Goal: Communication & Community: Answer question/provide support

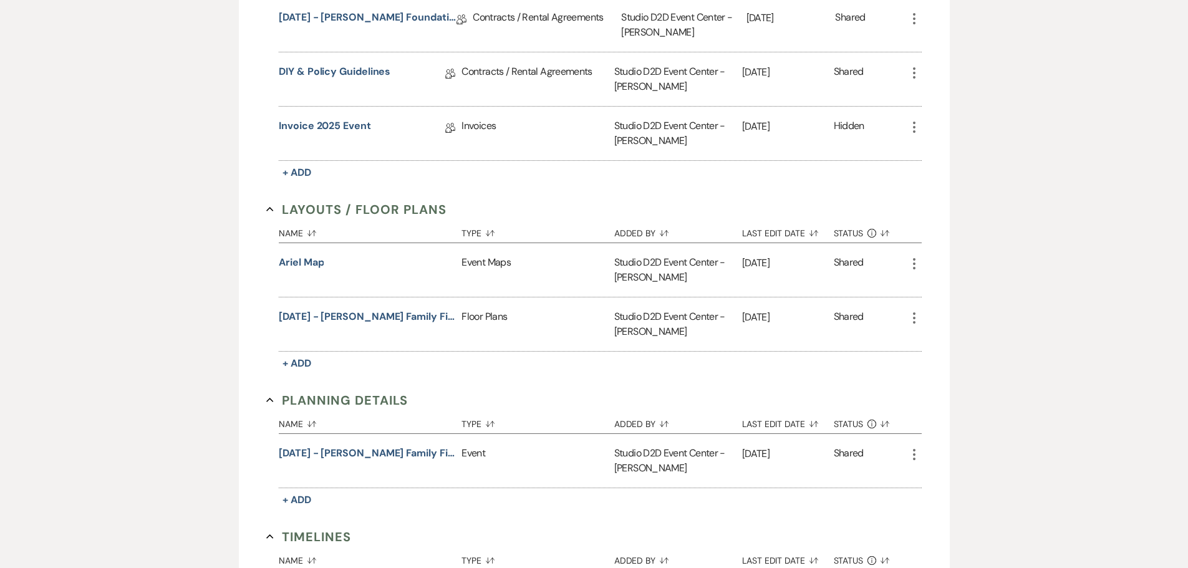
scroll to position [436, 0]
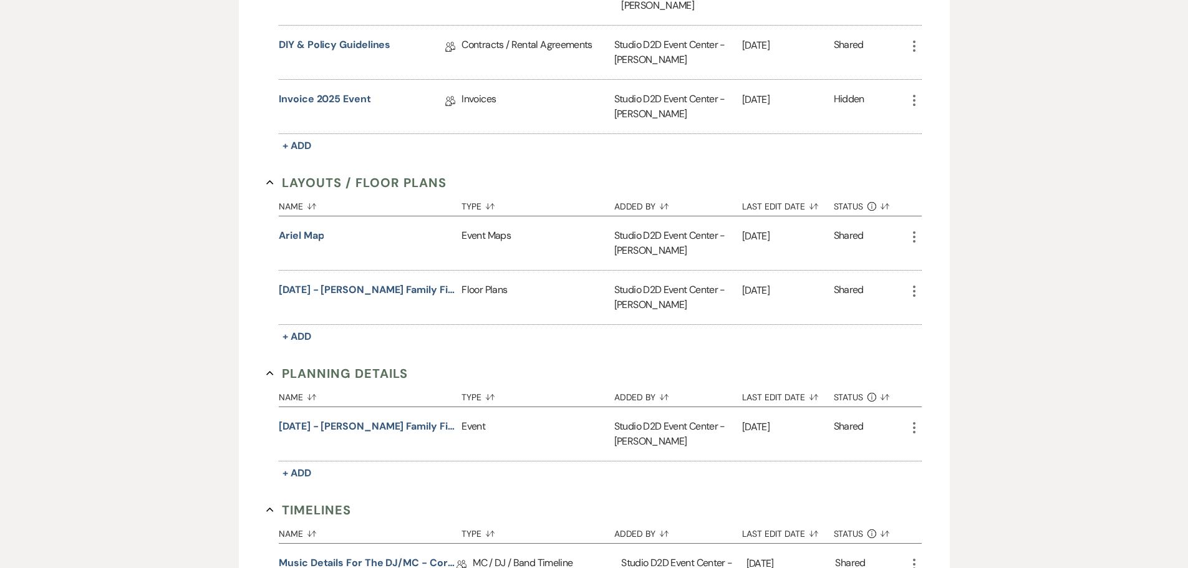
click at [912, 292] on icon "More" at bounding box center [914, 291] width 15 height 15
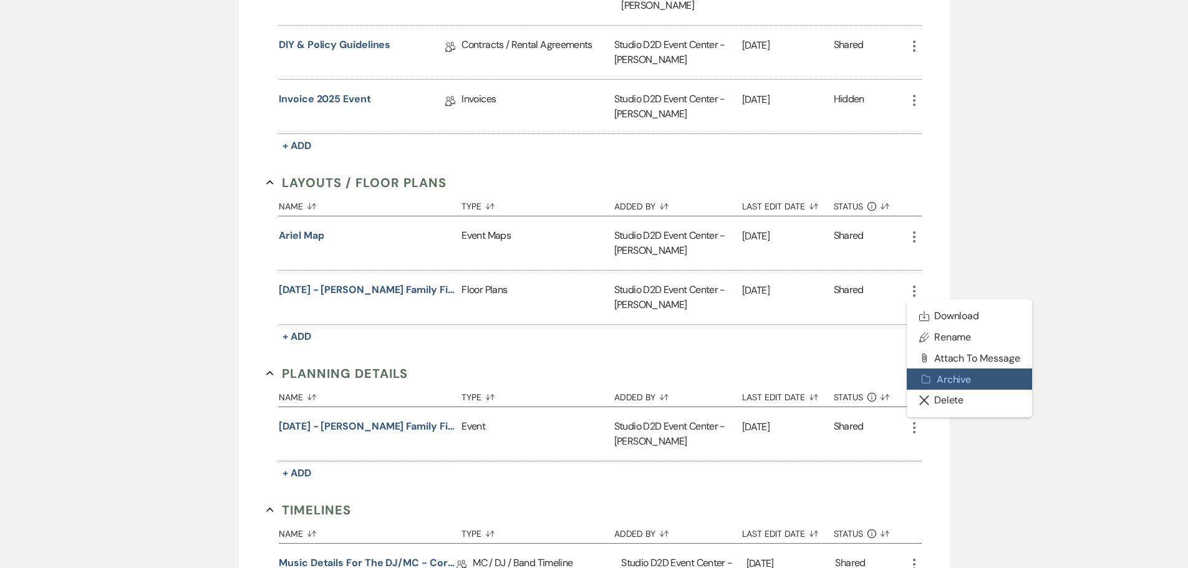
click at [945, 383] on button "Archive Archive" at bounding box center [970, 378] width 126 height 21
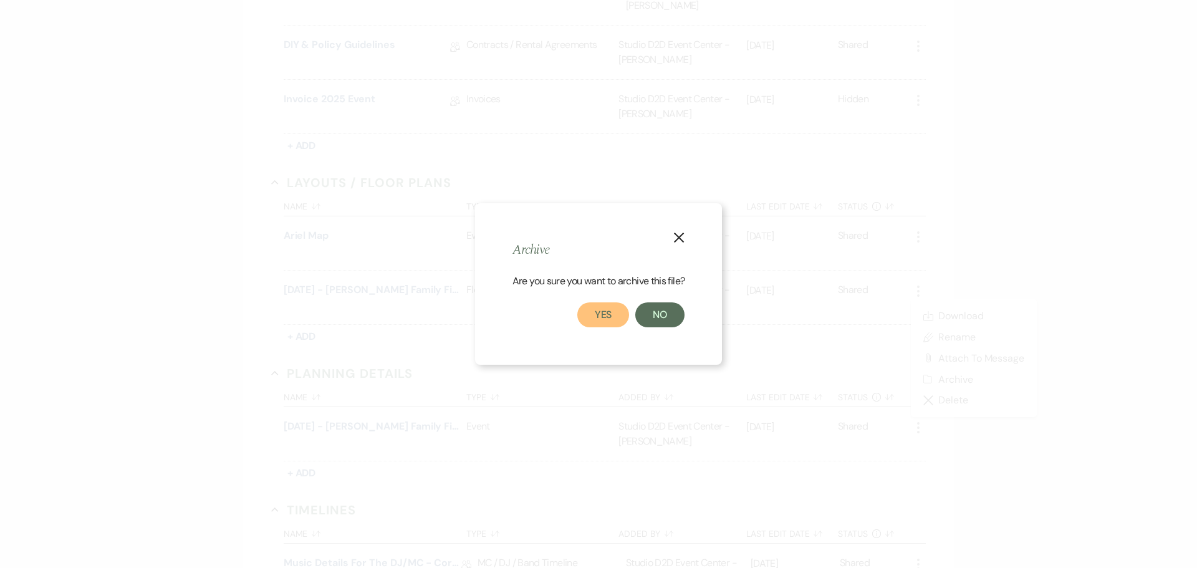
click at [599, 316] on button "Yes" at bounding box center [603, 314] width 52 height 25
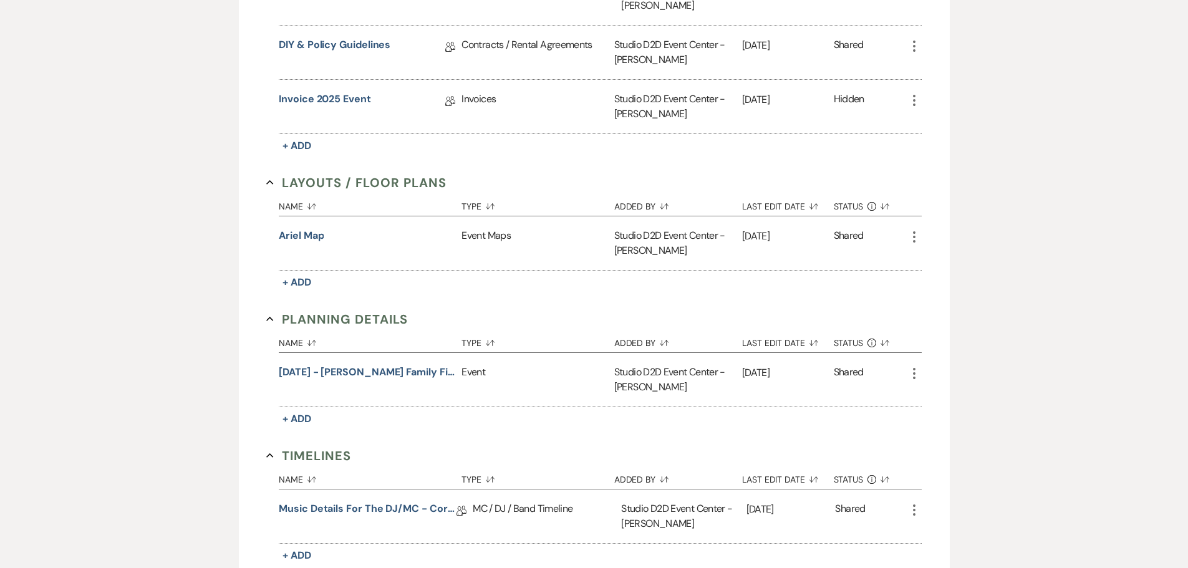
click at [913, 373] on use "button" at bounding box center [914, 373] width 2 height 11
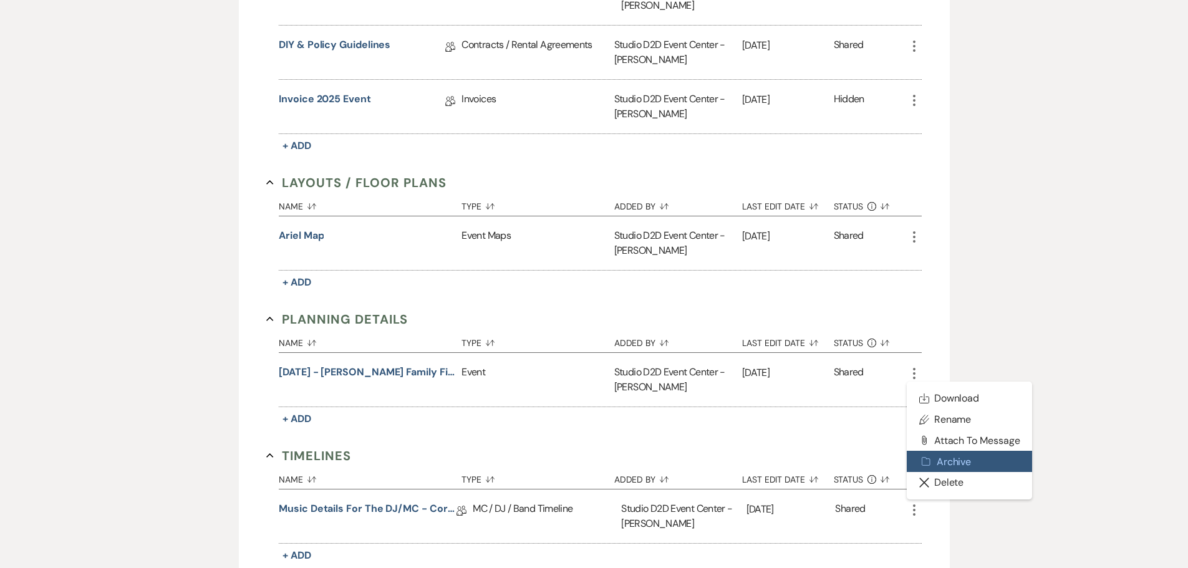
click at [943, 456] on button "Archive Archive" at bounding box center [970, 461] width 126 height 21
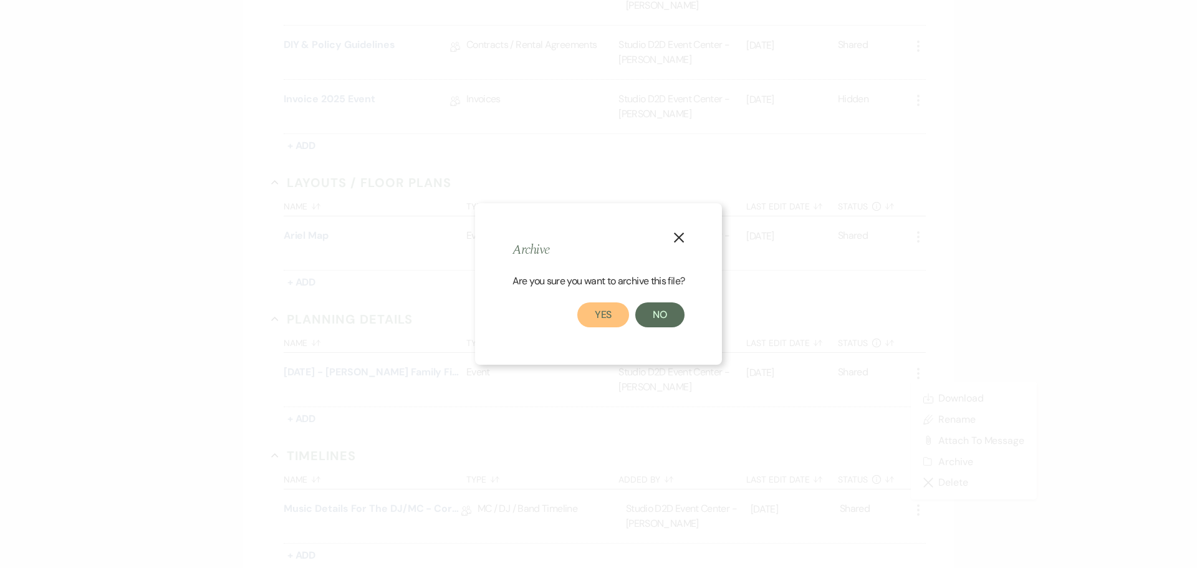
click at [613, 318] on button "Yes" at bounding box center [603, 314] width 52 height 25
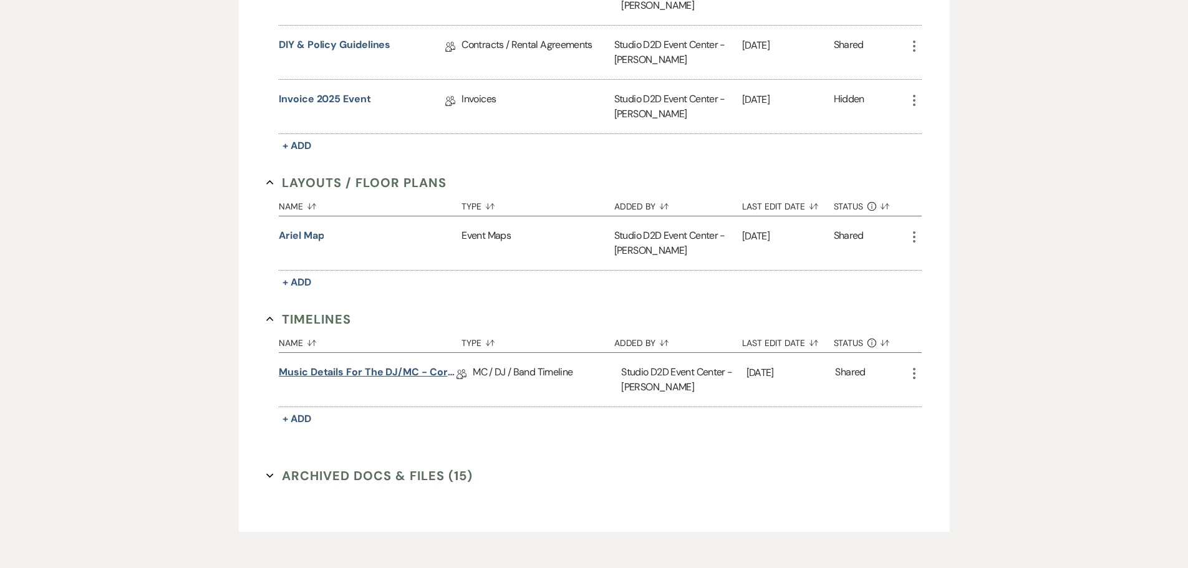
click at [418, 368] on link "Music Details for the DJ/MC - corporate" at bounding box center [368, 374] width 178 height 19
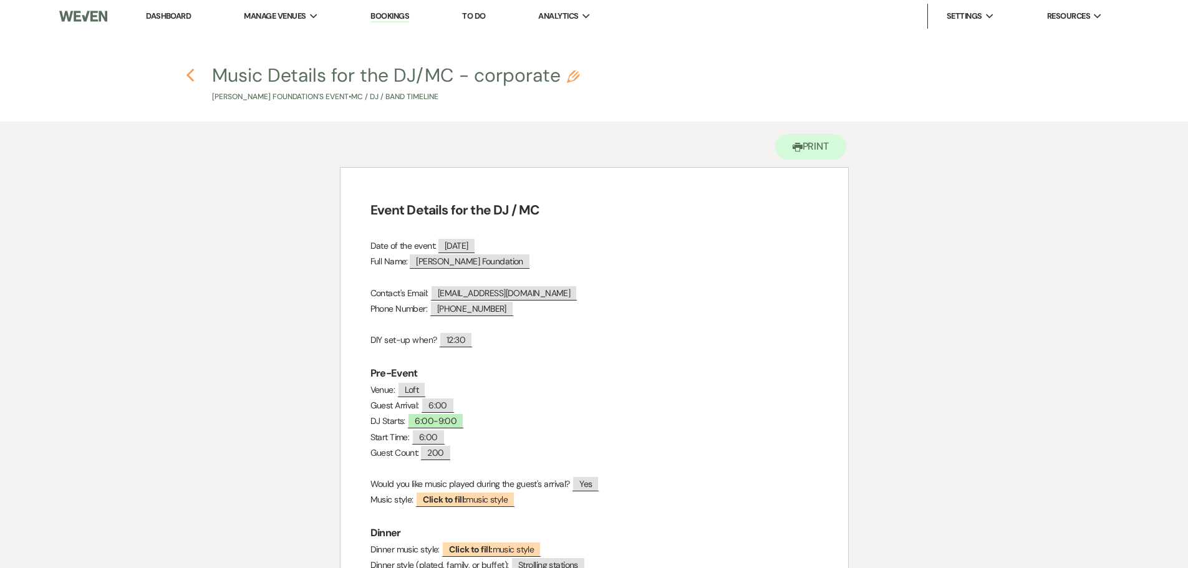
click at [189, 74] on use "button" at bounding box center [190, 76] width 8 height 14
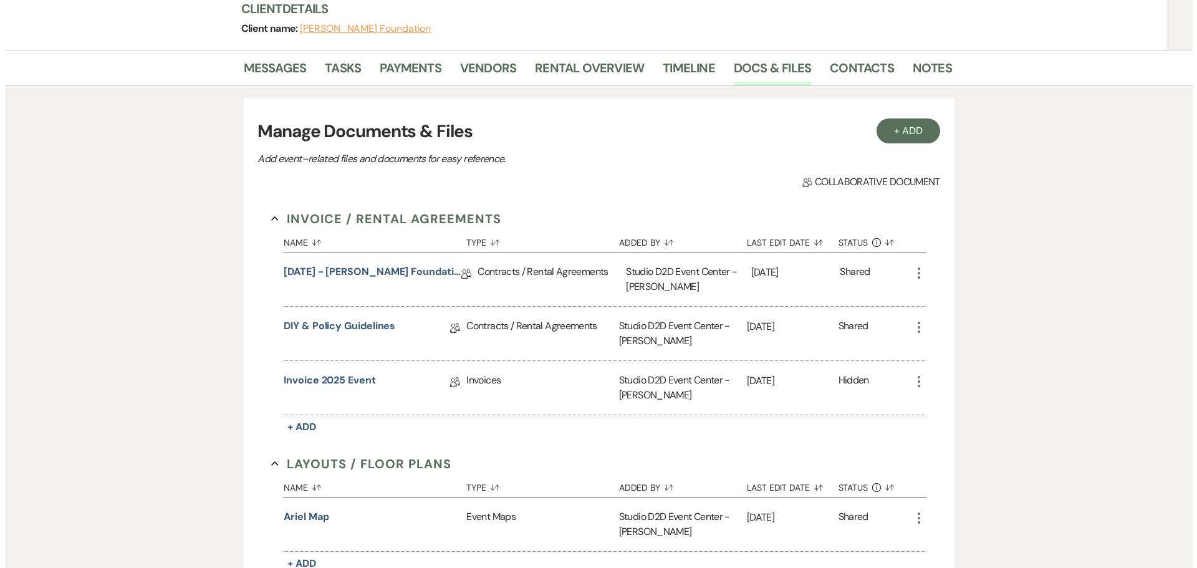
scroll to position [125, 0]
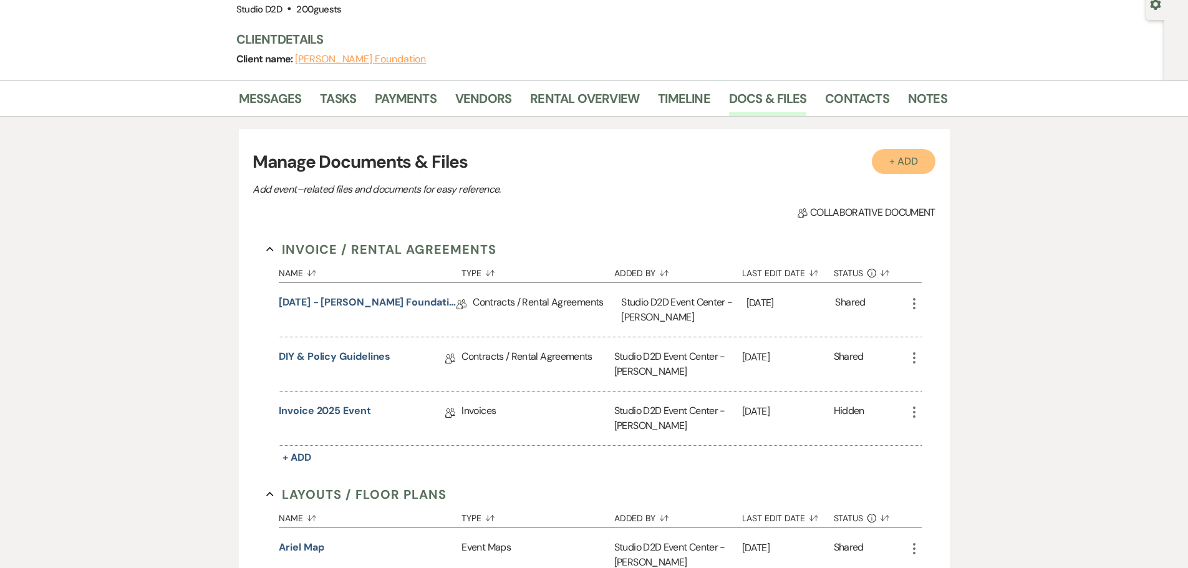
click at [915, 166] on button "+ Add" at bounding box center [904, 161] width 64 height 25
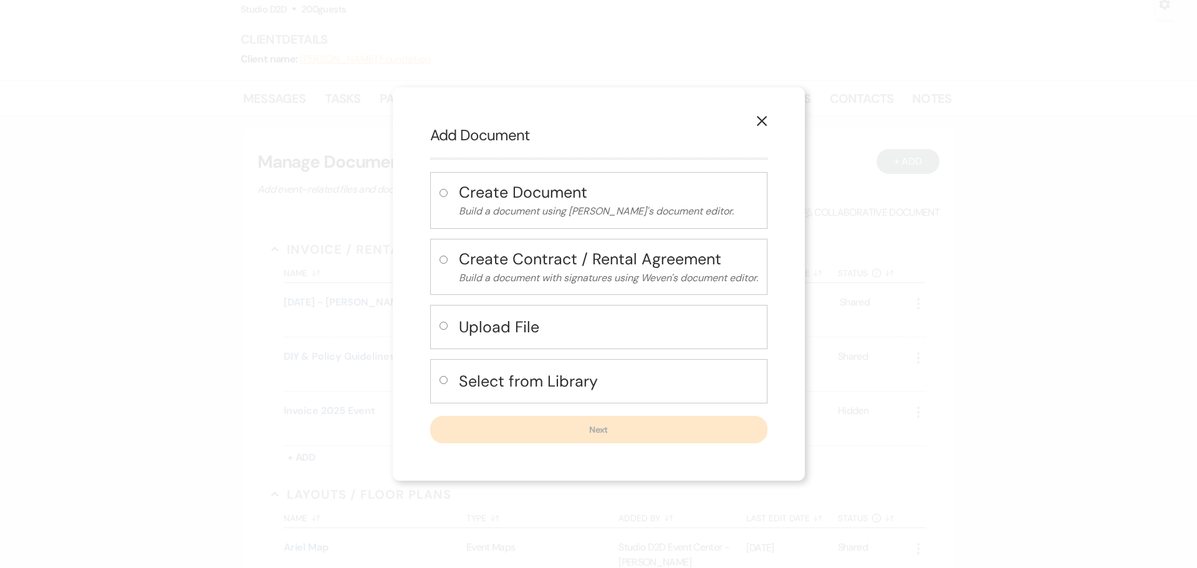
click at [486, 331] on h4 "Upload File" at bounding box center [608, 327] width 299 height 22
radio input "true"
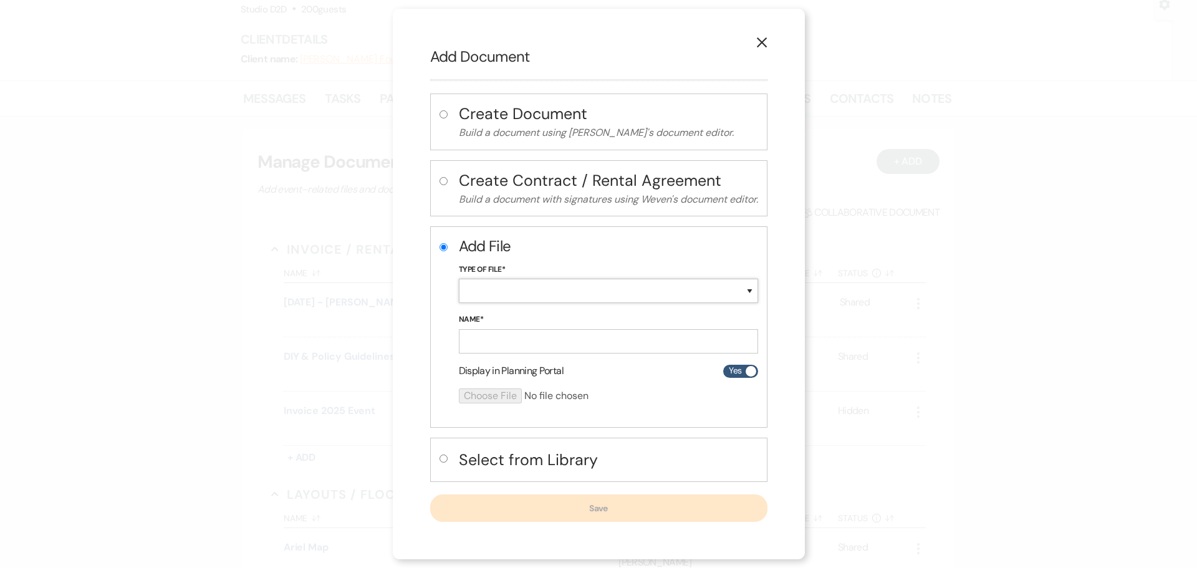
click at [500, 294] on select "Special Event Insurance Vendor Certificate of Insurance Contracts / Rental Agre…" at bounding box center [608, 291] width 299 height 24
select select "63"
click at [459, 279] on select "Special Event Insurance Vendor Certificate of Insurance Contracts / Rental Agre…" at bounding box center [608, 291] width 299 height 24
click at [532, 337] on input "Name*" at bounding box center [608, 341] width 299 height 24
paste input "[DATE] - [PERSON_NAME] First Foundation - Event Details"
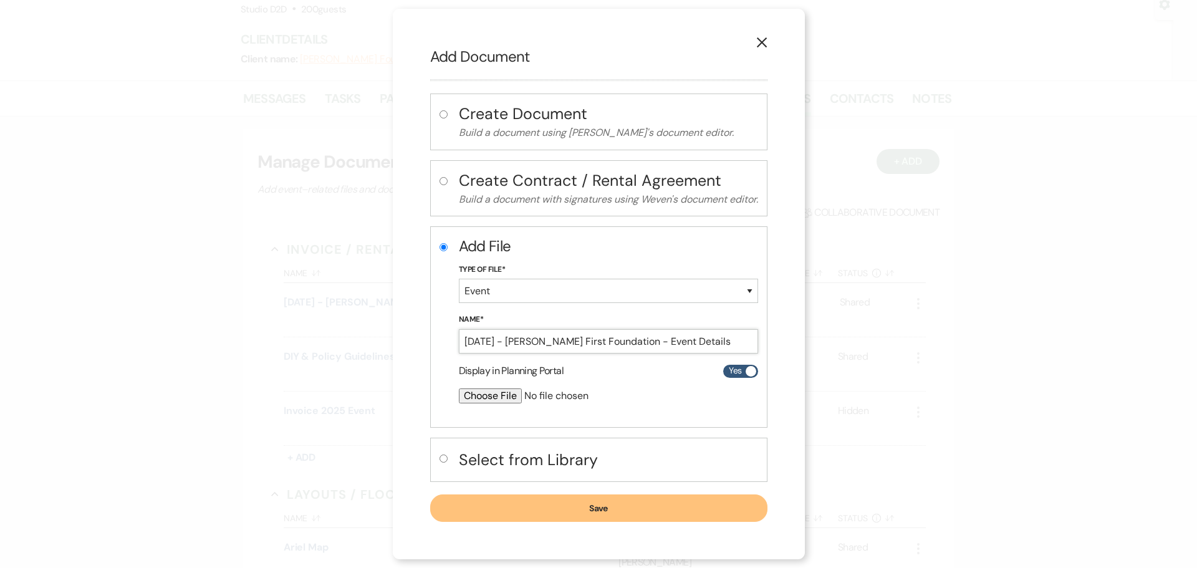
scroll to position [0, 1]
type input "[DATE] - [PERSON_NAME] First Foundation - Event Details"
click at [488, 397] on input "file" at bounding box center [575, 395] width 233 height 15
type input "C:\fakepath\[DATE] - [PERSON_NAME] First Foundation - Event Details .pdf"
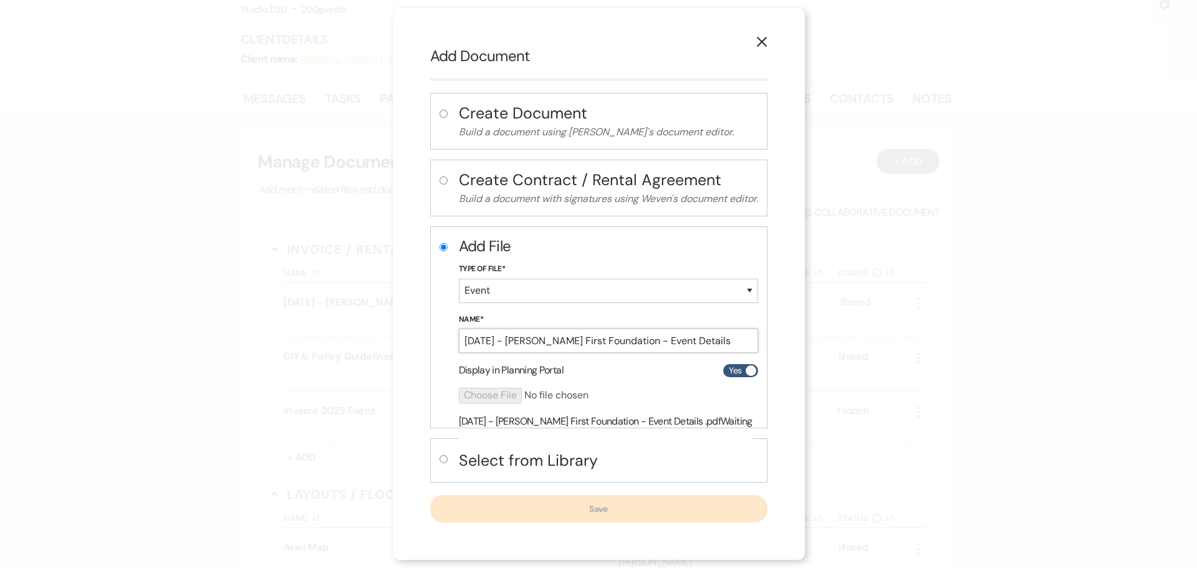
click at [570, 340] on input "[DATE] - [PERSON_NAME] First Foundation - Event Details" at bounding box center [608, 341] width 299 height 24
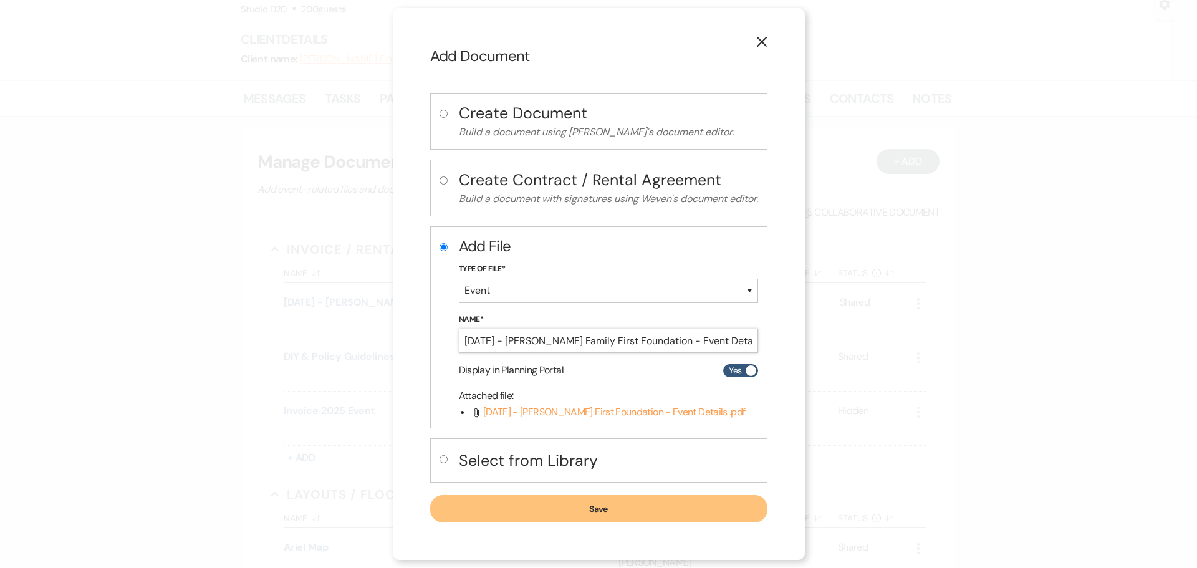
type input "[DATE] - [PERSON_NAME] Family First Foundation - Event Details"
click at [527, 511] on button "Save" at bounding box center [598, 508] width 337 height 27
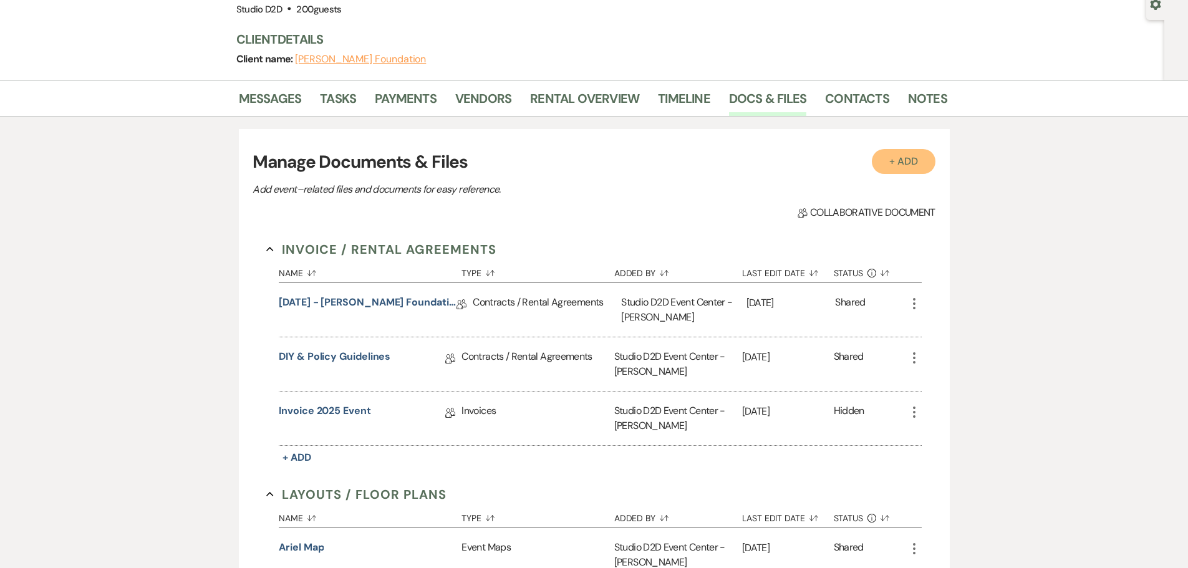
click at [896, 163] on button "+ Add" at bounding box center [904, 161] width 64 height 25
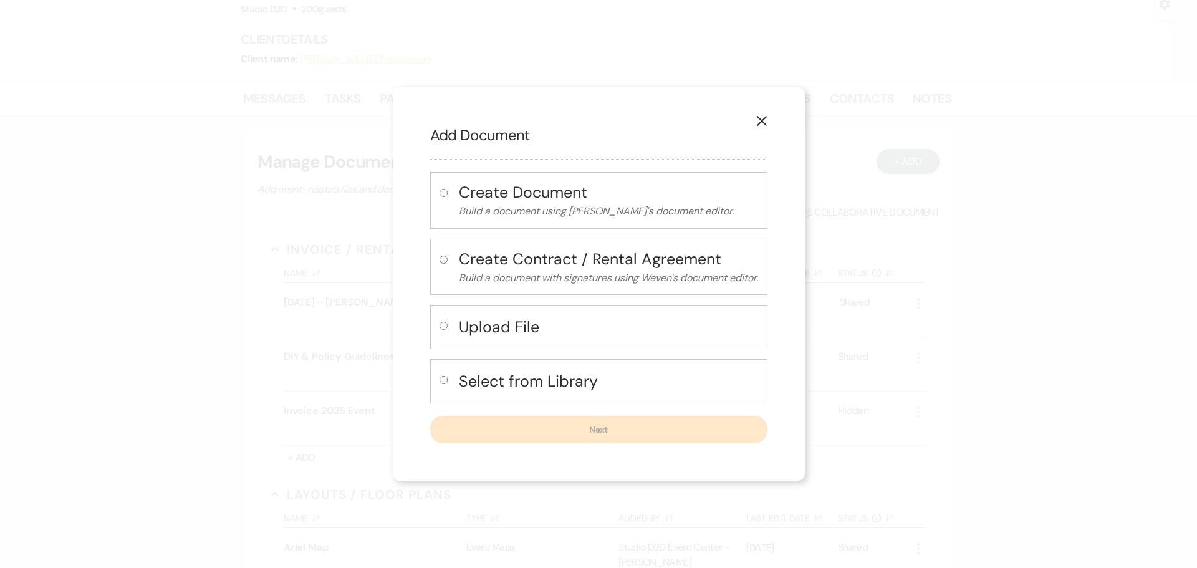
click at [524, 327] on h4 "Upload File" at bounding box center [608, 327] width 299 height 22
radio input "true"
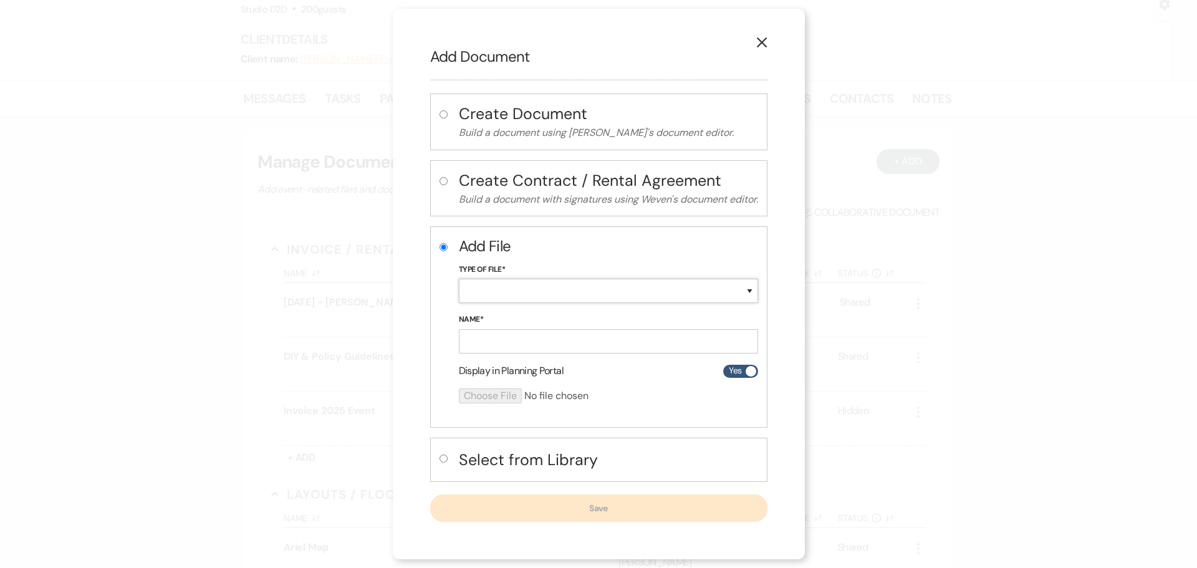
click at [516, 295] on select "Special Event Insurance Vendor Certificate of Insurance Contracts / Rental Agre…" at bounding box center [608, 291] width 299 height 24
select select "24"
click at [459, 279] on select "Special Event Insurance Vendor Certificate of Insurance Contracts / Rental Agre…" at bounding box center [608, 291] width 299 height 24
click at [564, 336] on input "Name*" at bounding box center [608, 341] width 299 height 24
paste input "[DATE] - [PERSON_NAME] Family First Foundation - Floor Plan"
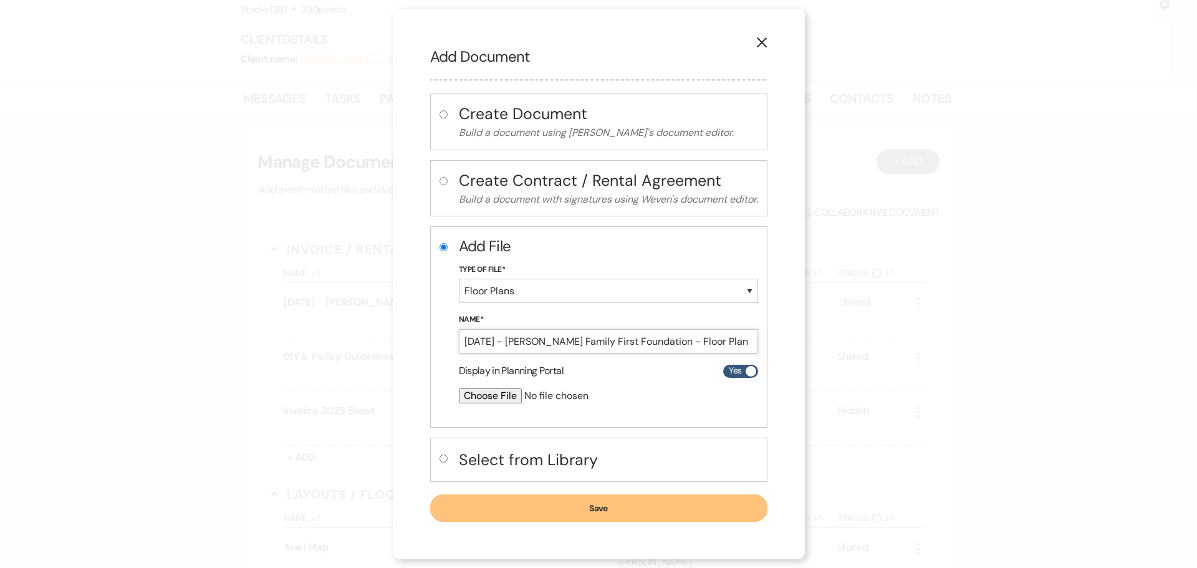
type input "[DATE] - [PERSON_NAME] Family First Foundation - Floor Plan"
click at [492, 398] on input "file" at bounding box center [575, 395] width 233 height 15
click at [505, 396] on input "file" at bounding box center [575, 395] width 233 height 15
type input "C:\fakepath\[DATE] - [PERSON_NAME] Family First Foundation - Floor Plan - Studi…"
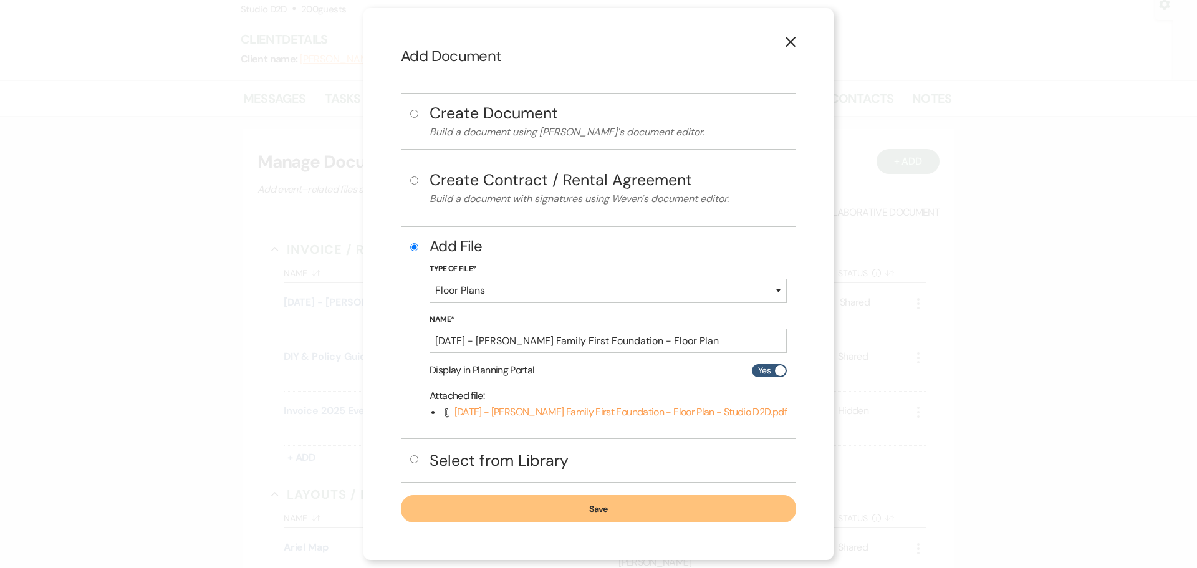
click at [559, 511] on button "Save" at bounding box center [598, 508] width 395 height 27
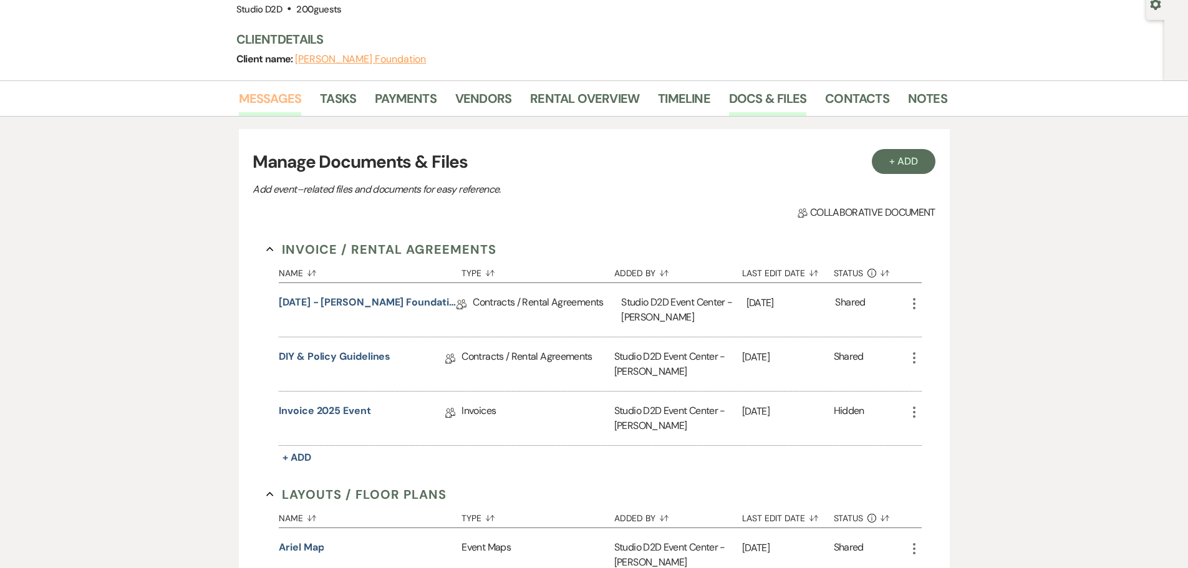
click at [276, 102] on link "Messages" at bounding box center [270, 102] width 63 height 27
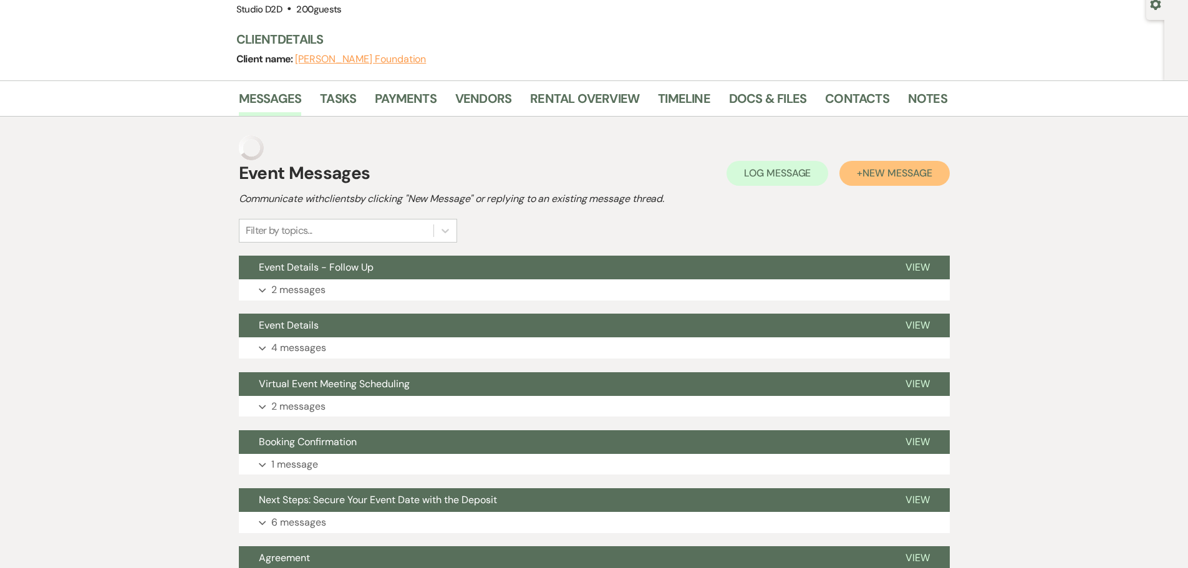
click at [874, 171] on span "New Message" at bounding box center [896, 172] width 69 height 13
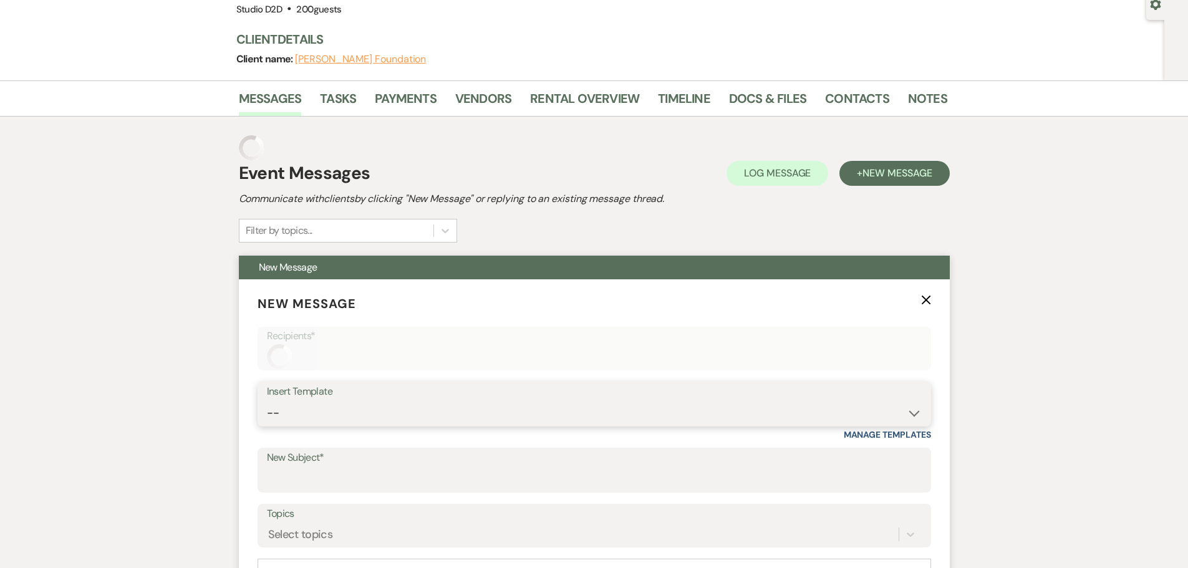
click at [294, 417] on select "-- New Inquiry - message 2 Event Pricing - Non Wedding Weven Planning Portal In…" at bounding box center [594, 413] width 655 height 24
select select "1758"
click at [267, 401] on select "-- New Inquiry - message 2 Event Pricing - Non Wedding Weven Planning Portal In…" at bounding box center [594, 413] width 655 height 24
type input "Details and Staff for Your Event"
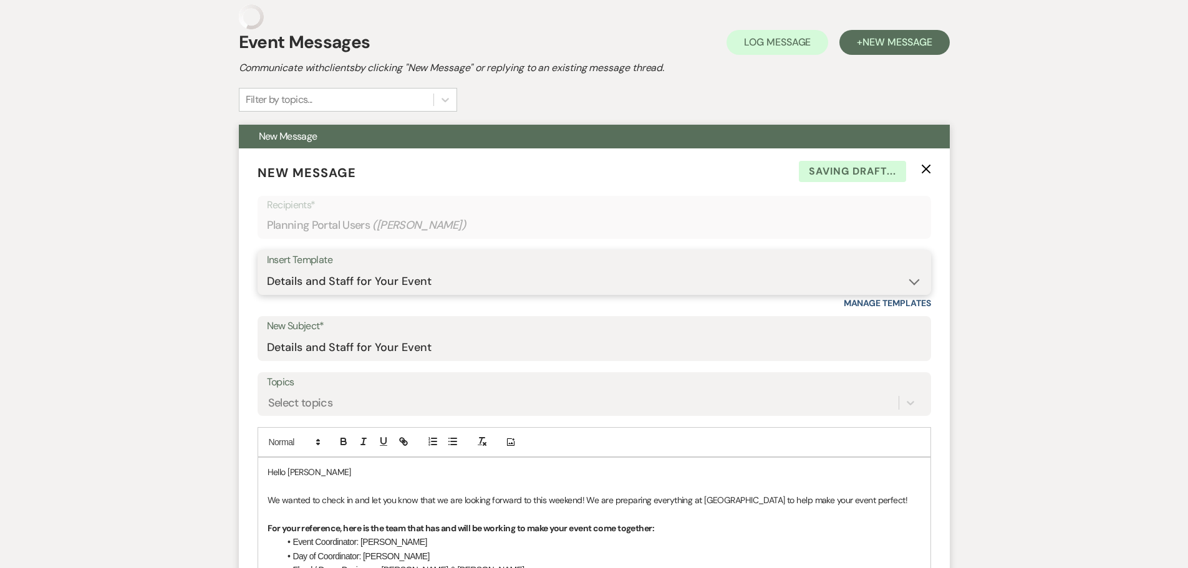
scroll to position [349, 0]
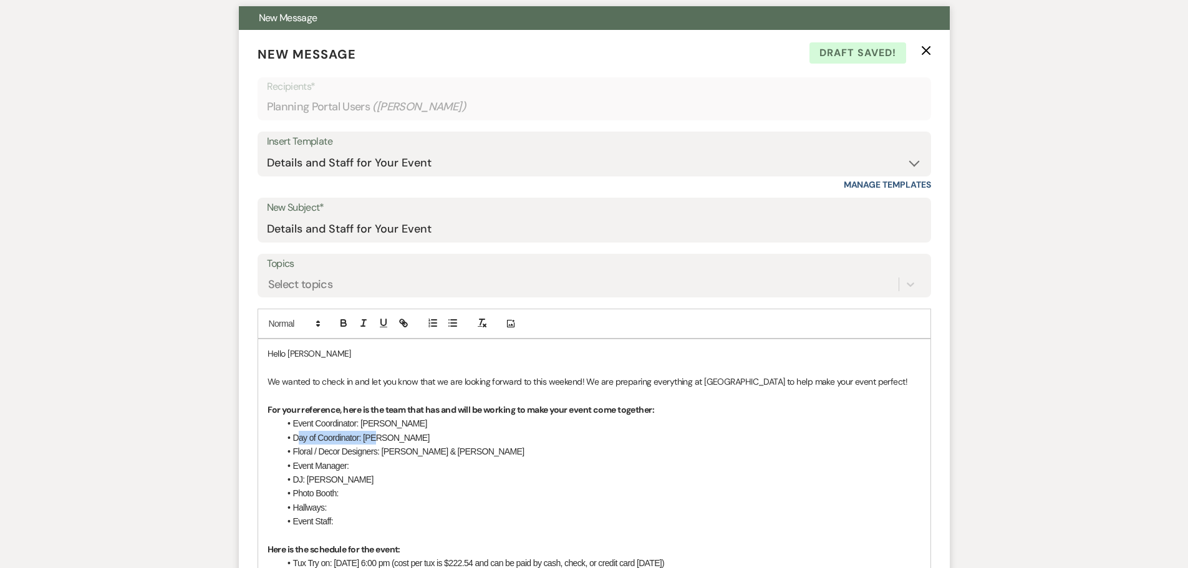
drag, startPoint x: 382, startPoint y: 438, endPoint x: 296, endPoint y: 440, distance: 86.1
click at [296, 440] on li "Day of Coordinator: [PERSON_NAME]" at bounding box center [600, 438] width 641 height 14
drag, startPoint x: 441, startPoint y: 453, endPoint x: 292, endPoint y: 440, distance: 149.6
click at [292, 440] on ul "Event Coordinator: [PERSON_NAME] of Coordinator: [PERSON_NAME] / Decor Designer…" at bounding box center [600, 473] width 641 height 112
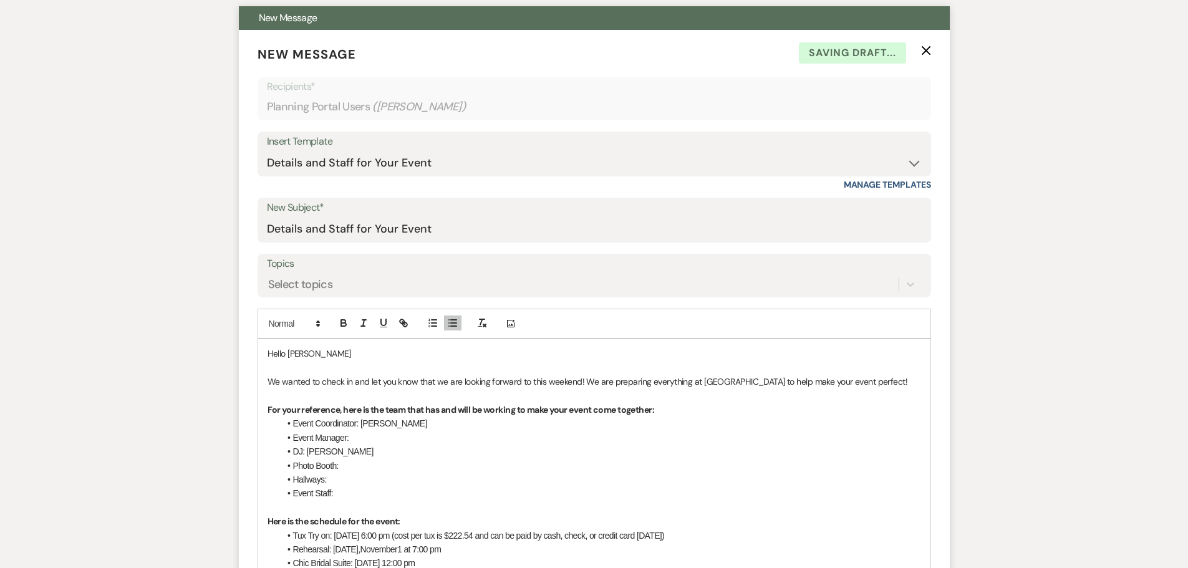
click at [370, 441] on li "Event Manager:" at bounding box center [600, 438] width 641 height 14
drag, startPoint x: 317, startPoint y: 477, endPoint x: 295, endPoint y: 470, distance: 23.1
click at [295, 470] on ul "Event Coordinator: [PERSON_NAME] Event Manager: [PERSON_NAME]: [PERSON_NAME] Ph…" at bounding box center [600, 459] width 641 height 84
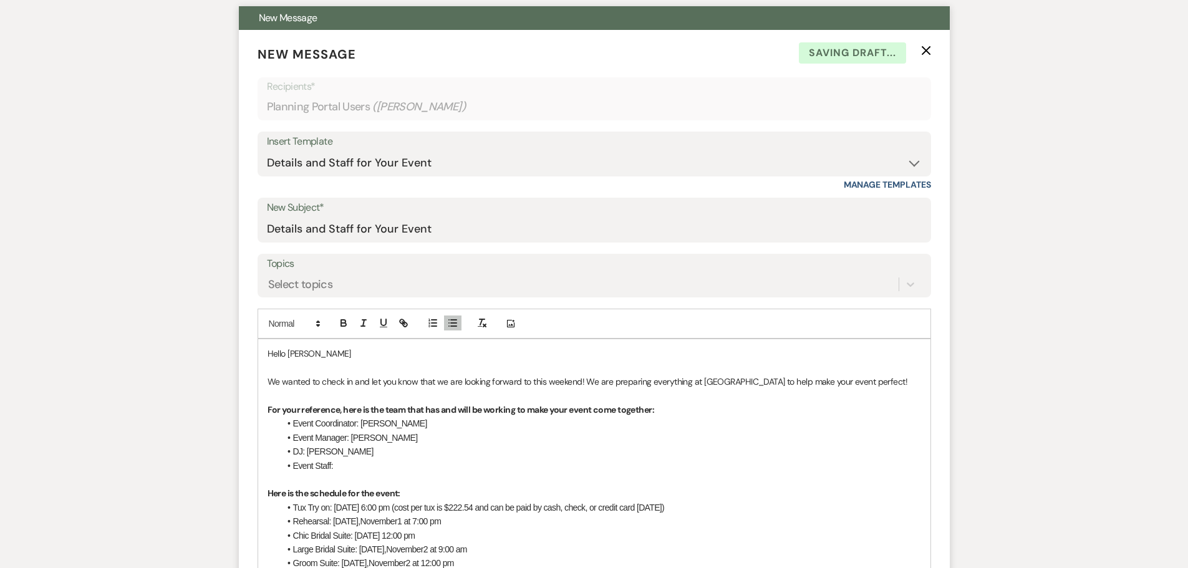
click at [302, 452] on span "DJ: [PERSON_NAME]" at bounding box center [333, 451] width 80 height 10
click at [301, 455] on span "DJ& AV: [PERSON_NAME]" at bounding box center [341, 451] width 97 height 10
click at [351, 463] on li "Event Staff:" at bounding box center [600, 466] width 641 height 14
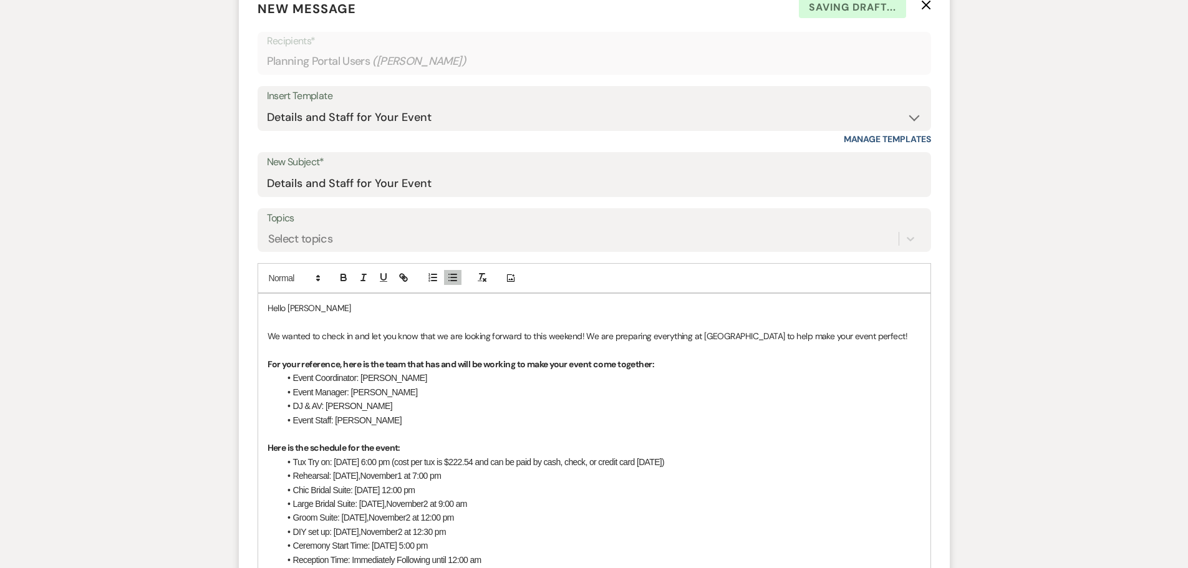
scroll to position [412, 0]
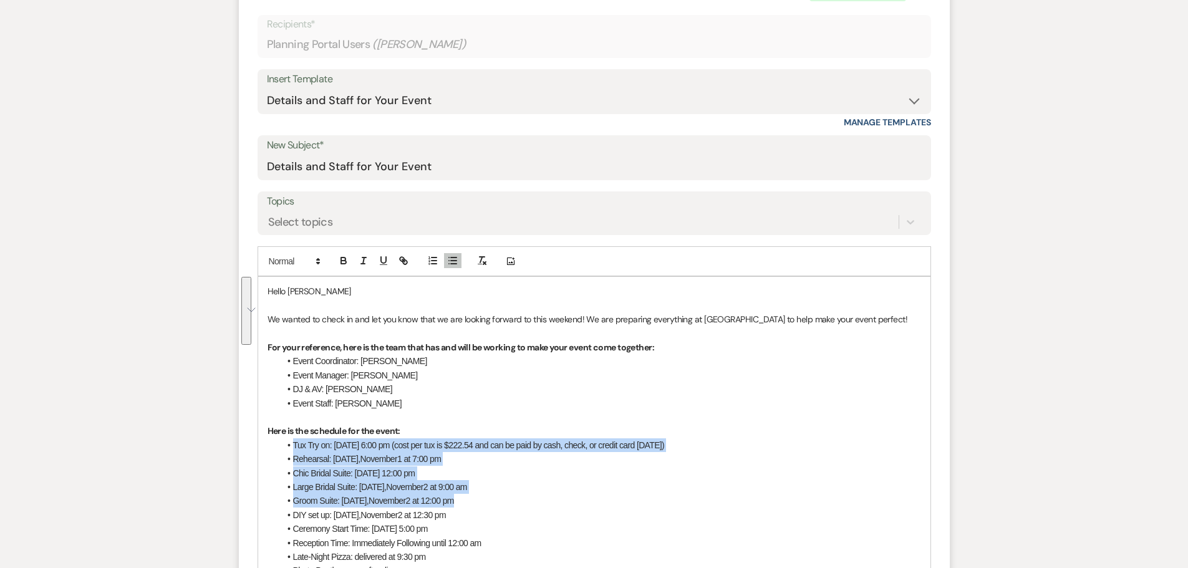
drag, startPoint x: 458, startPoint y: 501, endPoint x: 294, endPoint y: 443, distance: 173.1
click at [294, 443] on ul "Tux Try on: [DATE] 6:00 pm (cost per tux is $222.54 and can be paid by cash, ch…" at bounding box center [600, 508] width 641 height 140
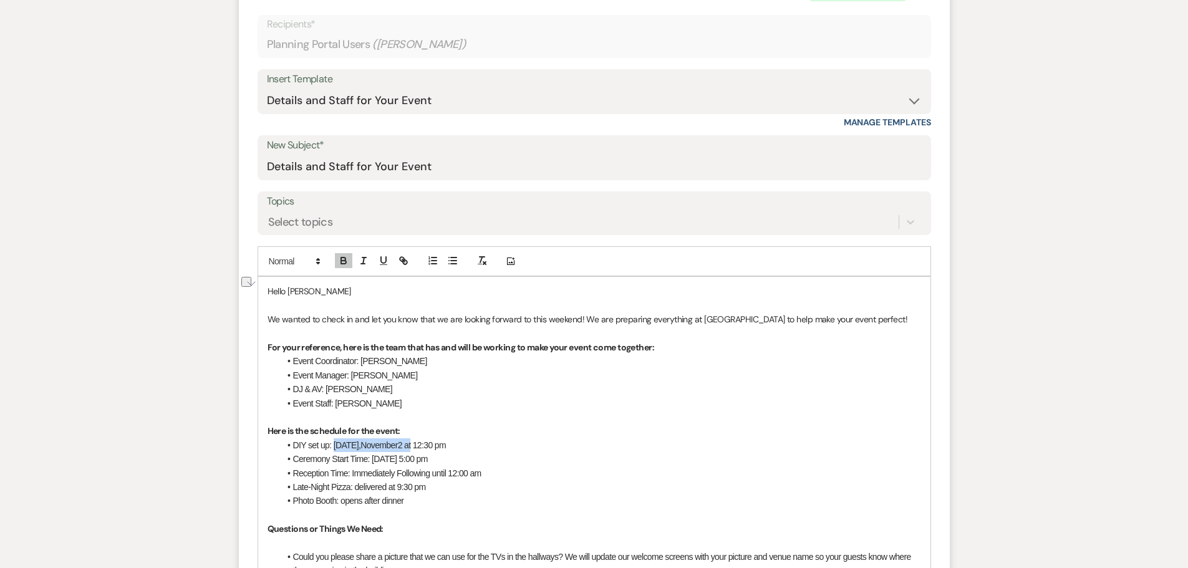
drag, startPoint x: 420, startPoint y: 447, endPoint x: 339, endPoint y: 448, distance: 80.4
click at [337, 450] on li "DIY set up: [DATE] 12:30 pm" at bounding box center [600, 445] width 641 height 14
click at [504, 460] on li "Ceremony Start Time: [DATE] 5:00 pm" at bounding box center [600, 459] width 641 height 14
drag, startPoint x: 504, startPoint y: 460, endPoint x: 311, endPoint y: 460, distance: 192.7
click at [311, 460] on li "Ceremony Start Time: [DATE] 5:00 pm" at bounding box center [600, 459] width 641 height 14
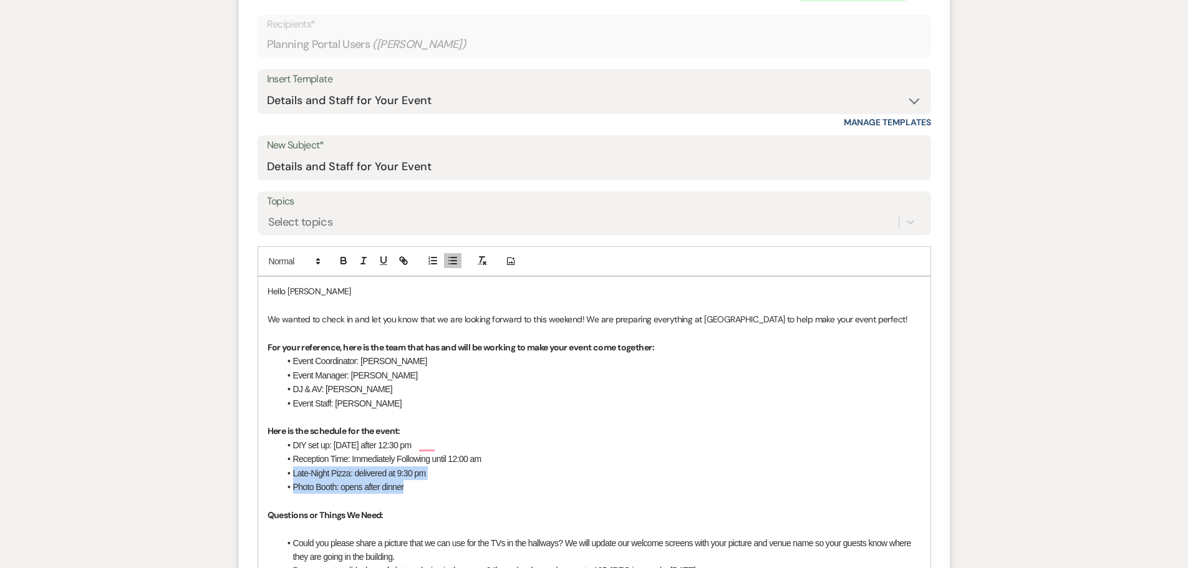
drag, startPoint x: 414, startPoint y: 493, endPoint x: 293, endPoint y: 476, distance: 122.0
click at [293, 476] on ul "DIY set up: [DATE] after 12:30 pm Reception Time: Immediately Following until 1…" at bounding box center [600, 466] width 641 height 56
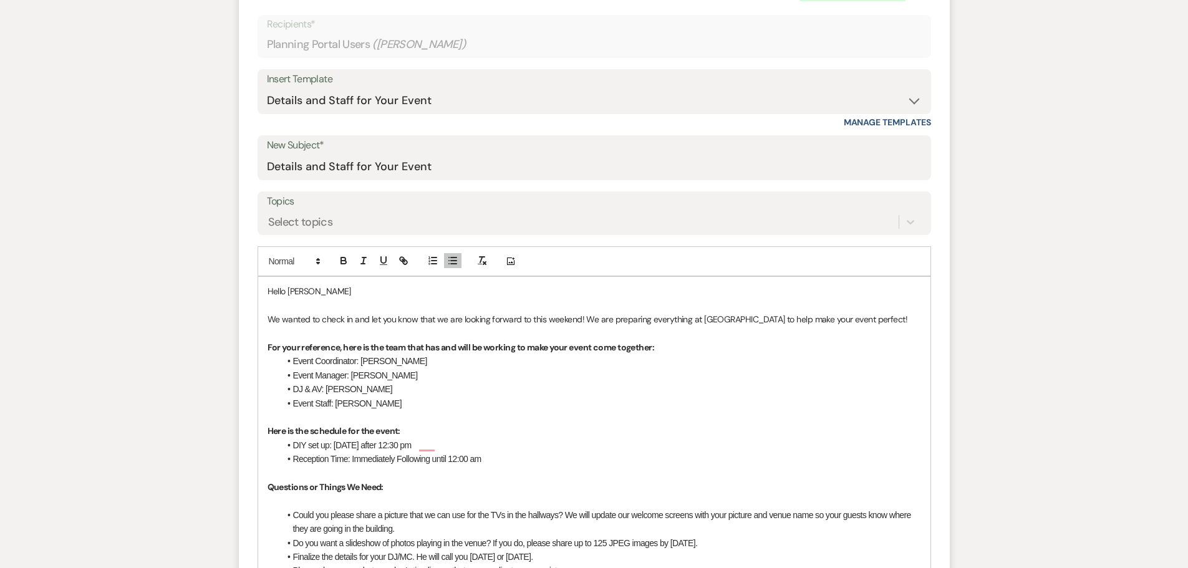
click at [306, 457] on span "Reception Time: Immediately Following until 12:00 am" at bounding box center [387, 459] width 188 height 10
click at [306, 458] on span "Reception Time: Immediately Following until 12:00 am" at bounding box center [387, 459] width 188 height 10
click at [325, 464] on span "Event Time: Immediately Following until 12:00 am" at bounding box center [379, 459] width 173 height 10
click at [320, 464] on span "Event Time: Immediately Following until 12:00 am" at bounding box center [379, 459] width 173 height 10
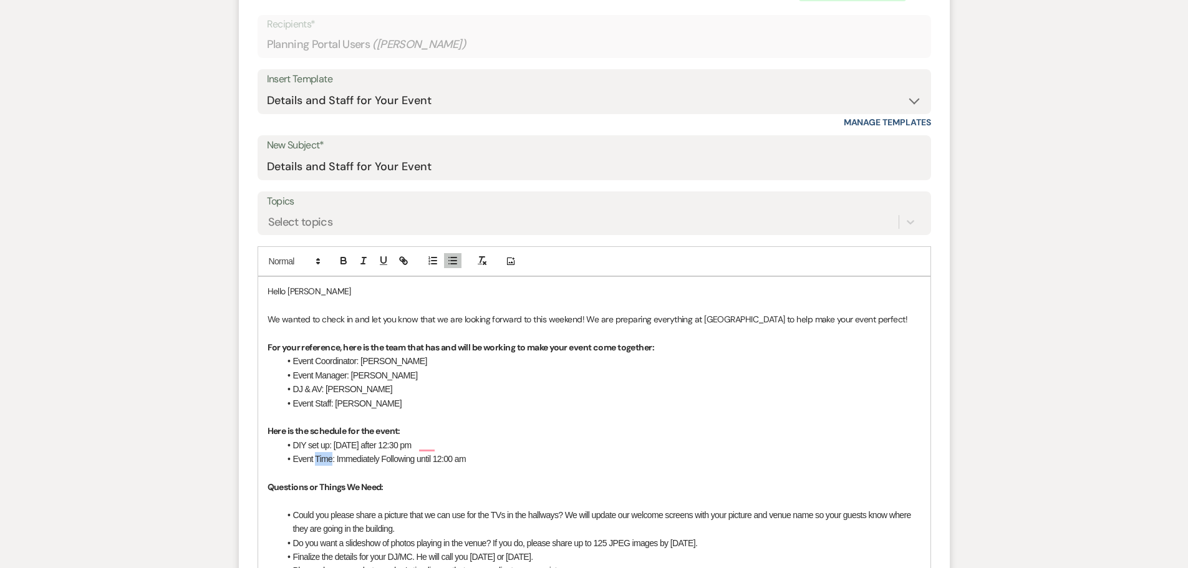
click at [320, 464] on span "Event Time: Immediately Following until 12:00 am" at bounding box center [379, 459] width 173 height 10
drag, startPoint x: 452, startPoint y: 460, endPoint x: 317, endPoint y: 464, distance: 135.4
click at [317, 464] on li "Event: Immediately Following until 12:00 am" at bounding box center [600, 459] width 641 height 14
drag, startPoint x: 478, startPoint y: 447, endPoint x: 335, endPoint y: 450, distance: 142.8
click at [335, 450] on li "DIY set up: [DATE], after 12:30 pm" at bounding box center [600, 445] width 641 height 14
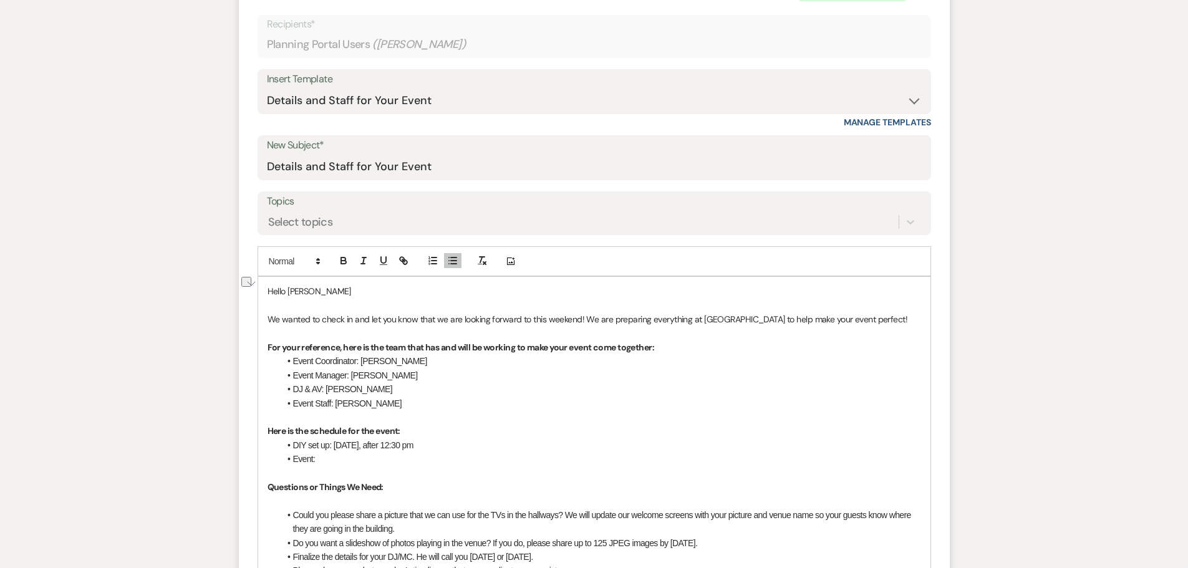
copy span "[DATE], after 12:30 pm"
click at [350, 459] on li "Event:" at bounding box center [600, 459] width 641 height 14
drag, startPoint x: 462, startPoint y: 458, endPoint x: 404, endPoint y: 458, distance: 58.0
click at [402, 465] on li "Event: [DATE], after 12:30 pm" at bounding box center [600, 459] width 641 height 14
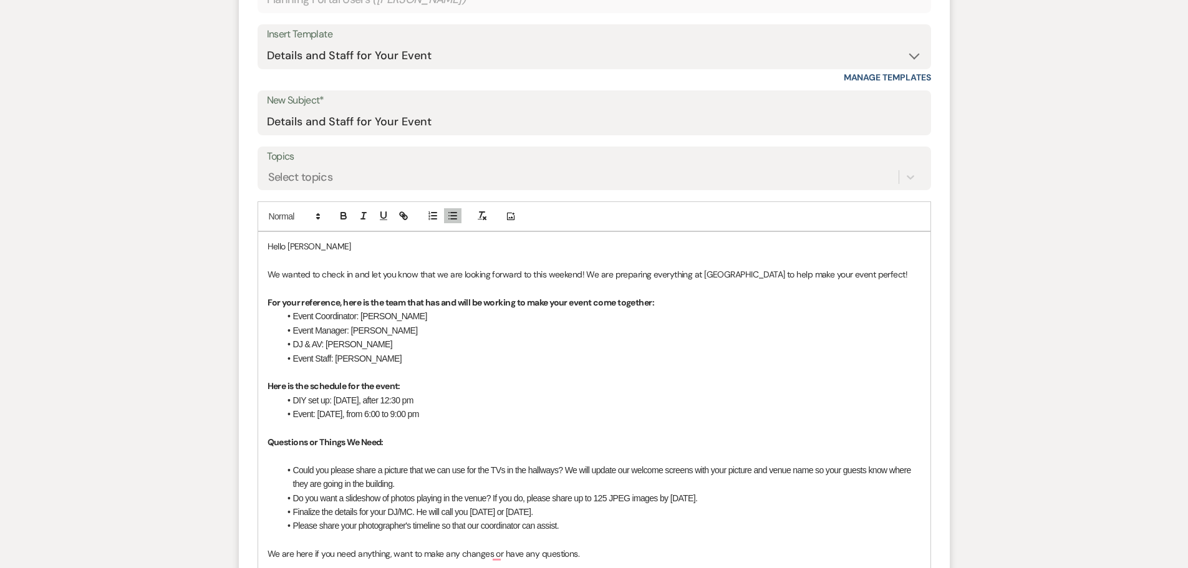
scroll to position [474, 0]
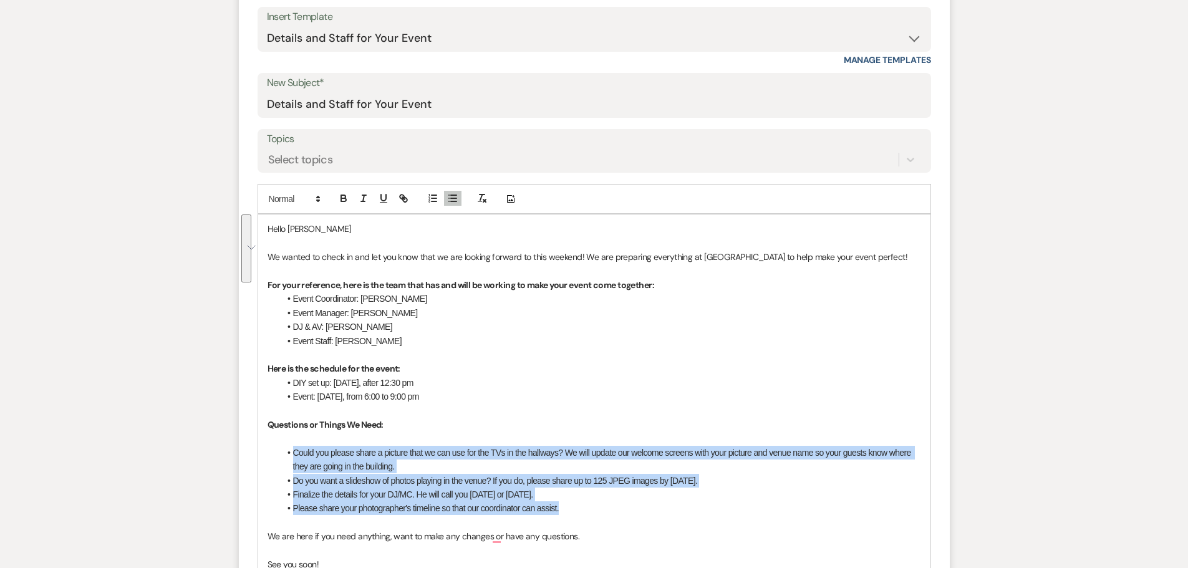
drag, startPoint x: 566, startPoint y: 511, endPoint x: 297, endPoint y: 453, distance: 275.4
click at [297, 453] on ul "Could you please share a picture that we can use for the TVs in the hallways? W…" at bounding box center [600, 481] width 641 height 70
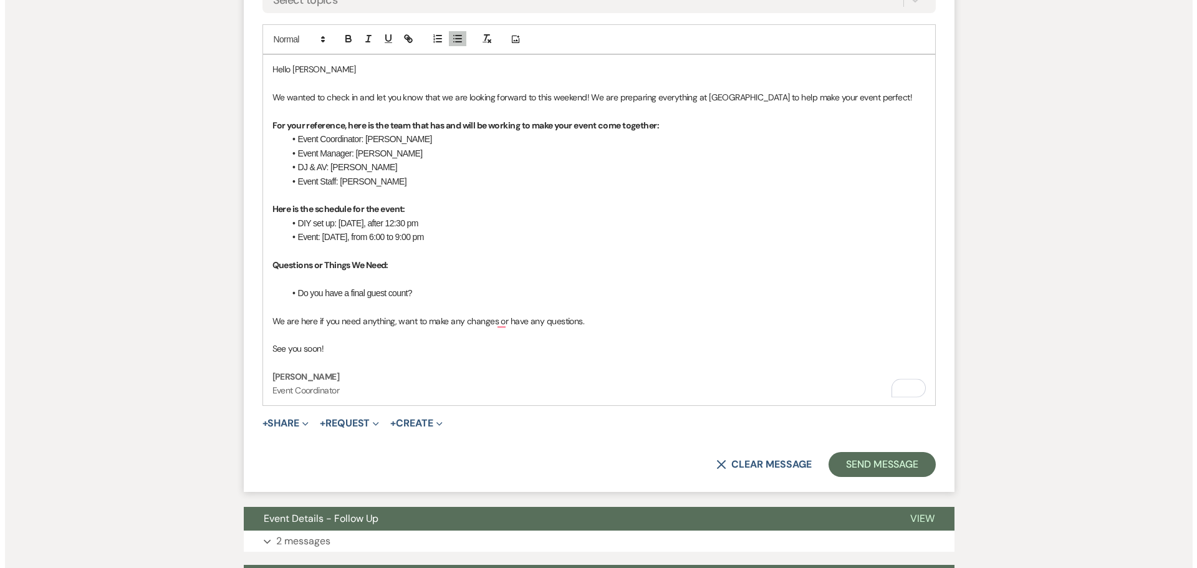
scroll to position [661, 0]
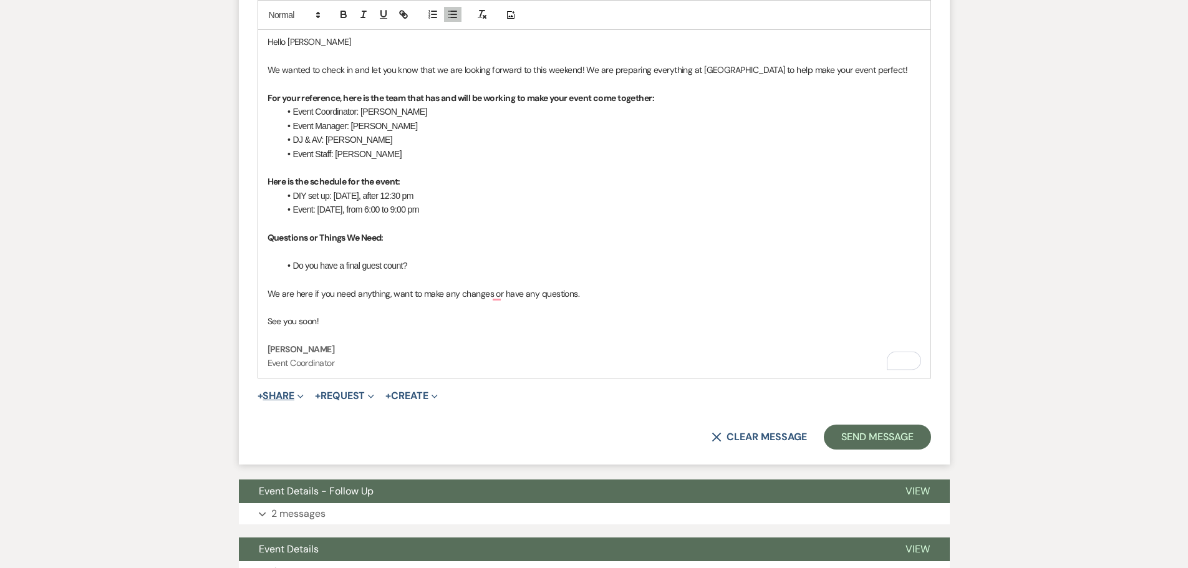
click at [280, 398] on button "+ Share Expand" at bounding box center [281, 396] width 47 height 10
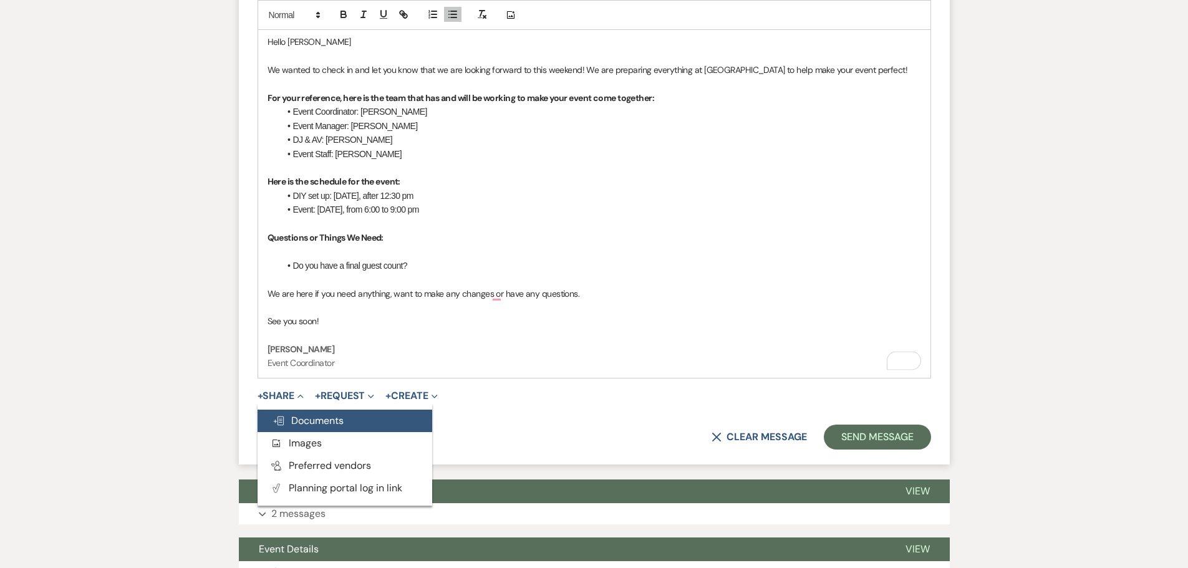
click at [309, 418] on span "Doc Upload Documents" at bounding box center [307, 420] width 71 height 13
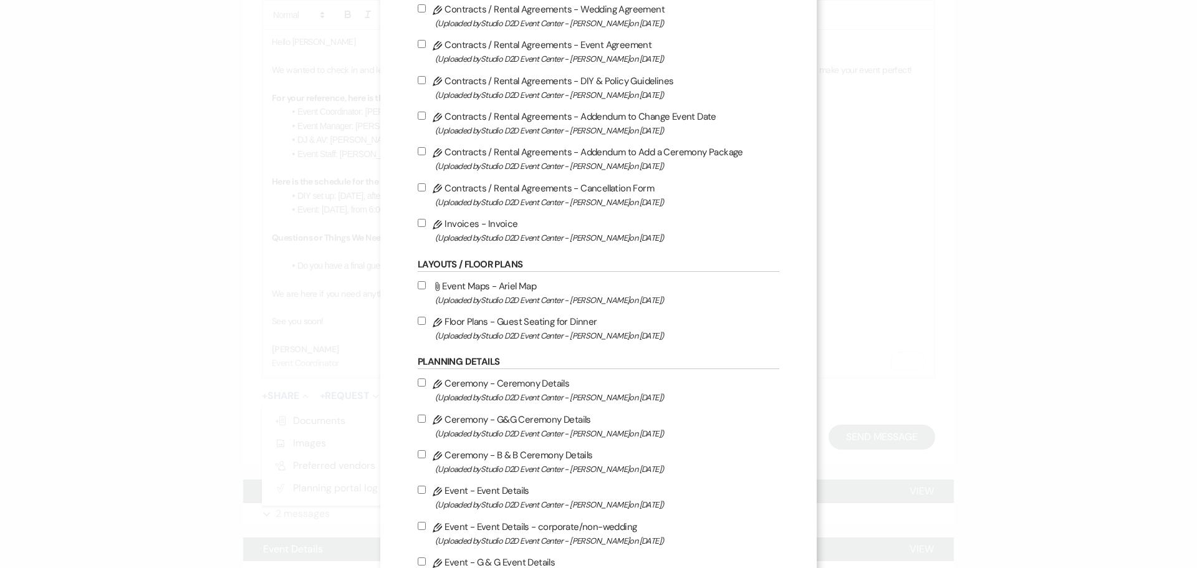
scroll to position [125, 0]
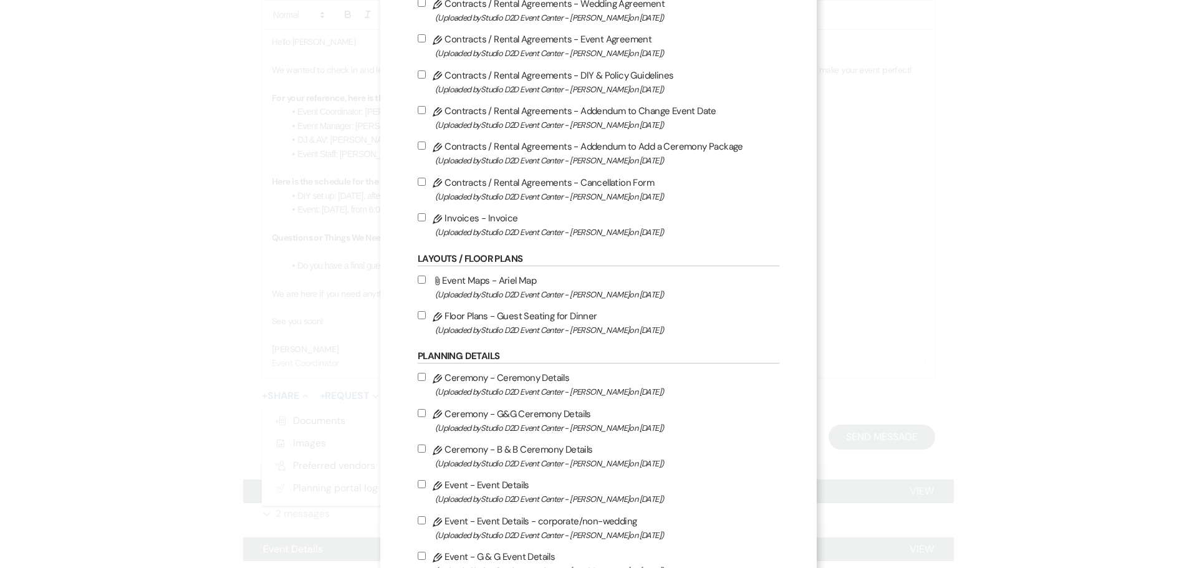
click at [517, 316] on label "Pencil Floor Plans - Guest Seating for Dinner (Uploaded by Studio D2D Event Cen…" at bounding box center [599, 322] width 362 height 29
click at [426, 316] on input "Pencil Floor Plans - Guest Seating for Dinner (Uploaded by Studio D2D Event Cen…" at bounding box center [422, 315] width 8 height 8
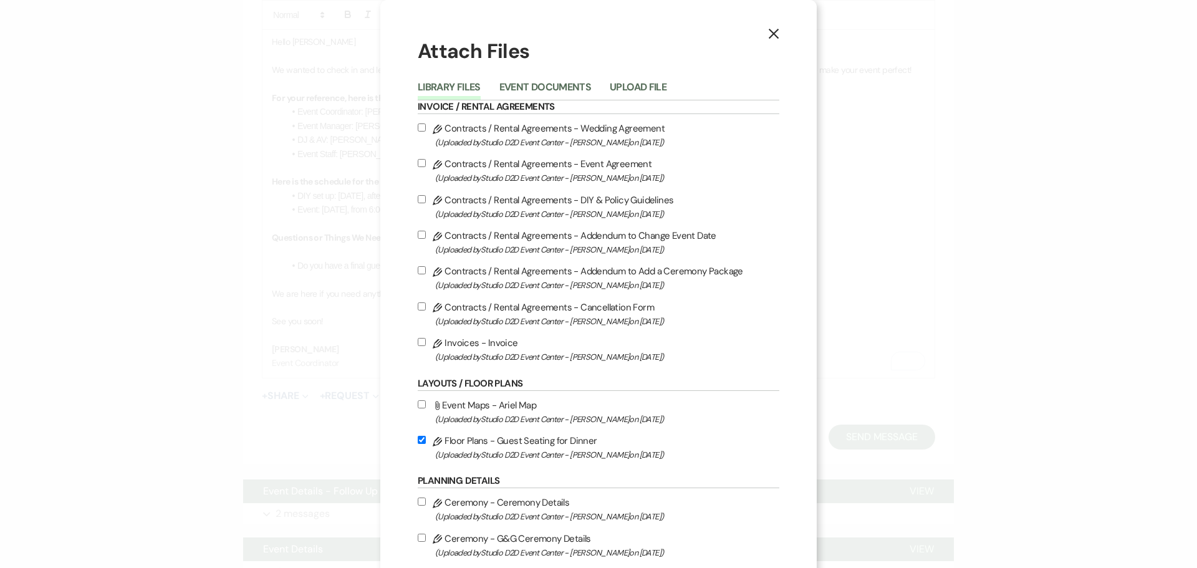
click at [418, 441] on input "Pencil Floor Plans - Guest Seating for Dinner (Uploaded by Studio D2D Event Cen…" at bounding box center [422, 440] width 8 height 8
checkbox input "false"
click at [548, 88] on button "Event Documents" at bounding box center [545, 90] width 92 height 17
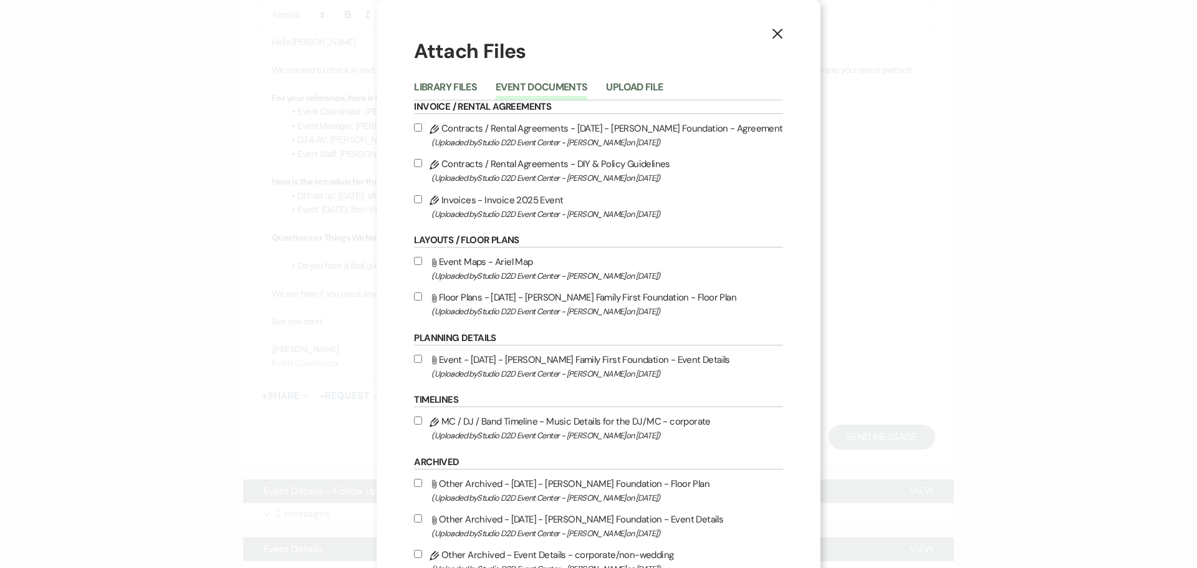
click at [525, 300] on label "Attach File Floor Plans - [DATE] - [PERSON_NAME] Family First Foundation - Floo…" at bounding box center [598, 303] width 368 height 29
click at [422, 300] on input "Attach File Floor Plans - [DATE] - [PERSON_NAME] Family First Foundation - Floo…" at bounding box center [418, 296] width 8 height 8
checkbox input "true"
click at [536, 360] on label "Attach File Event - [DATE] - [PERSON_NAME] Family First Foundation - Event Deta…" at bounding box center [598, 366] width 368 height 29
click at [422, 360] on input "Attach File Event - [DATE] - [PERSON_NAME] Family First Foundation - Event Deta…" at bounding box center [418, 359] width 8 height 8
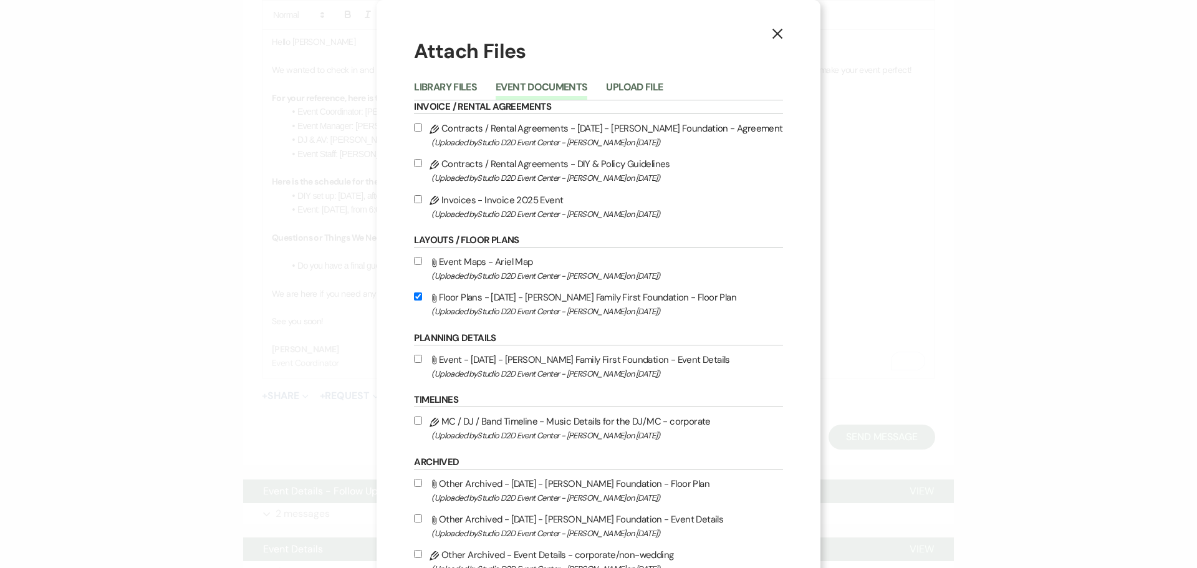
checkbox input "true"
click at [446, 87] on button "Library Files" at bounding box center [445, 90] width 63 height 17
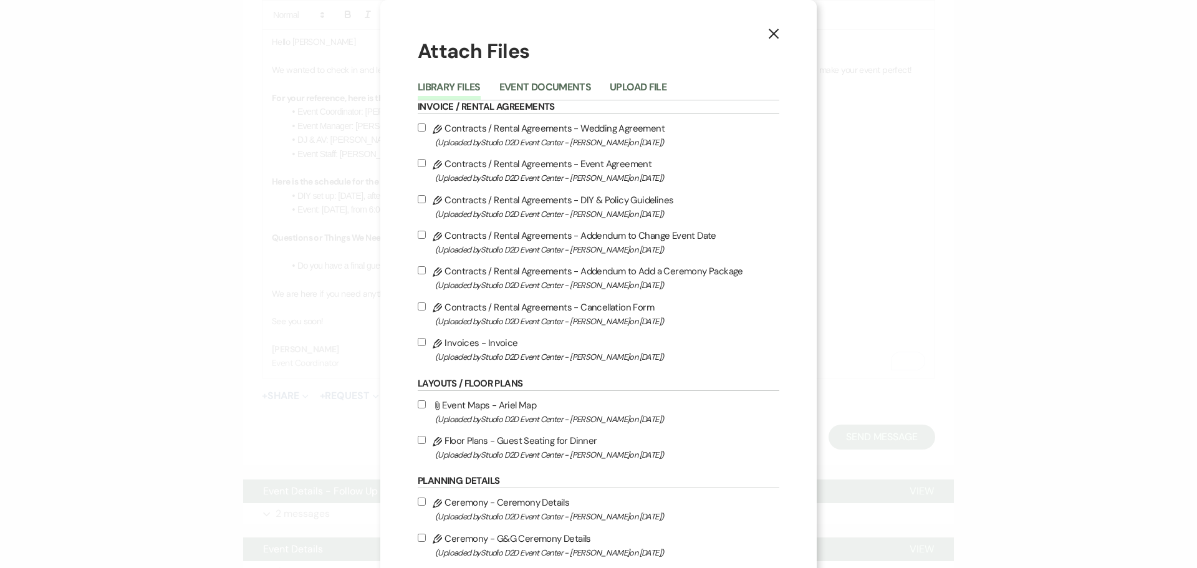
click at [503, 445] on label "Pencil Floor Plans - Guest Seating for Dinner (Uploaded by Studio D2D Event Cen…" at bounding box center [599, 447] width 362 height 29
click at [426, 444] on input "Pencil Floor Plans - Guest Seating for Dinner (Uploaded by Studio D2D Event Cen…" at bounding box center [422, 440] width 8 height 8
checkbox input "true"
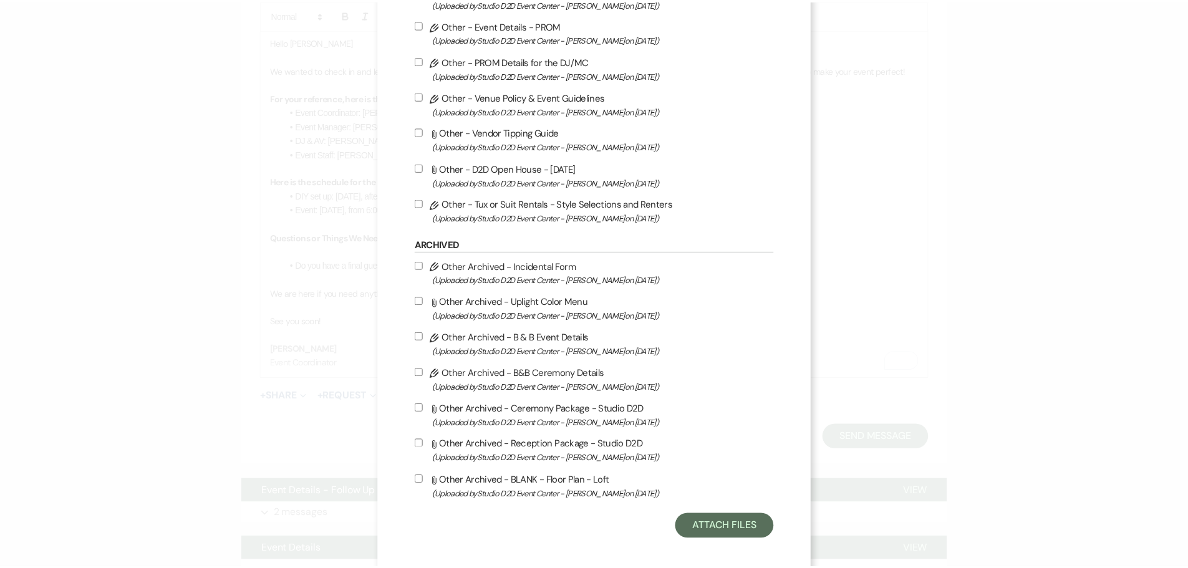
scroll to position [1925, 0]
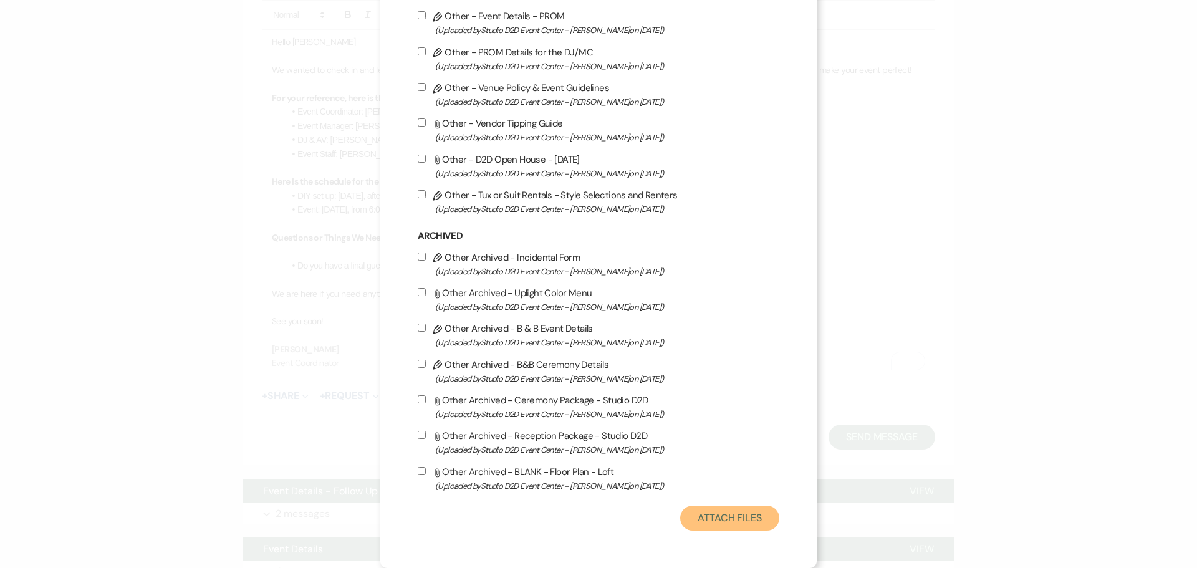
click at [702, 517] on button "Attach Files" at bounding box center [729, 518] width 99 height 25
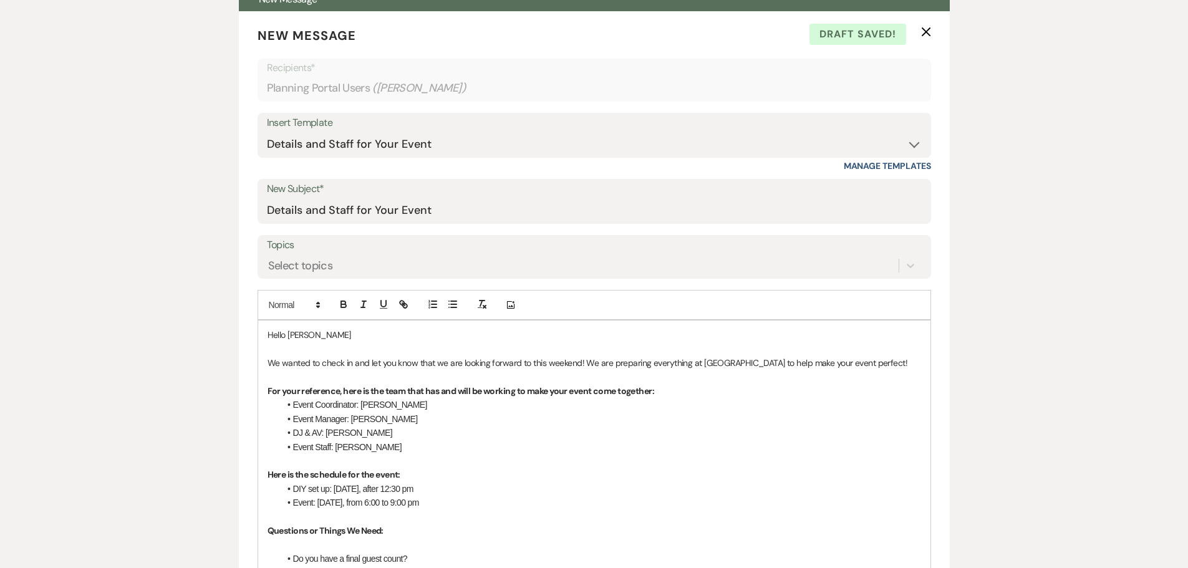
scroll to position [349, 0]
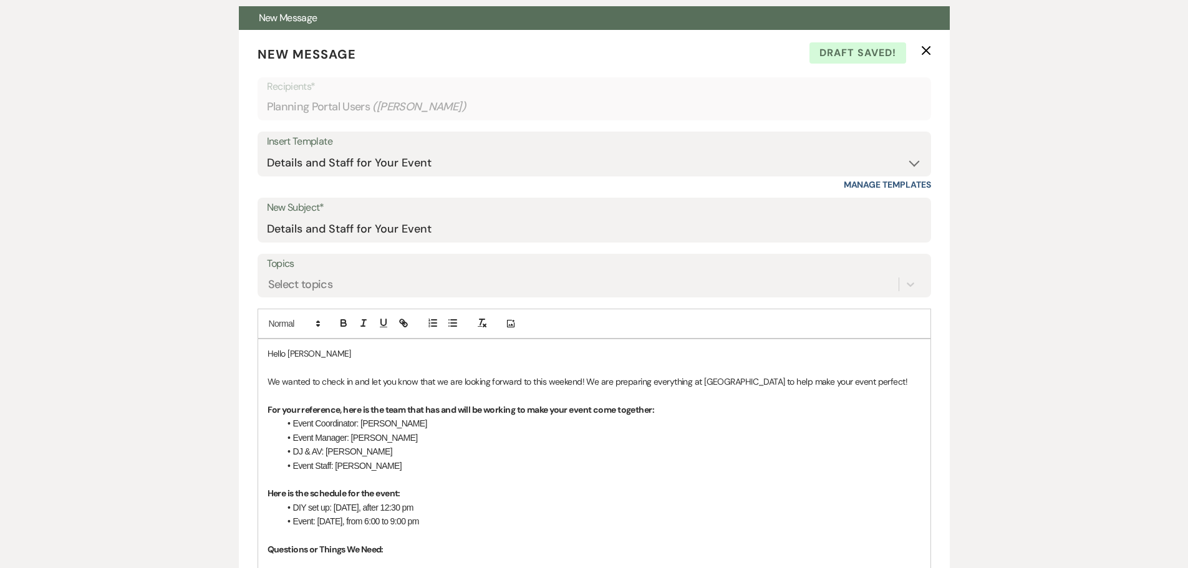
click at [301, 354] on span "Hello [PERSON_NAME]" at bounding box center [309, 353] width 84 height 11
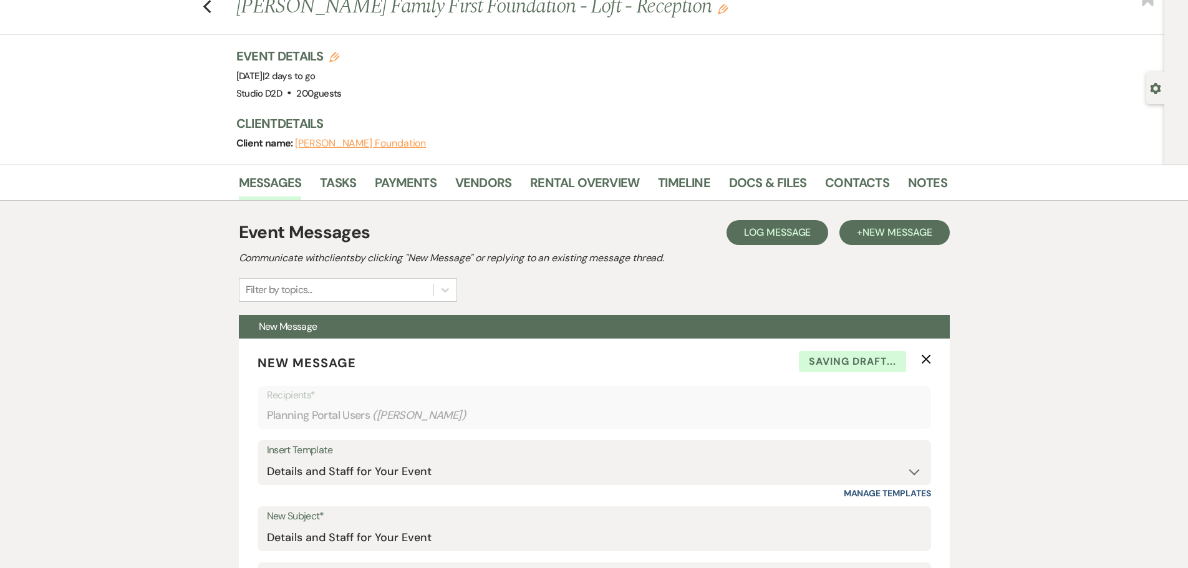
scroll to position [37, 0]
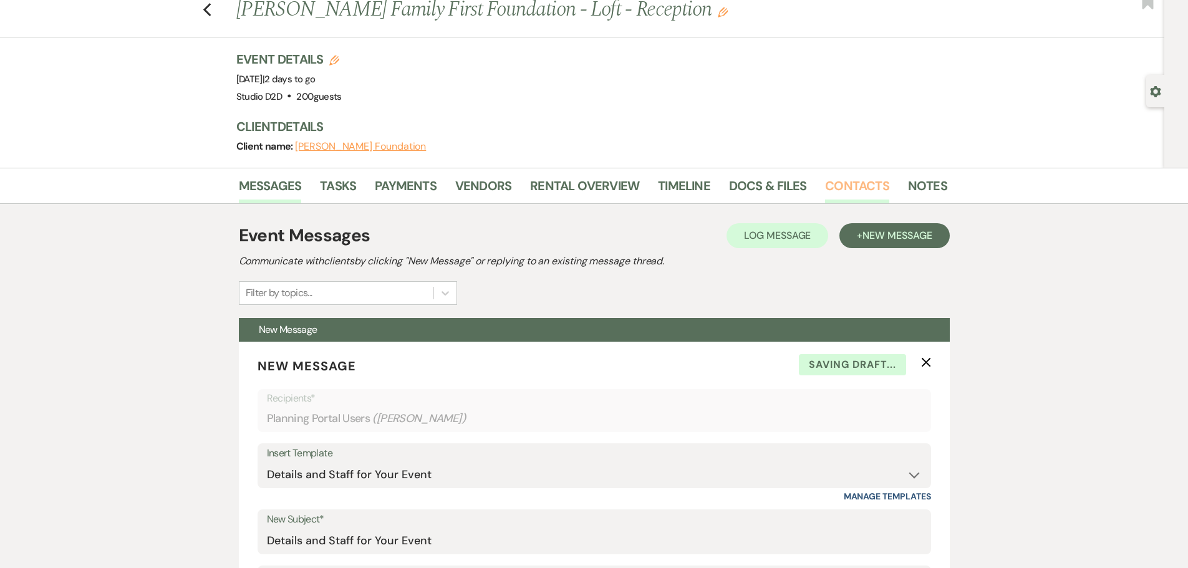
click at [831, 186] on link "Contacts" at bounding box center [857, 189] width 64 height 27
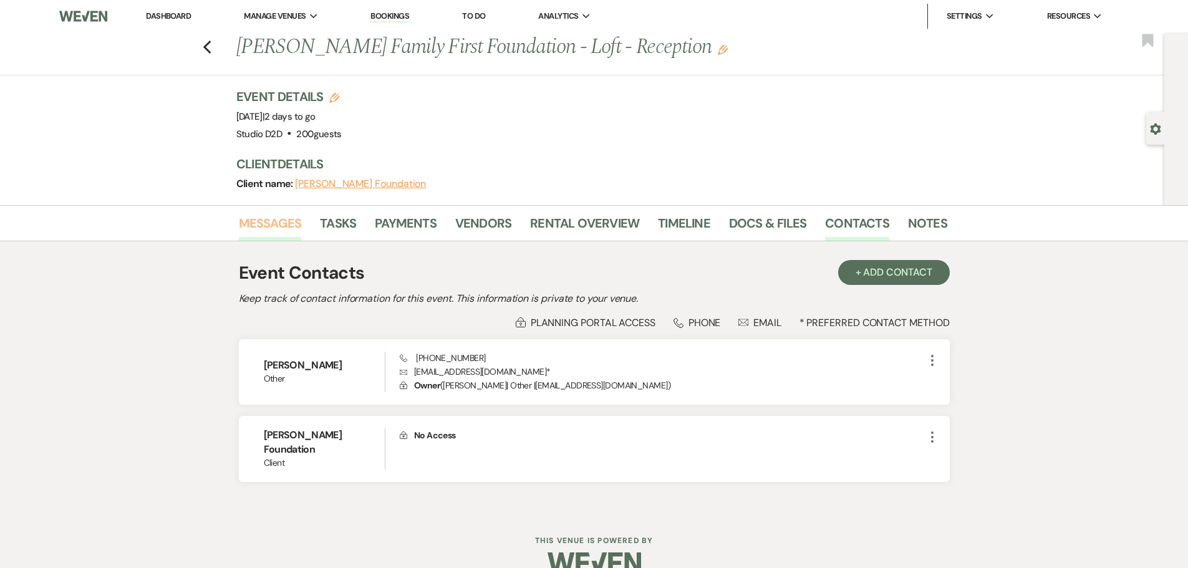
click at [291, 228] on link "Messages" at bounding box center [270, 226] width 63 height 27
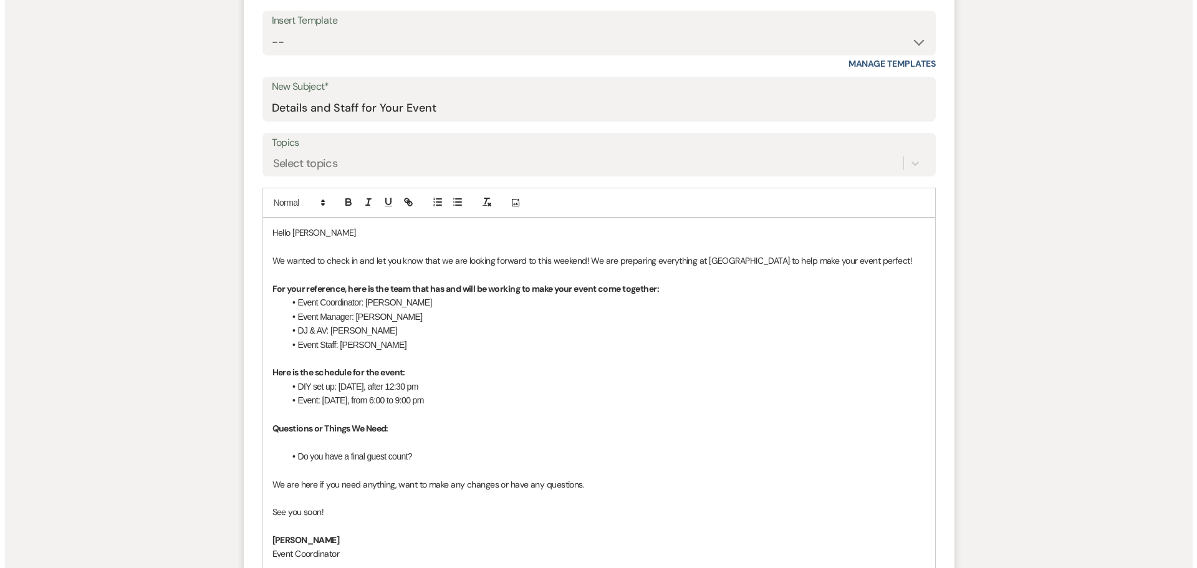
scroll to position [624, 0]
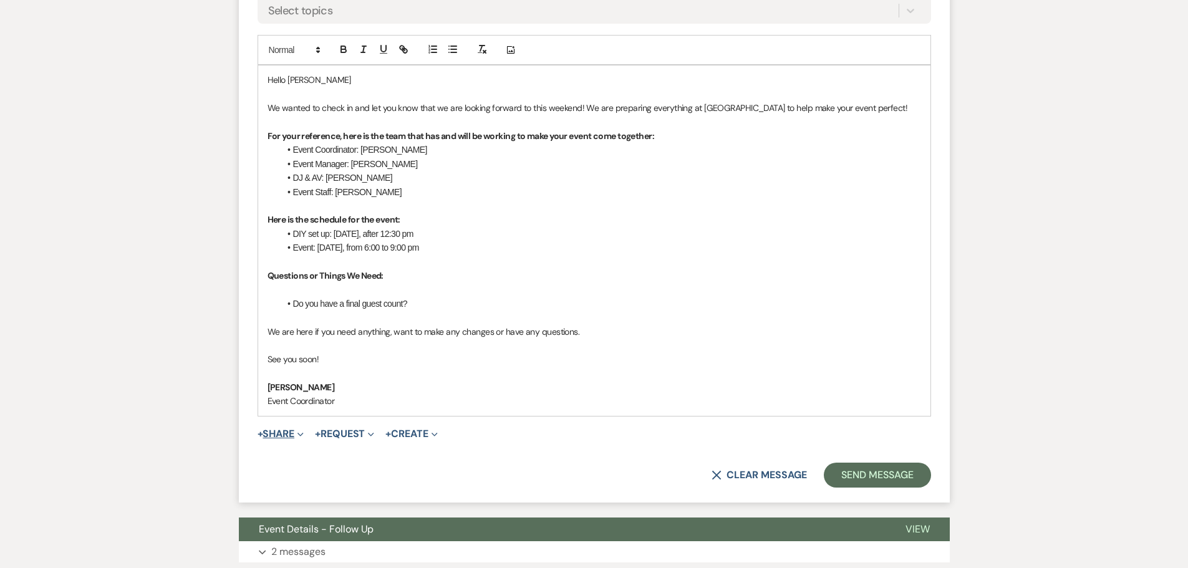
click at [281, 433] on button "+ Share Expand" at bounding box center [281, 434] width 47 height 10
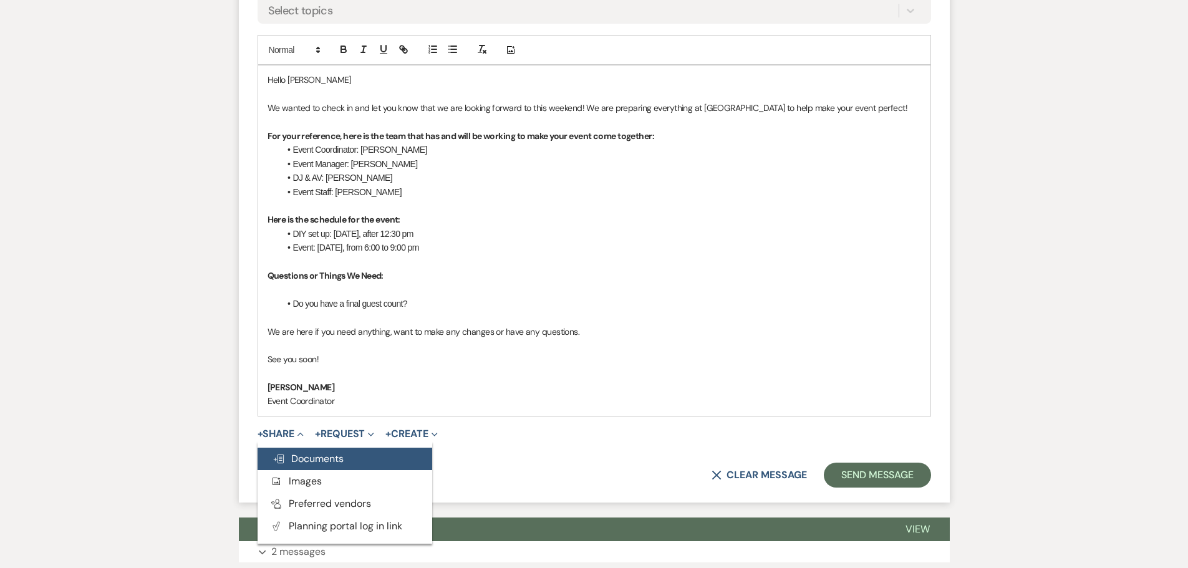
click at [314, 454] on span "Doc Upload Documents" at bounding box center [307, 458] width 71 height 13
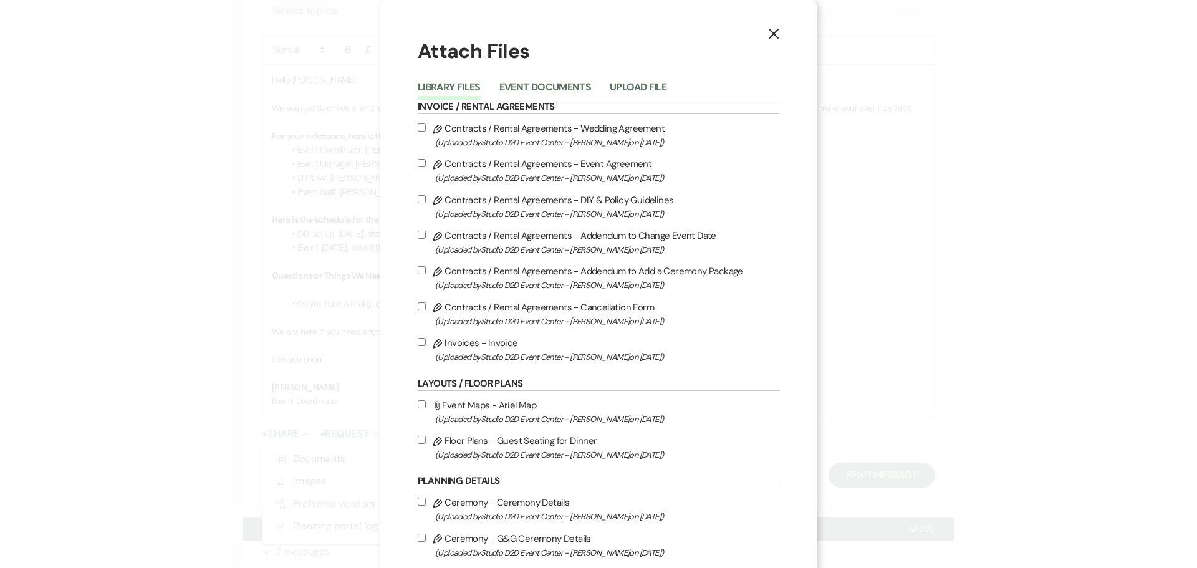
click at [513, 441] on label "Pencil Floor Plans - Guest Seating for Dinner (Uploaded by Studio D2D Event Cen…" at bounding box center [599, 447] width 362 height 29
click at [426, 441] on input "Pencil Floor Plans - Guest Seating for Dinner (Uploaded by Studio D2D Event Cen…" at bounding box center [422, 440] width 8 height 8
checkbox input "true"
click at [532, 89] on button "Event Documents" at bounding box center [545, 90] width 92 height 17
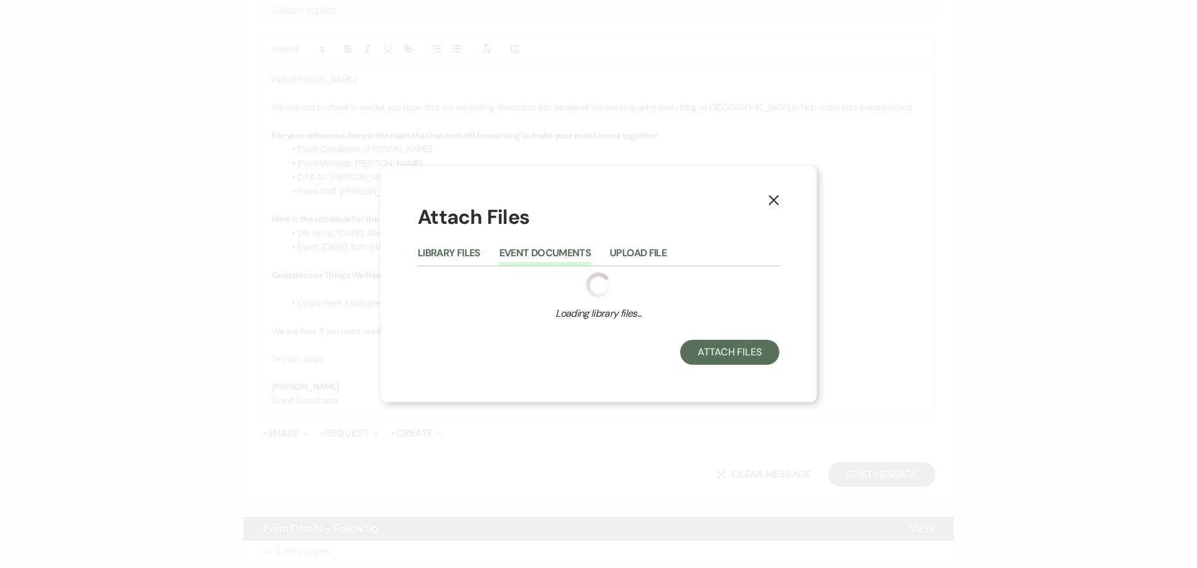
scroll to position [623, 0]
click at [1000, 188] on div "X Attach Files Library Files Event Documents Upload File Loading library files.…" at bounding box center [598, 284] width 1197 height 568
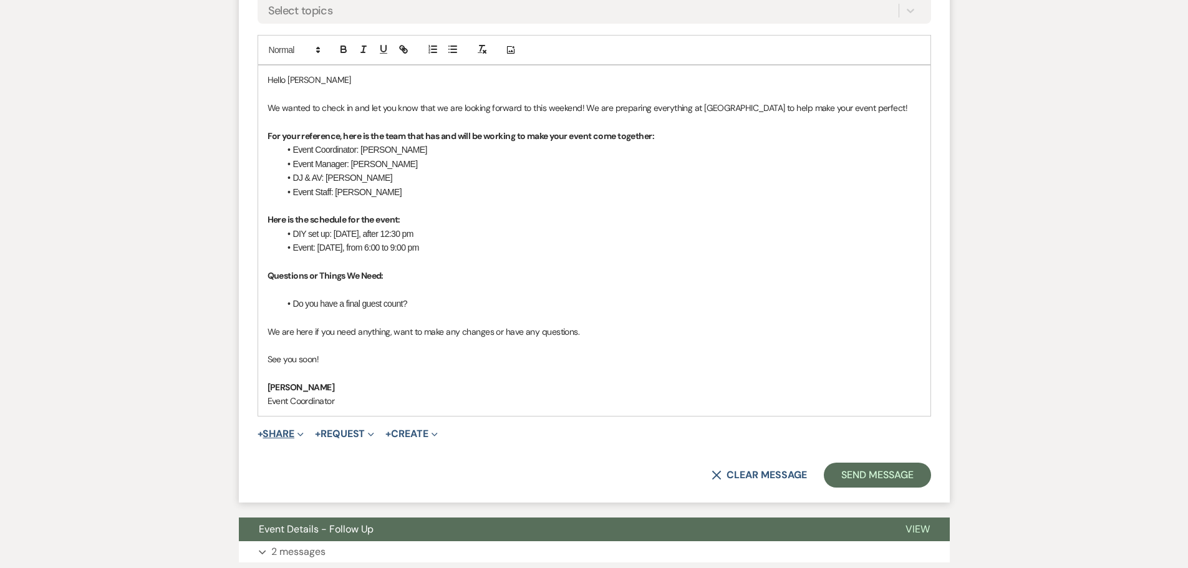
click at [287, 432] on button "+ Share Expand" at bounding box center [281, 434] width 47 height 10
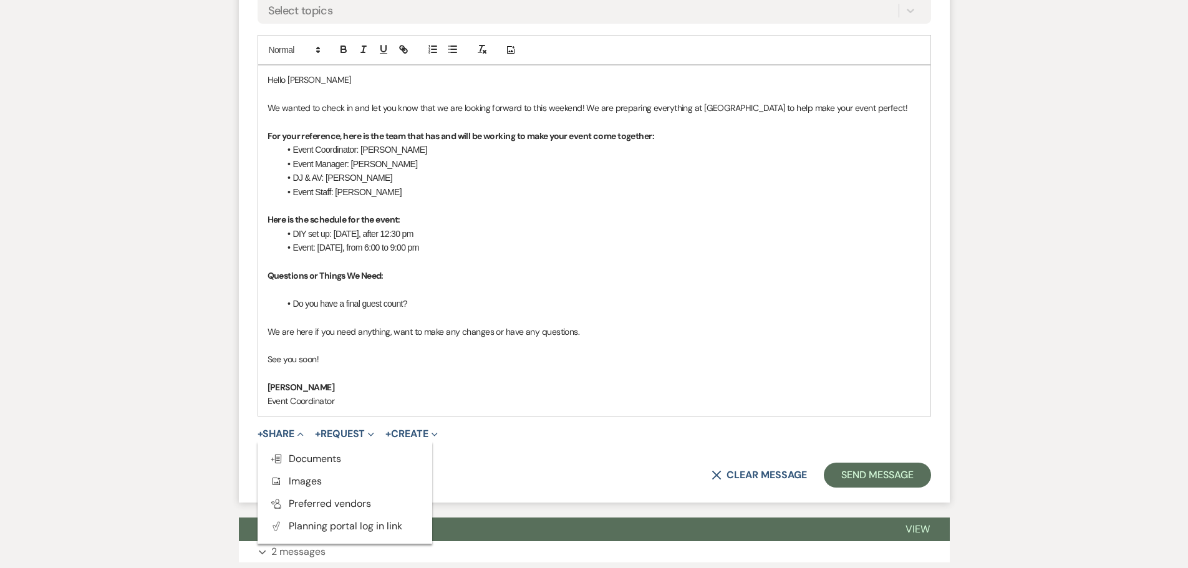
click at [433, 306] on li "Do you have a final guest count?" at bounding box center [600, 304] width 641 height 14
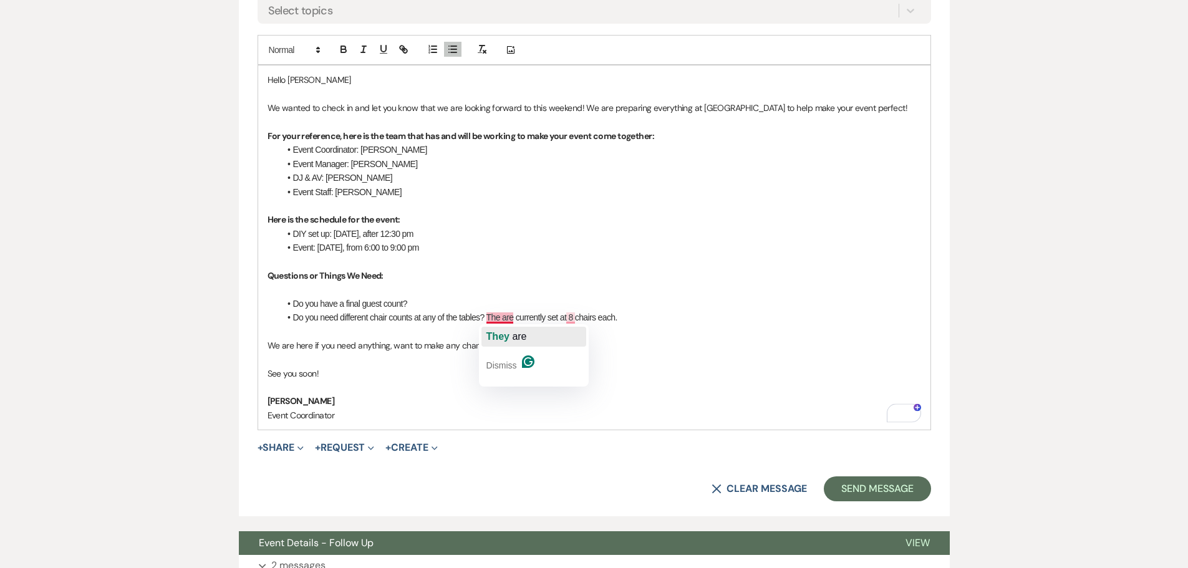
click at [503, 333] on span "They" at bounding box center [497, 336] width 23 height 11
click at [579, 333] on span "eight" at bounding box center [583, 336] width 24 height 11
click at [283, 450] on button "+ Share Expand" at bounding box center [281, 448] width 47 height 10
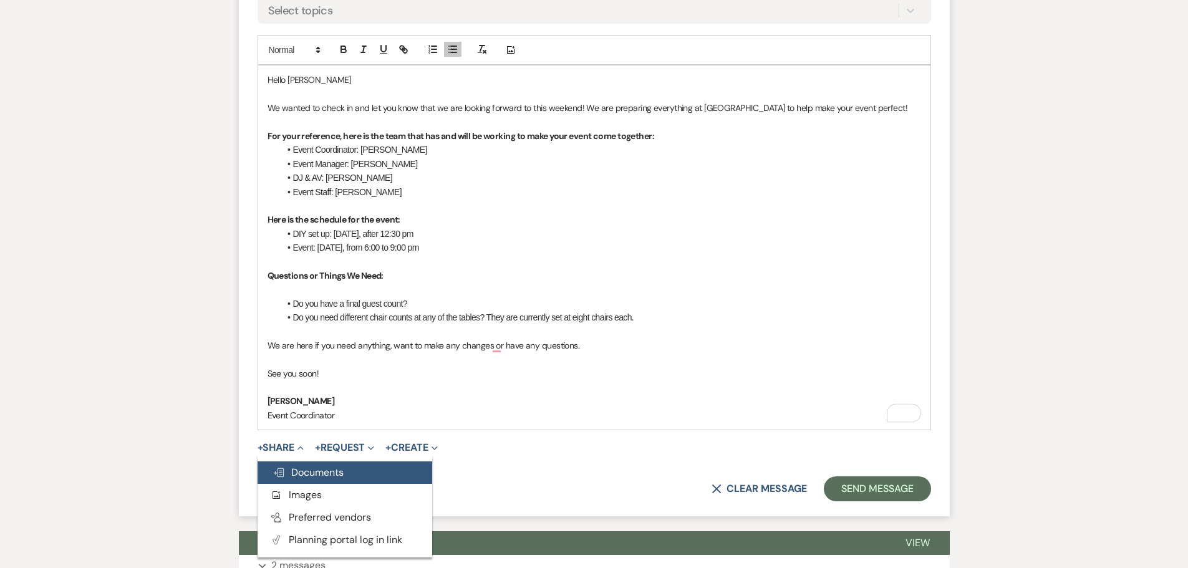
click at [302, 466] on span "Doc Upload Documents" at bounding box center [307, 472] width 71 height 13
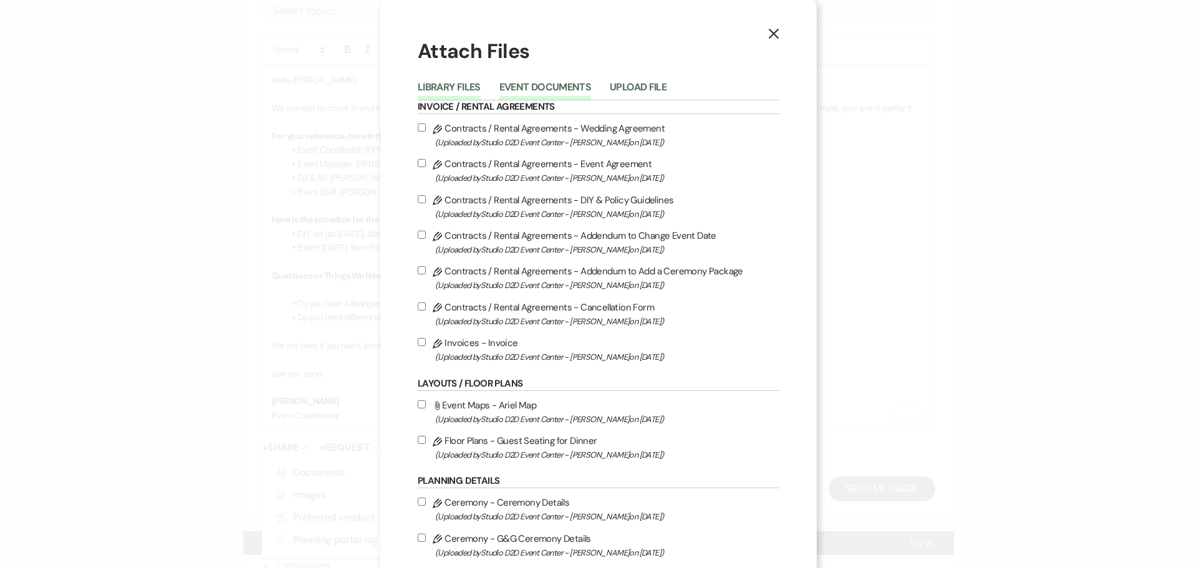
click at [524, 87] on button "Event Documents" at bounding box center [545, 90] width 92 height 17
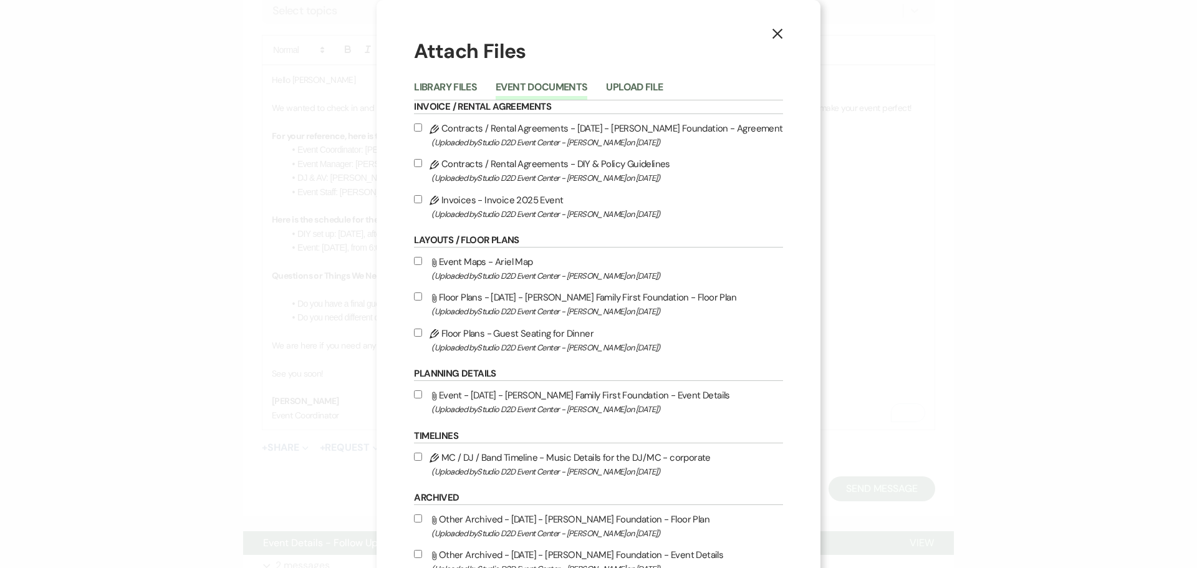
click at [514, 394] on label "Attach File Event - [DATE] - [PERSON_NAME] Family First Foundation - Event Deta…" at bounding box center [598, 401] width 368 height 29
click at [422, 394] on input "Attach File Event - [DATE] - [PERSON_NAME] Family First Foundation - Event Deta…" at bounding box center [418, 394] width 8 height 8
checkbox input "true"
click at [506, 297] on label "Attach File Floor Plans - [DATE] - [PERSON_NAME] Family First Foundation - Floo…" at bounding box center [598, 303] width 368 height 29
click at [422, 297] on input "Attach File Floor Plans - [DATE] - [PERSON_NAME] Family First Foundation - Floo…" at bounding box center [418, 296] width 8 height 8
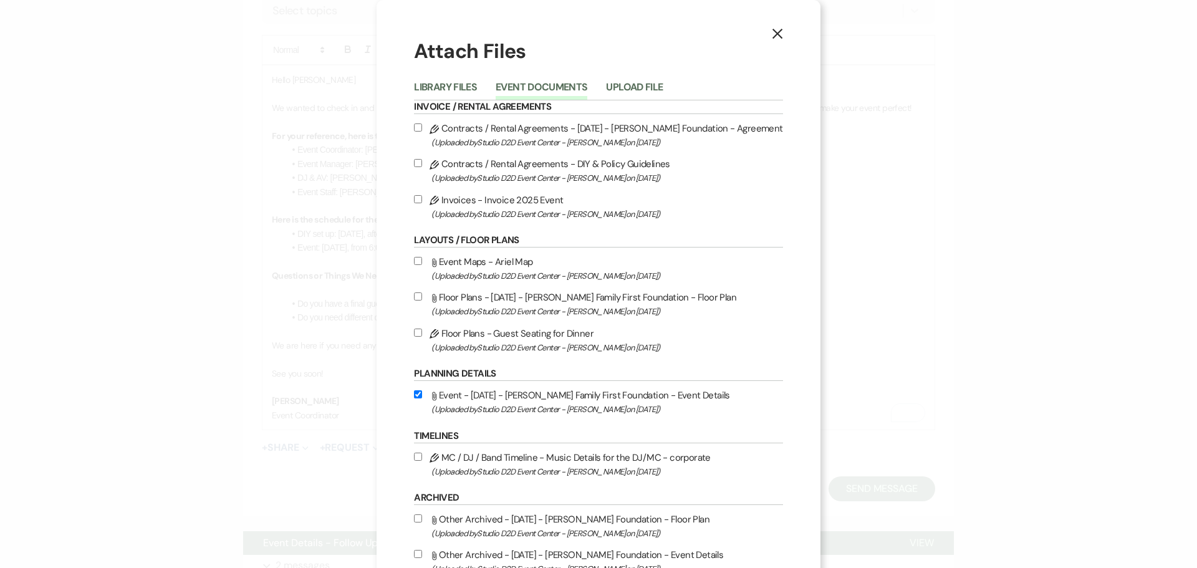
checkbox input "true"
click at [516, 332] on label "Pencil Floor Plans - Guest Seating for Dinner (Uploaded by Studio D2D Event Cen…" at bounding box center [598, 339] width 368 height 29
click at [422, 332] on input "Pencil Floor Plans - Guest Seating for Dinner (Uploaded by Studio D2D Event Cen…" at bounding box center [418, 333] width 8 height 8
checkbox input "true"
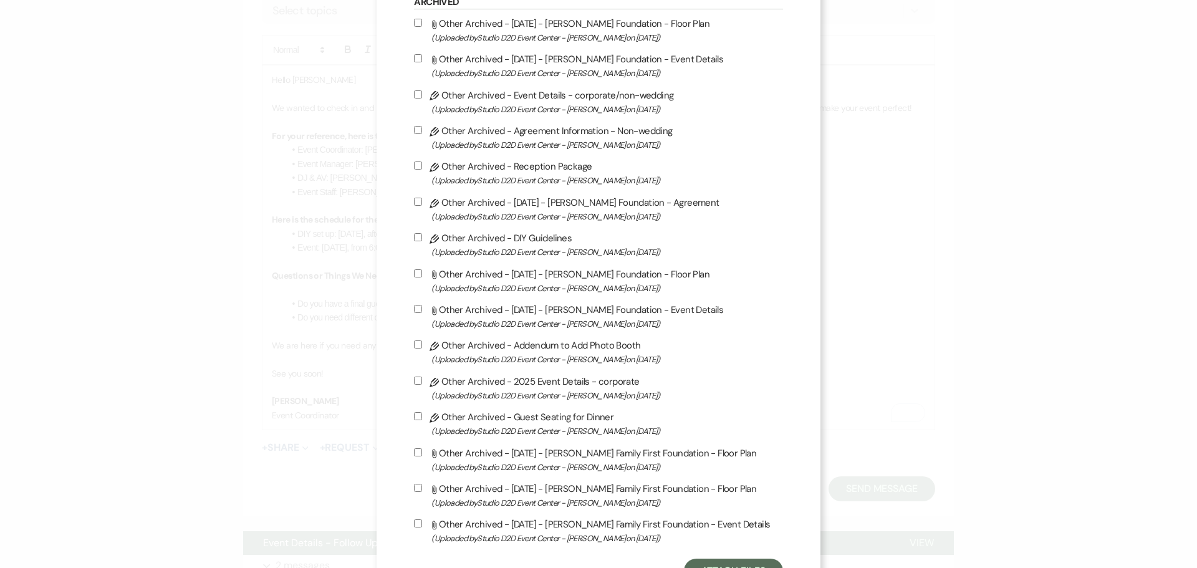
scroll to position [549, 0]
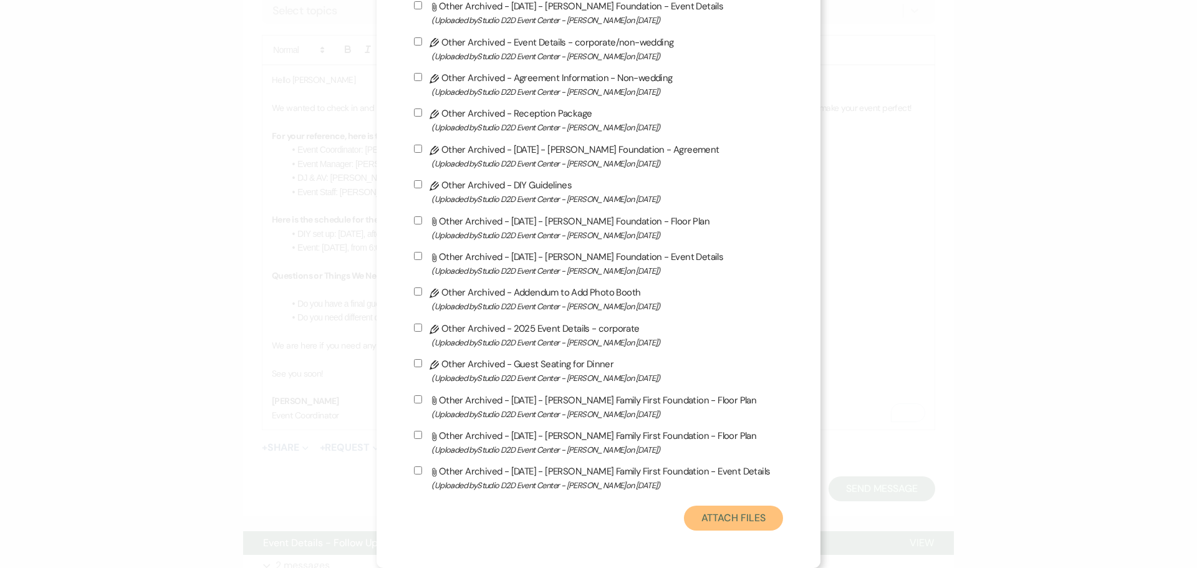
click at [734, 512] on button "Attach Files" at bounding box center [733, 518] width 99 height 25
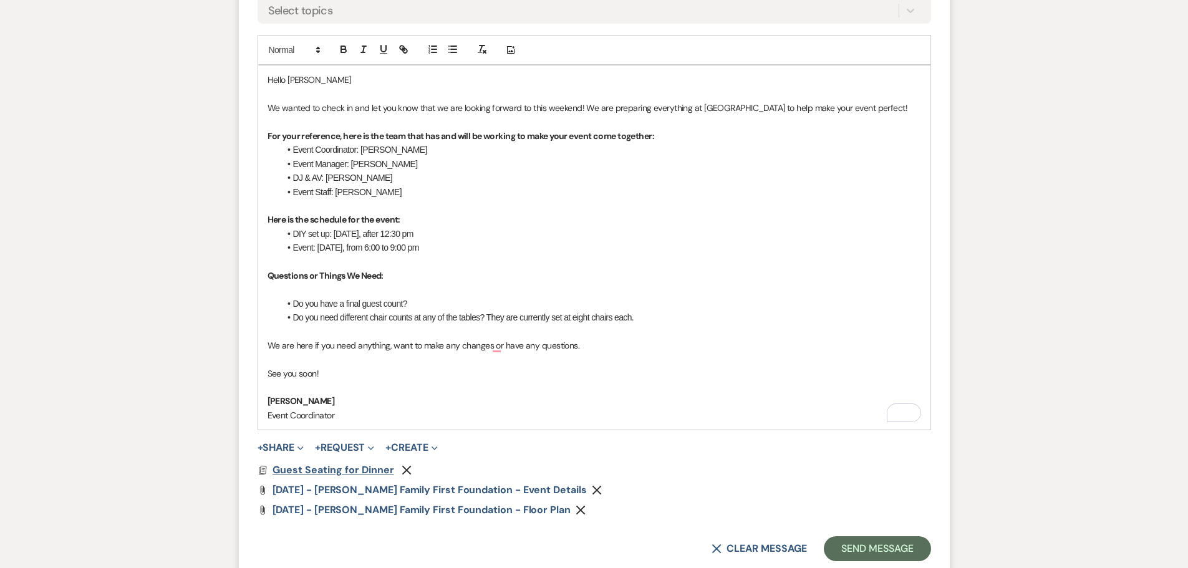
click at [337, 474] on span "Guest Seating for Dinner" at bounding box center [333, 469] width 122 height 13
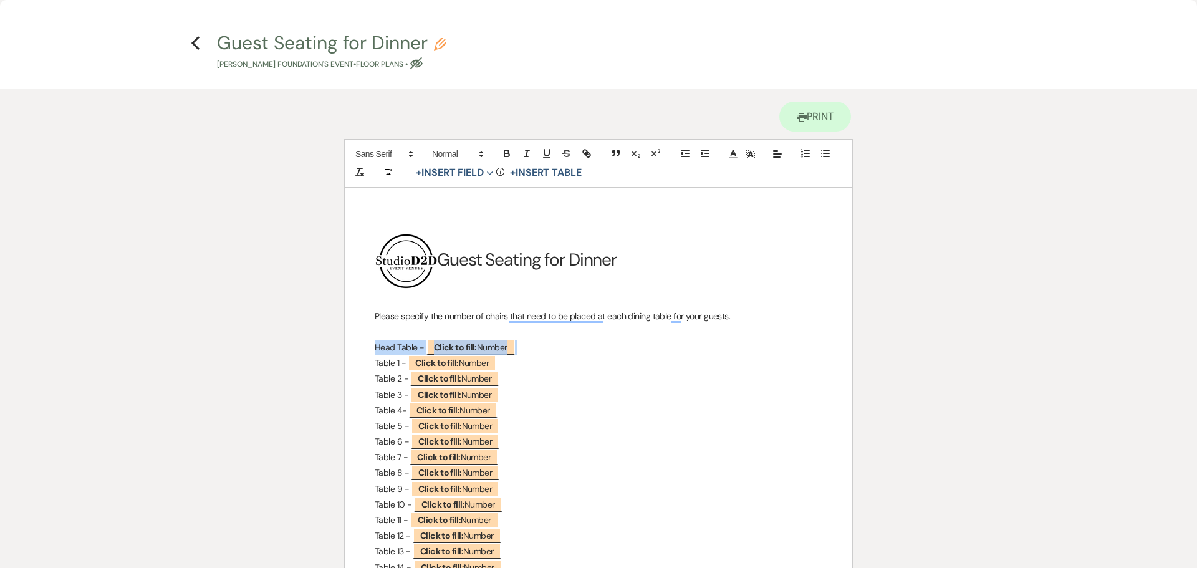
drag, startPoint x: 532, startPoint y: 347, endPoint x: 370, endPoint y: 344, distance: 162.1
click at [372, 344] on div "﻿ ﻿ Guest Seating for Dinner Please specify the number of chairs that need to b…" at bounding box center [599, 498] width 508 height 620
click at [540, 382] on p "Table 3 - ﻿ Click to fill: Number ﻿" at bounding box center [599, 379] width 448 height 16
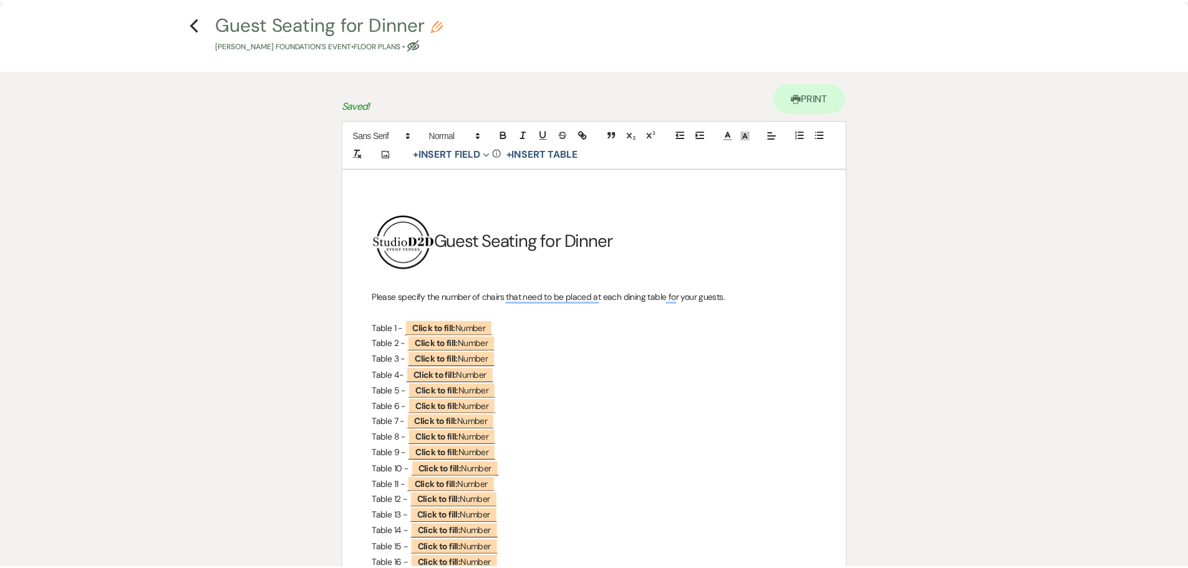
scroll to position [0, 0]
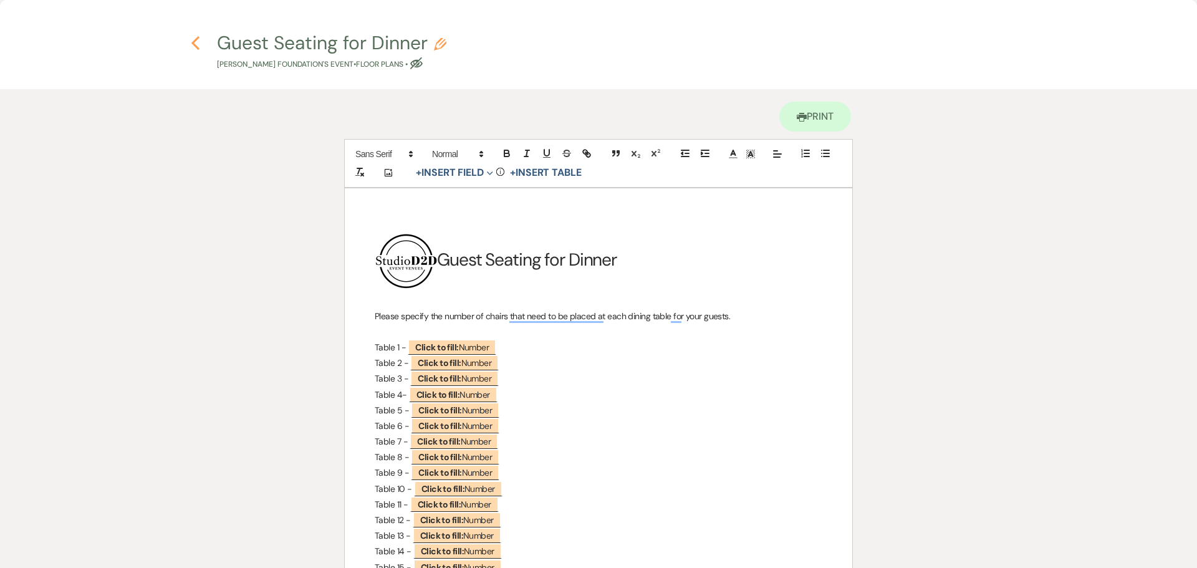
click at [193, 44] on use "button" at bounding box center [195, 43] width 8 height 14
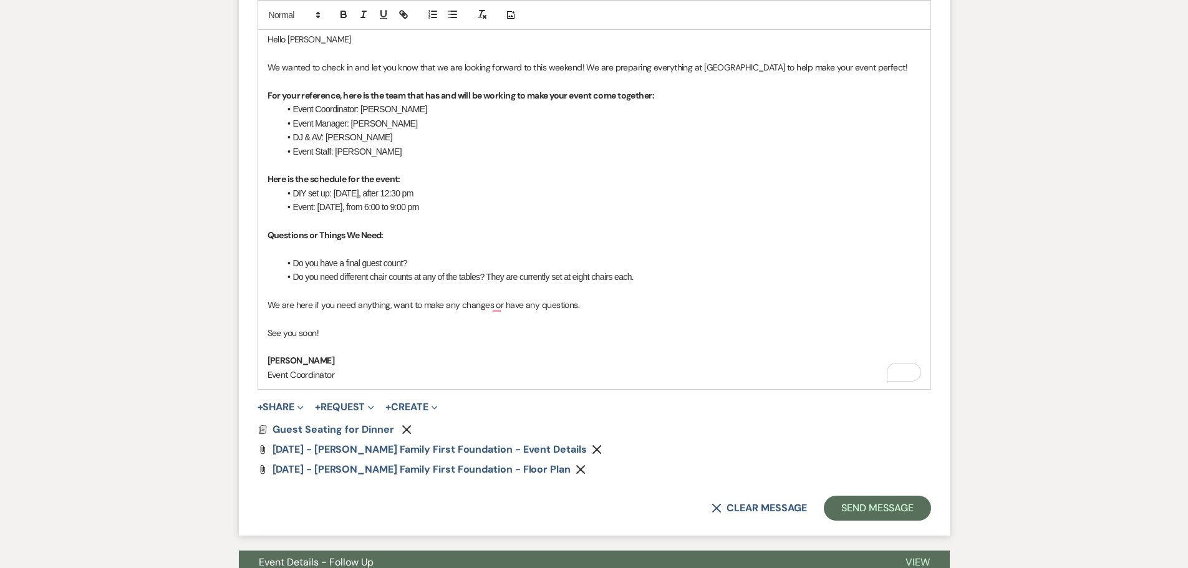
scroll to position [685, 0]
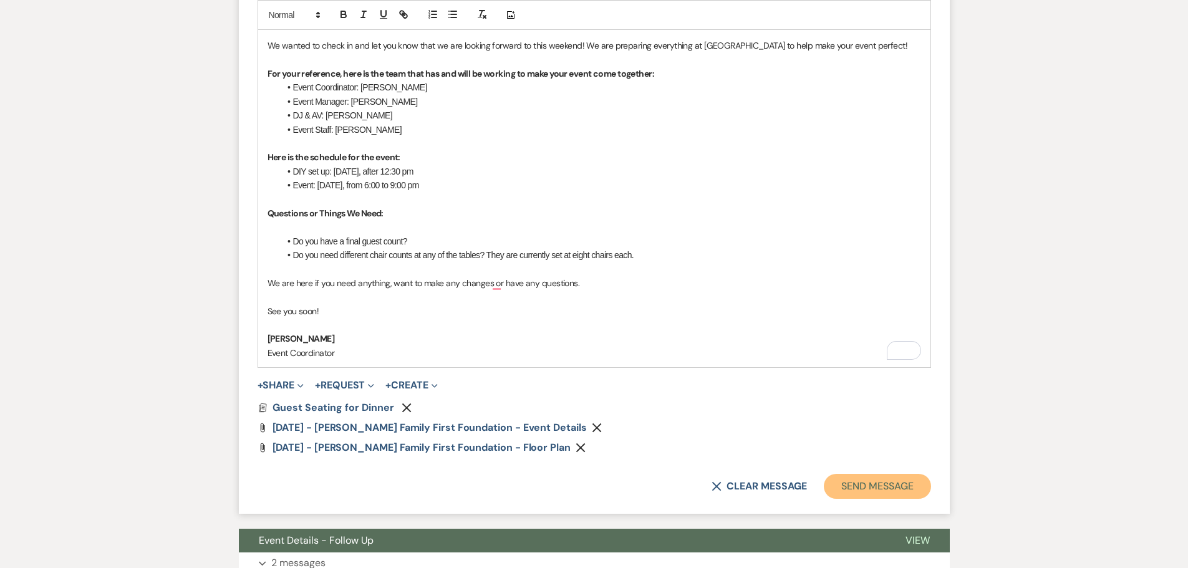
click at [893, 489] on button "Send Message" at bounding box center [877, 486] width 107 height 25
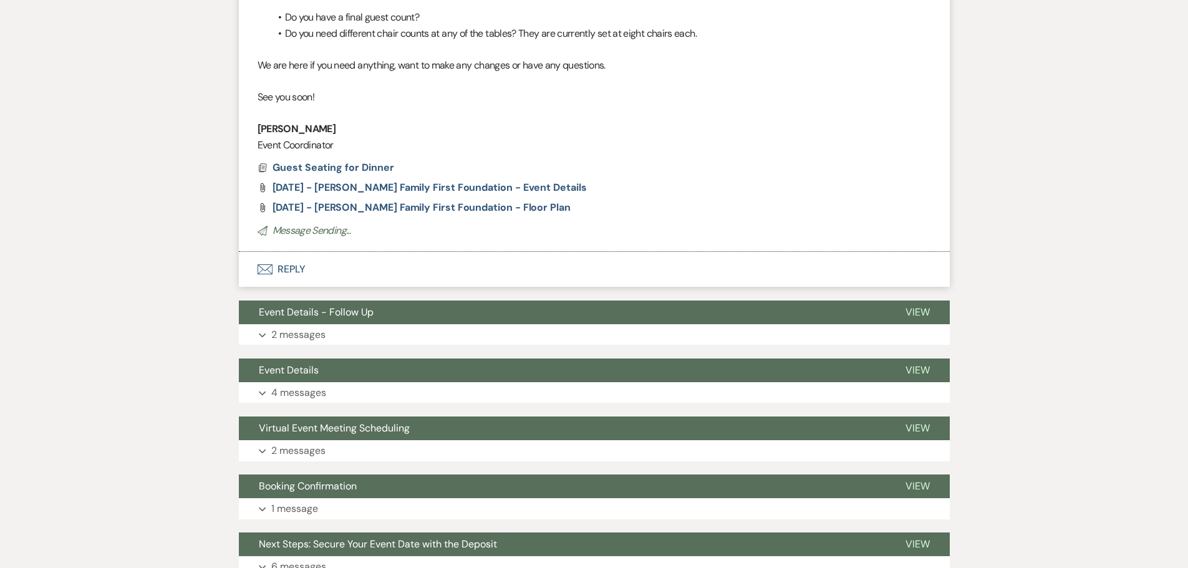
scroll to position [221, 0]
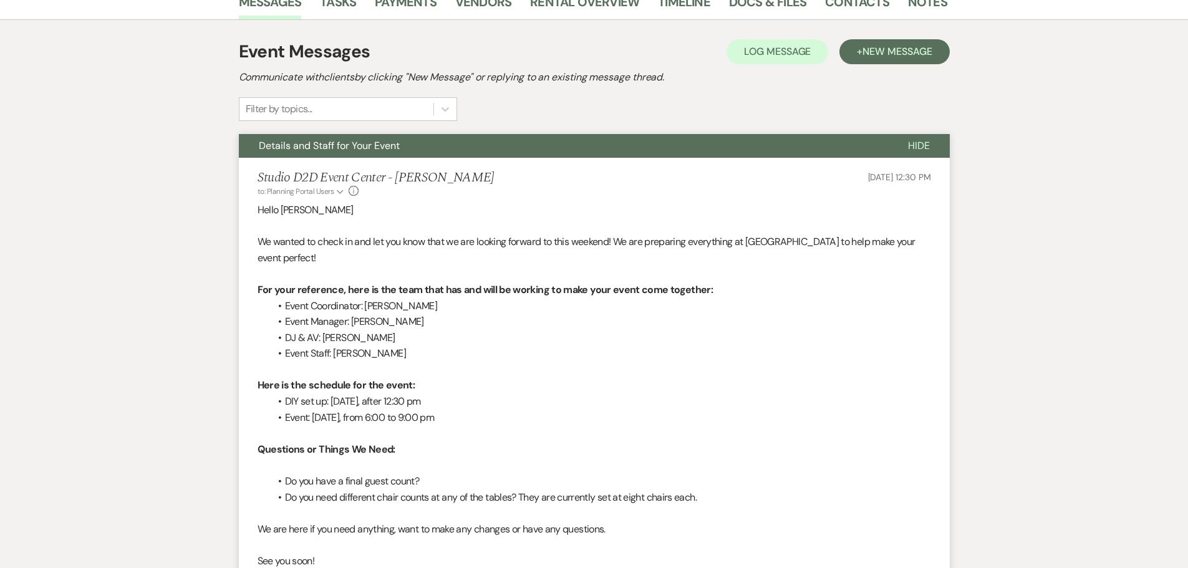
click at [480, 149] on button "Details and Staff for Your Event" at bounding box center [563, 146] width 649 height 24
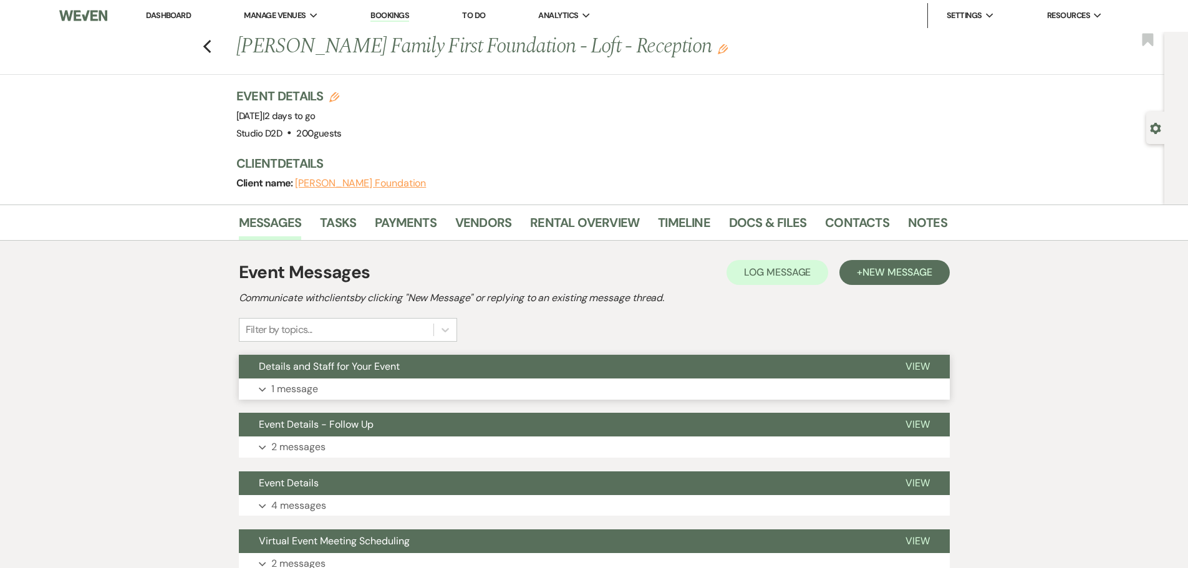
scroll to position [0, 0]
click at [210, 48] on use "button" at bounding box center [207, 48] width 8 height 14
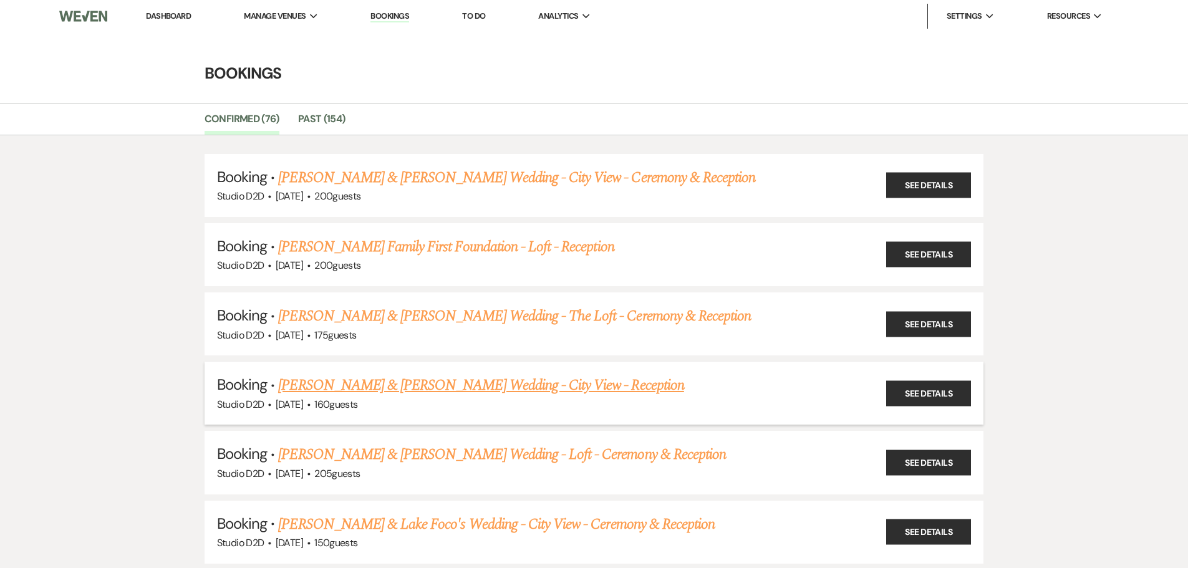
click at [413, 382] on link "[PERSON_NAME] & [PERSON_NAME] Wedding - City View - Reception" at bounding box center [480, 385] width 405 height 22
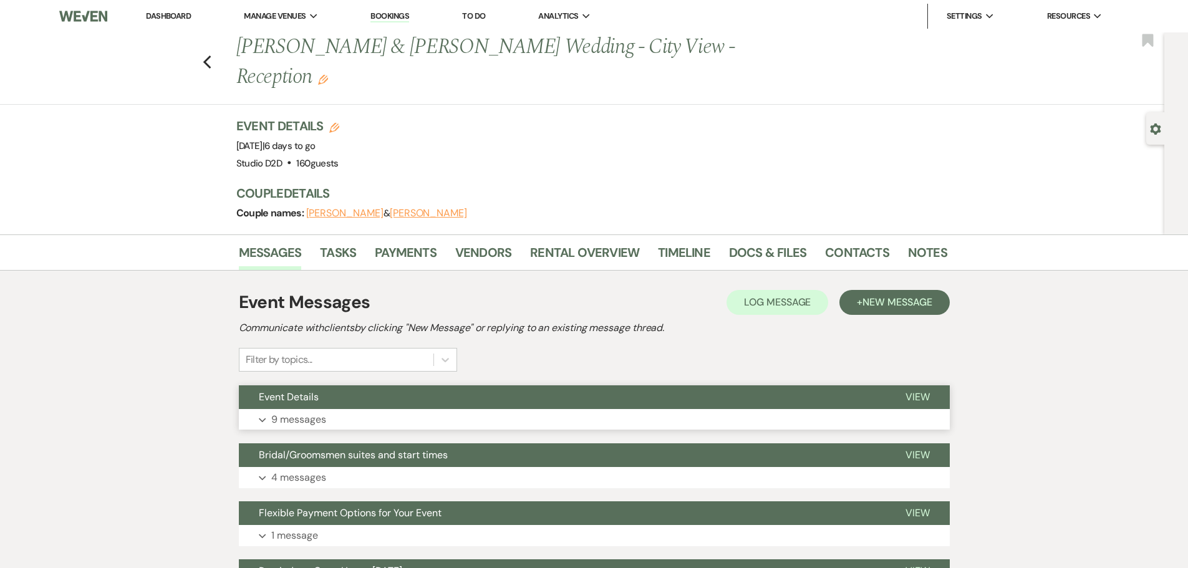
click at [317, 412] on p "9 messages" at bounding box center [298, 420] width 55 height 16
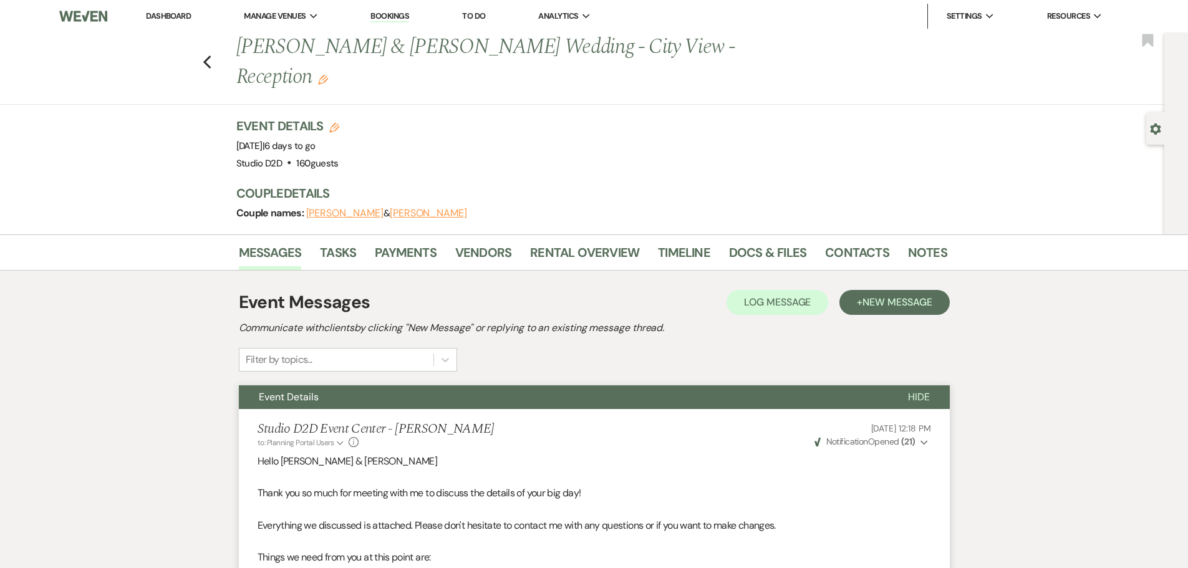
click at [386, 385] on button "Event Details" at bounding box center [563, 397] width 649 height 24
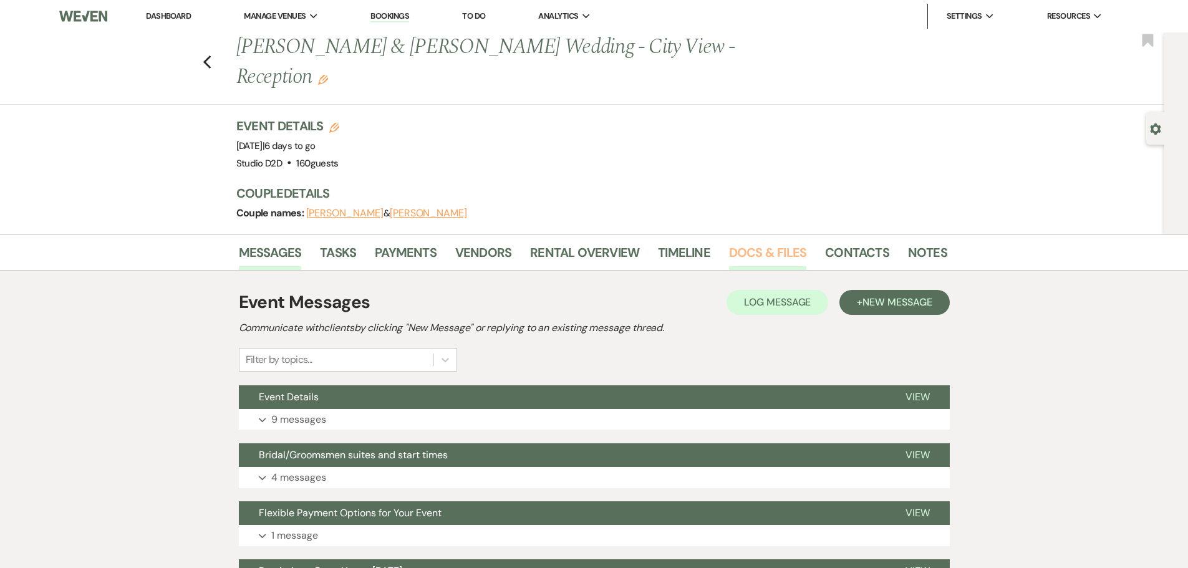
click at [754, 243] on link "Docs & Files" at bounding box center [767, 256] width 77 height 27
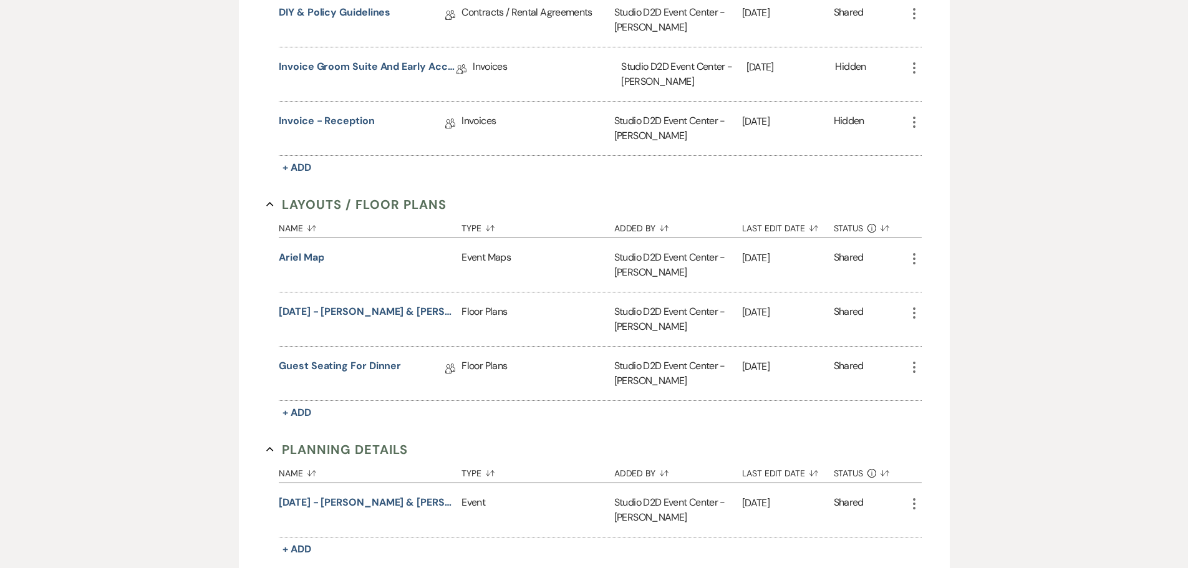
scroll to position [499, 0]
click at [911, 305] on icon "More" at bounding box center [914, 312] width 15 height 15
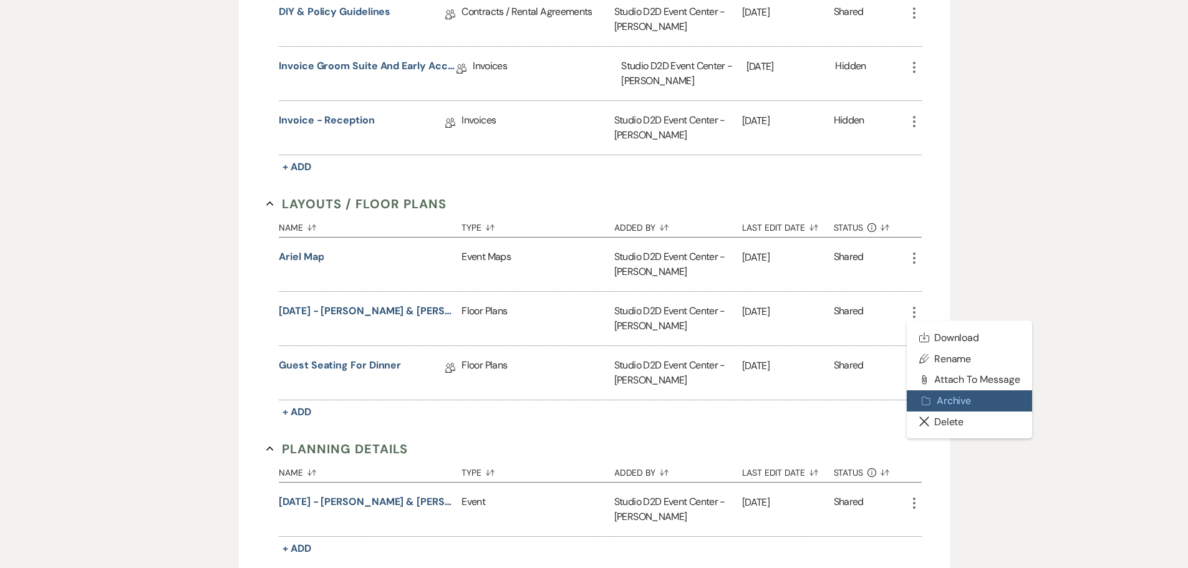
click at [947, 390] on button "Archive Archive" at bounding box center [970, 400] width 126 height 21
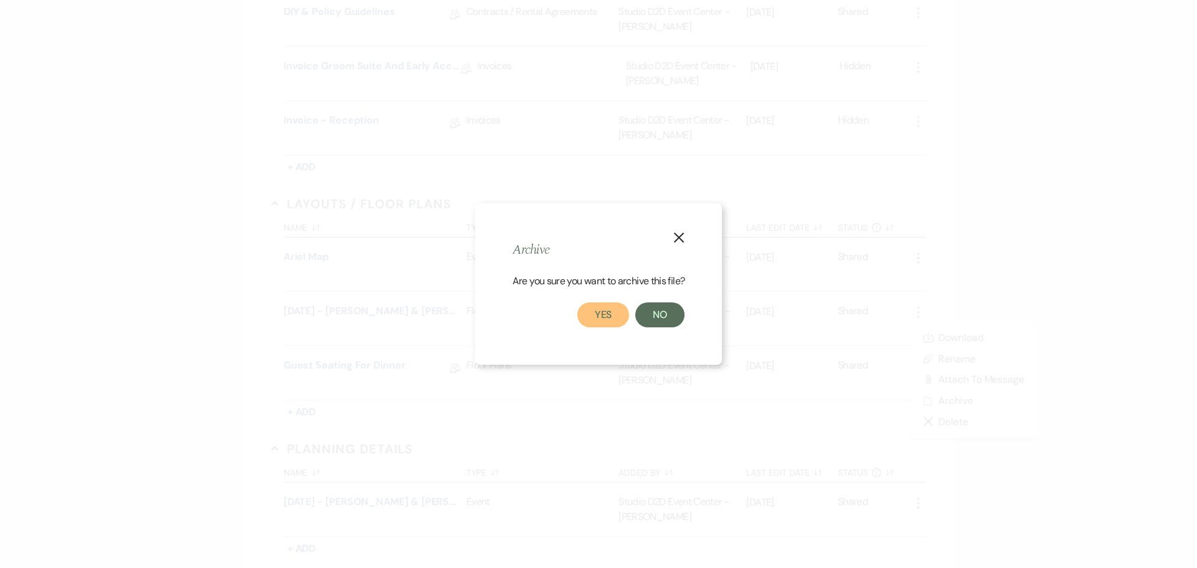
click at [617, 318] on button "Yes" at bounding box center [603, 314] width 52 height 25
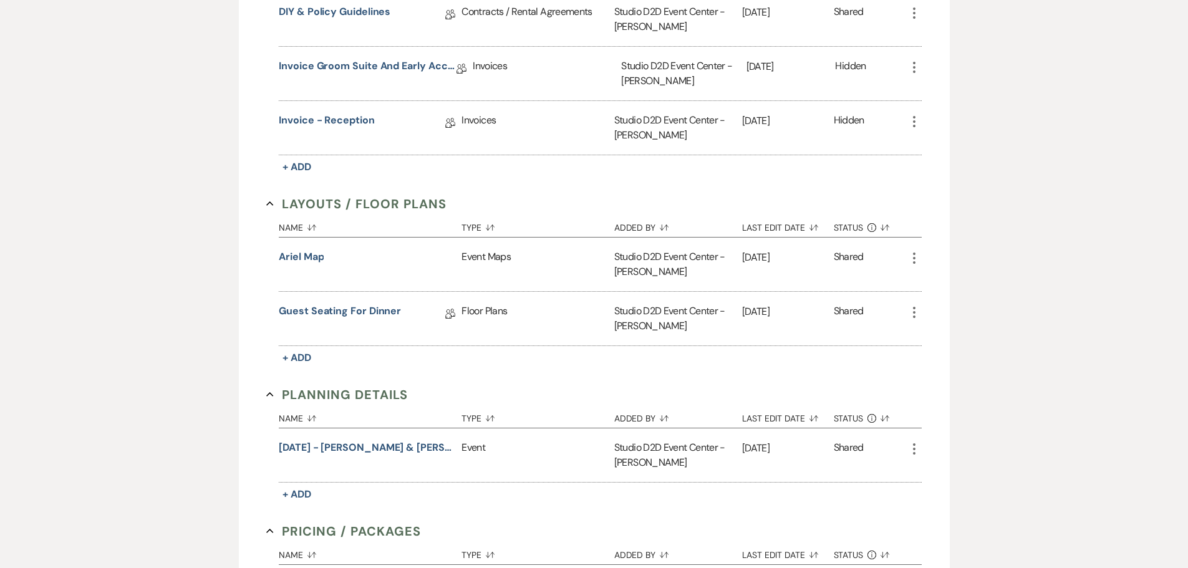
click at [915, 305] on icon "More" at bounding box center [914, 312] width 15 height 15
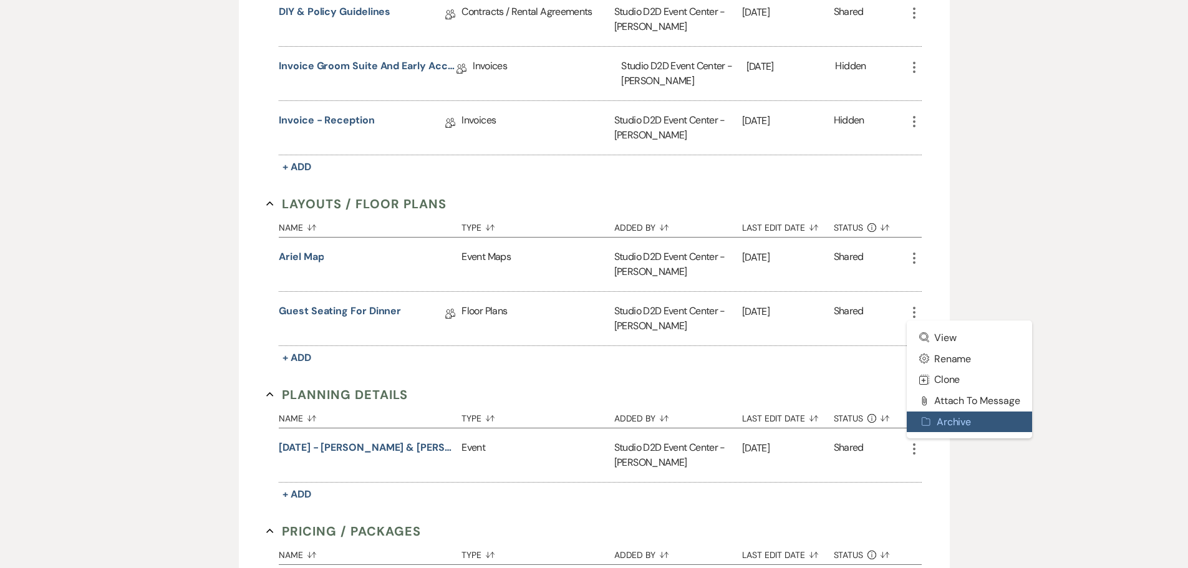
click at [943, 412] on button "Archive Archive" at bounding box center [970, 422] width 126 height 21
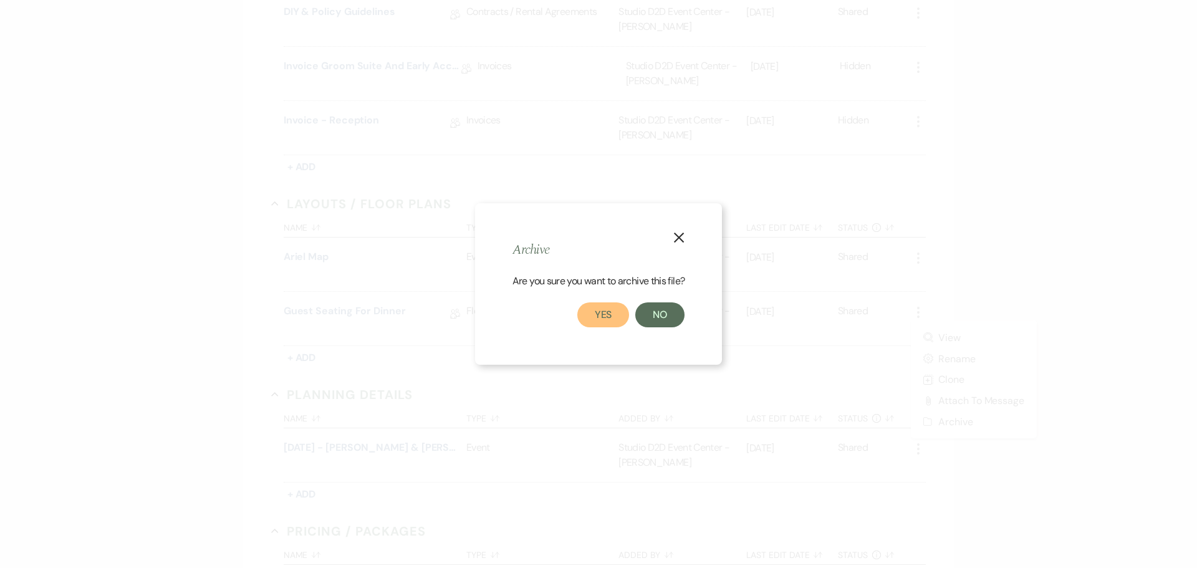
click at [612, 320] on button "Yes" at bounding box center [603, 314] width 52 height 25
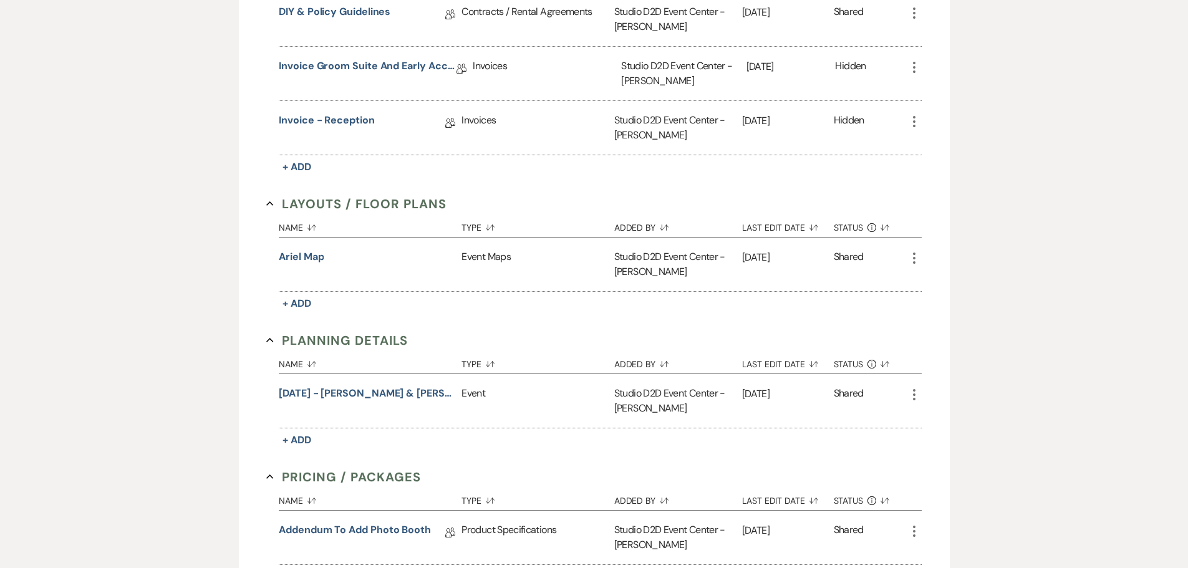
click at [913, 389] on use "button" at bounding box center [914, 394] width 2 height 11
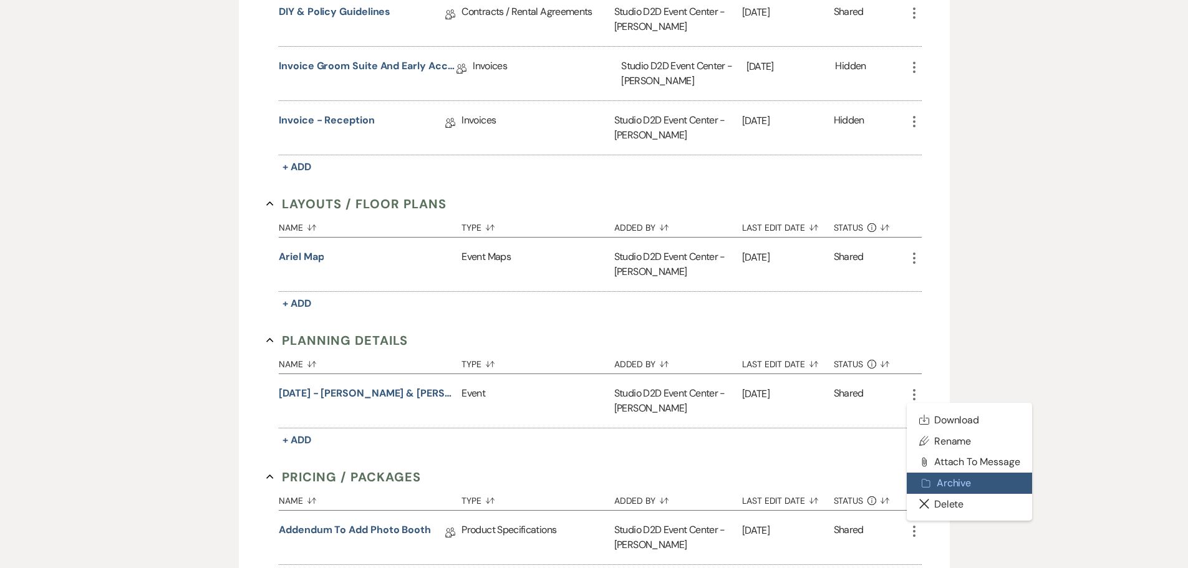
click at [932, 473] on button "Archive Archive" at bounding box center [970, 483] width 126 height 21
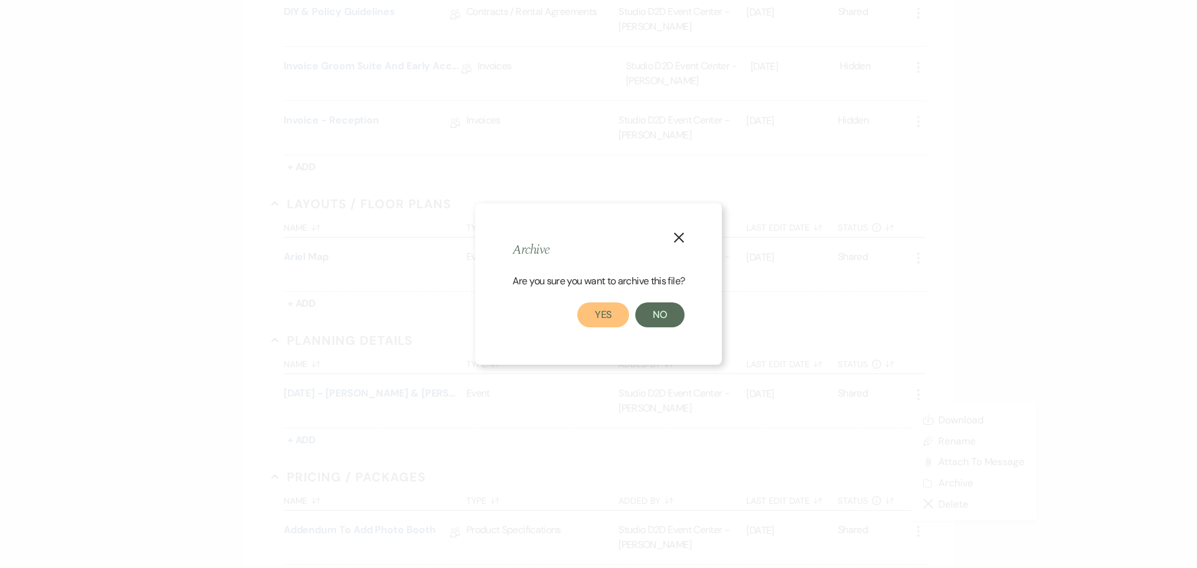
click at [608, 315] on button "Yes" at bounding box center [603, 314] width 52 height 25
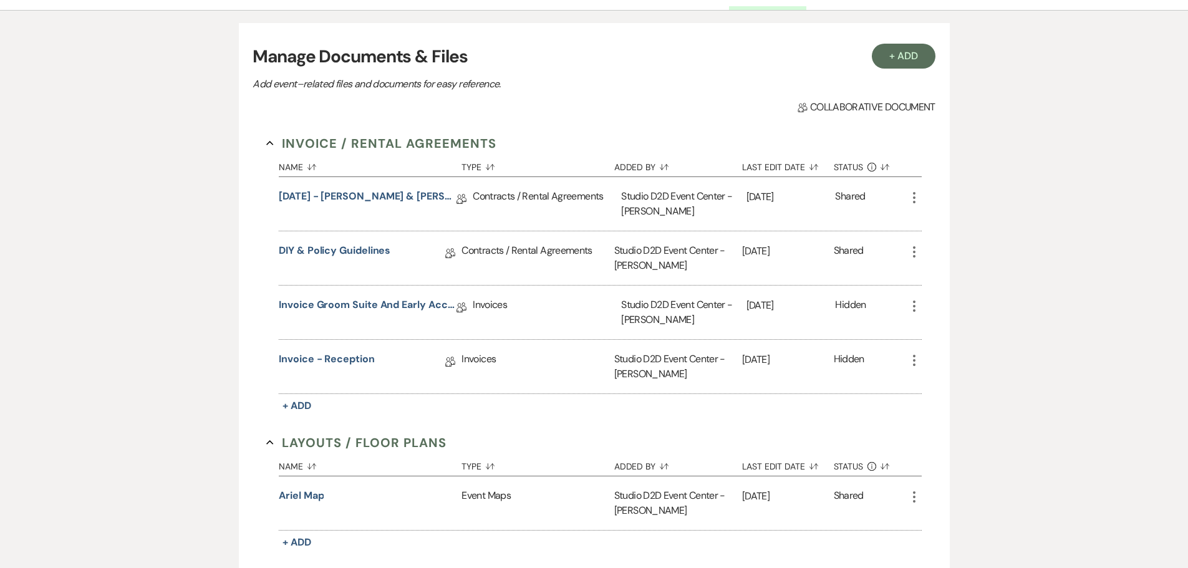
scroll to position [62, 0]
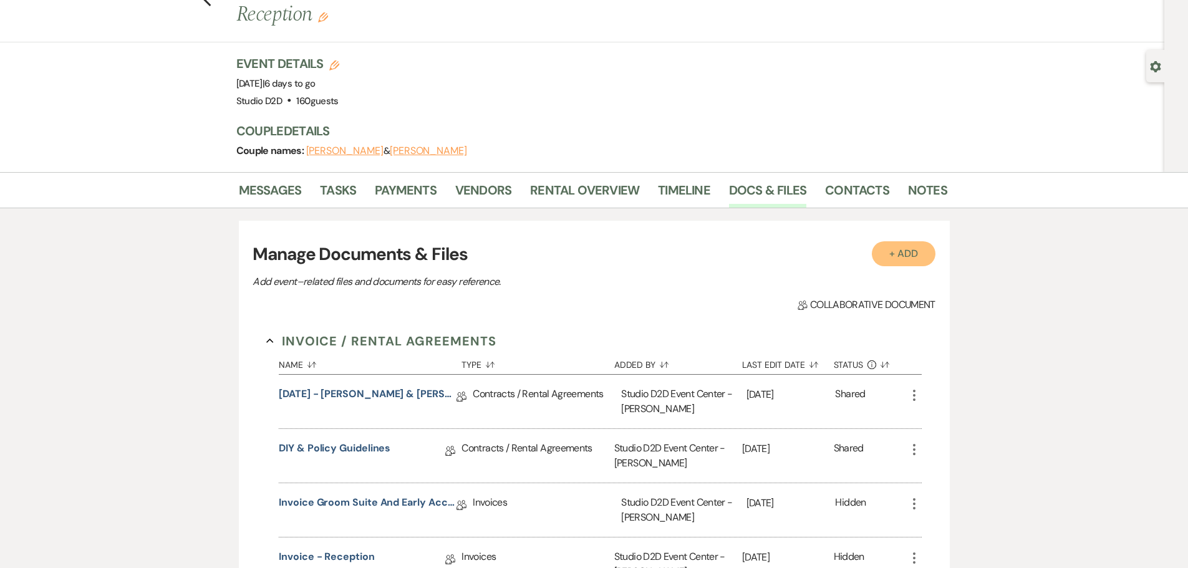
click at [899, 241] on button "+ Add" at bounding box center [904, 253] width 64 height 25
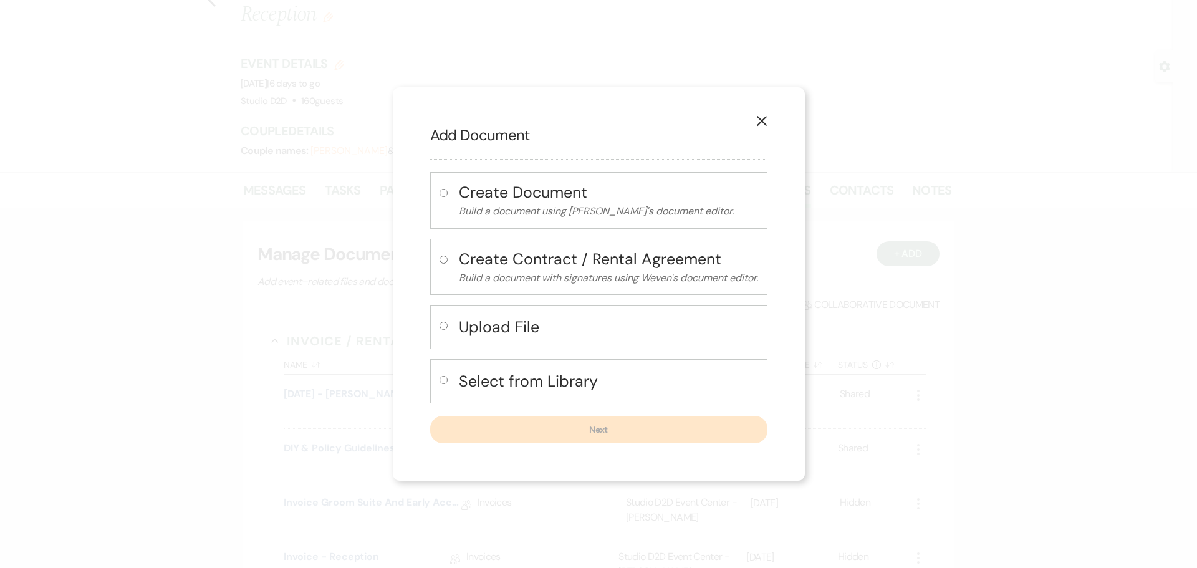
click at [501, 325] on h4 "Upload File" at bounding box center [608, 327] width 299 height 22
radio input "true"
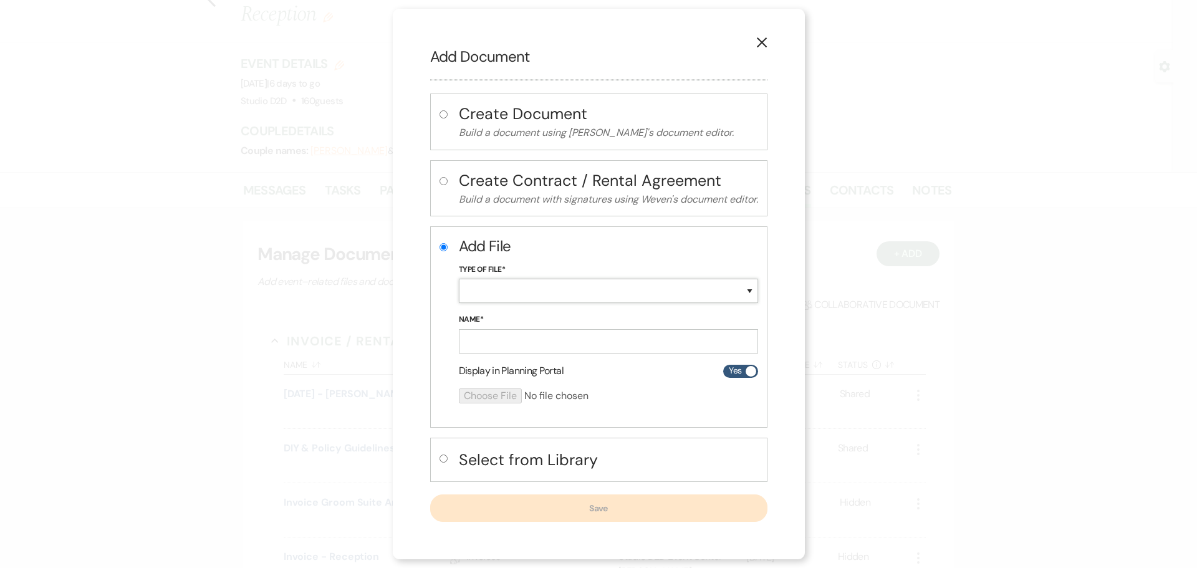
click at [503, 297] on select "Special Event Insurance Vendor Certificate of Insurance Contracts / Rental Agre…" at bounding box center [608, 291] width 299 height 24
select select "63"
click at [459, 279] on select "Special Event Insurance Vendor Certificate of Insurance Contracts / Rental Agre…" at bounding box center [608, 291] width 299 height 24
click at [521, 338] on input "Name*" at bounding box center [608, 341] width 299 height 24
paste input "[DATE] - [PERSON_NAME] & [PERSON_NAME] - Event Details"
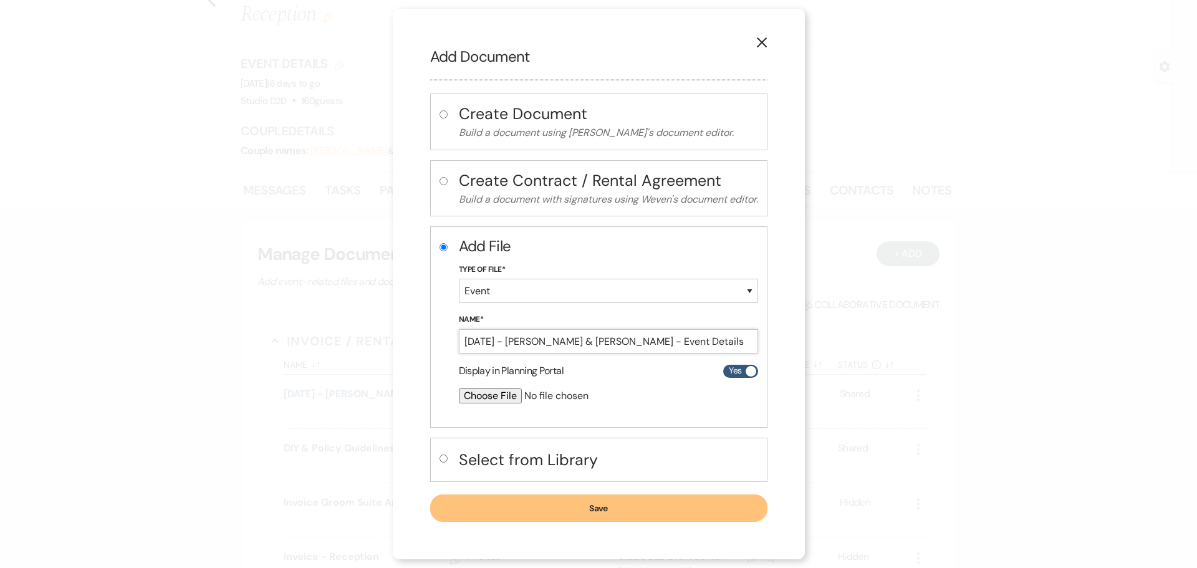
type input "[DATE] - [PERSON_NAME] & [PERSON_NAME] - Event Details"
click at [505, 397] on input "file" at bounding box center [575, 395] width 233 height 15
type input "C:\fakepath\[DATE] - [PERSON_NAME] & [PERSON_NAME] - Event Details - Studio D2D…"
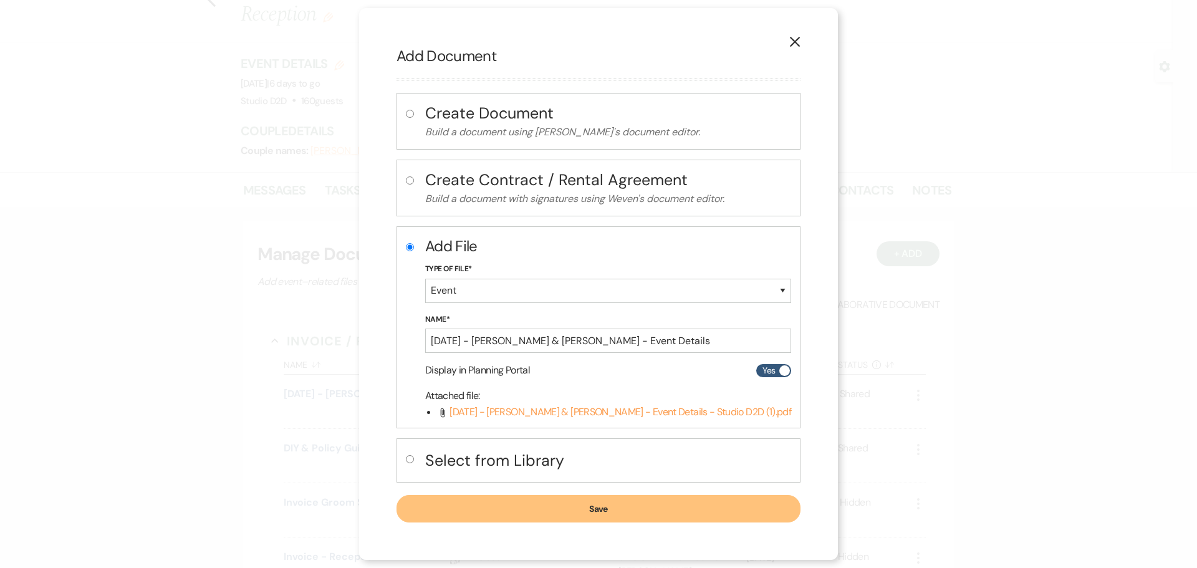
click at [505, 509] on button "Save" at bounding box center [599, 508] width 404 height 27
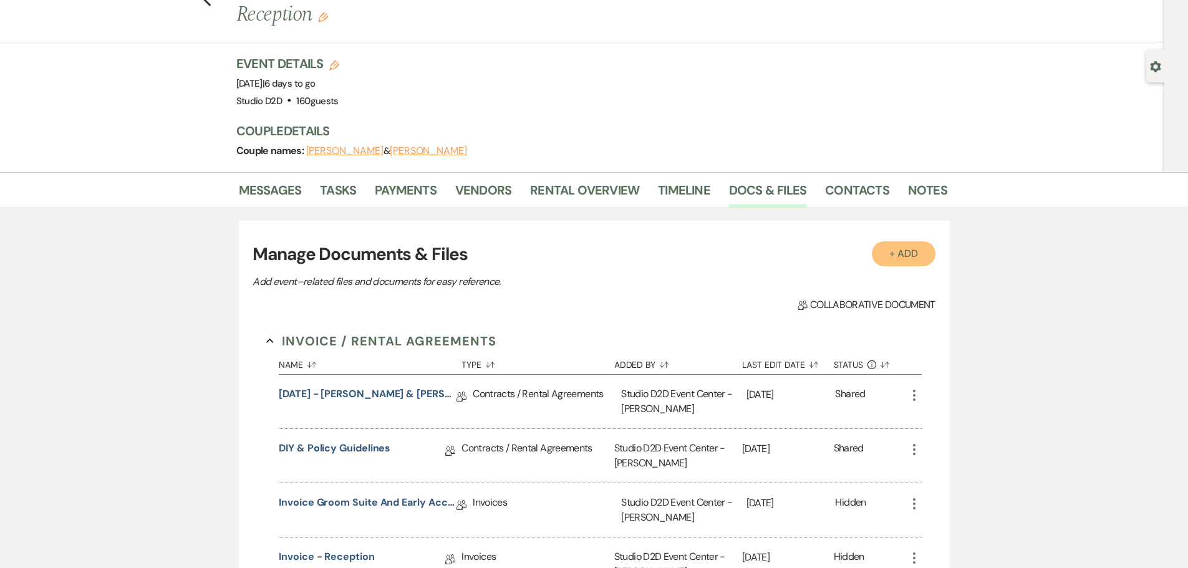
click at [904, 241] on button "+ Add" at bounding box center [904, 253] width 64 height 25
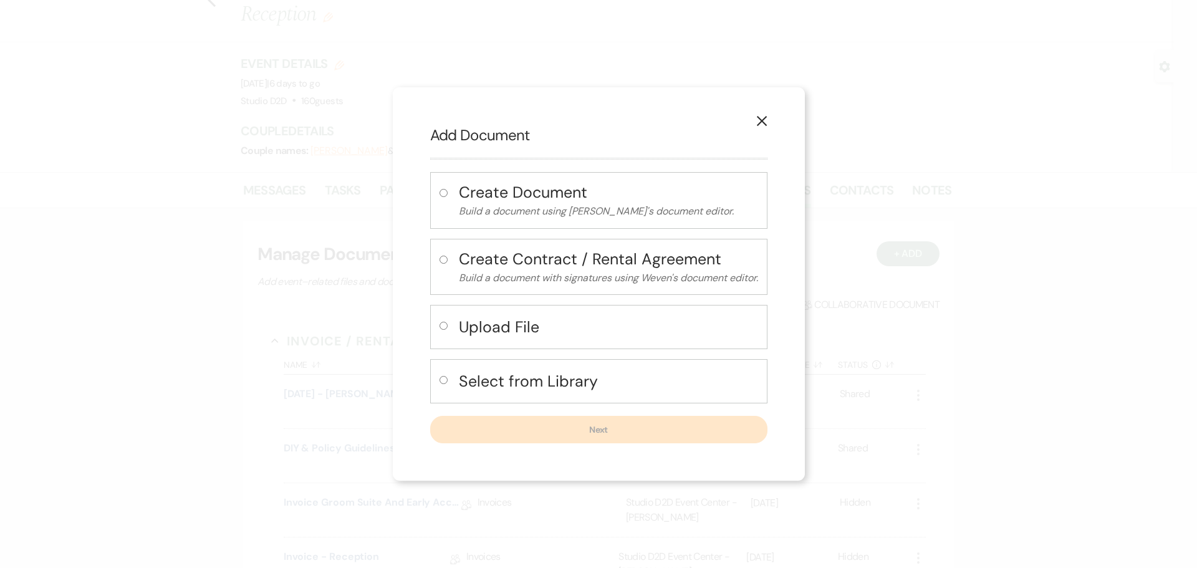
click at [505, 329] on h4 "Upload File" at bounding box center [608, 327] width 299 height 22
radio input "true"
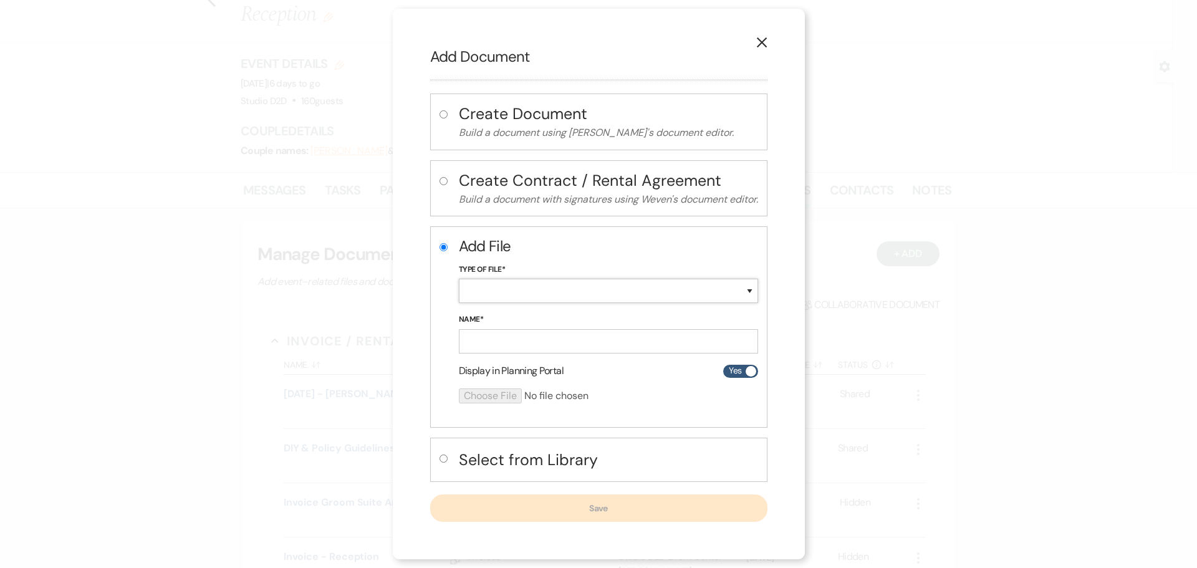
click at [508, 287] on select "Special Event Insurance Vendor Certificate of Insurance Contracts / Rental Agre…" at bounding box center [608, 291] width 299 height 24
select select "24"
click at [459, 279] on select "Special Event Insurance Vendor Certificate of Insurance Contracts / Rental Agre…" at bounding box center [608, 291] width 299 height 24
click at [510, 348] on input "Name*" at bounding box center [608, 341] width 299 height 24
paste input "[DATE] - [PERSON_NAME] & [PERSON_NAME] - Floor Plan"
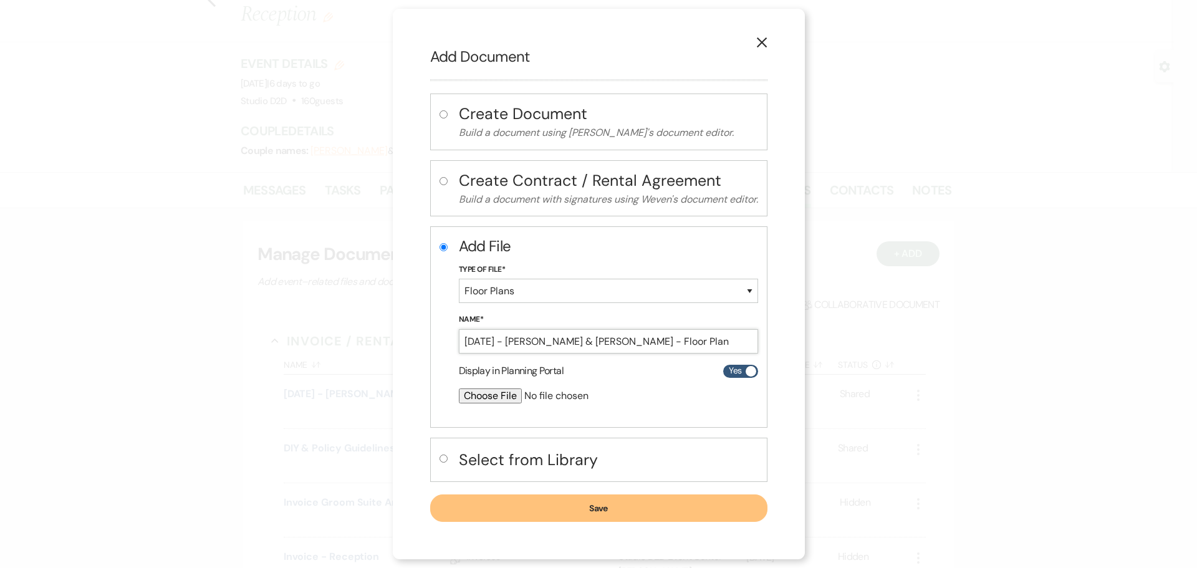
type input "[DATE] - [PERSON_NAME] & [PERSON_NAME] - Floor Plan"
click at [484, 392] on input "file" at bounding box center [575, 395] width 233 height 15
type input "C:\fakepath\[DATE] - [PERSON_NAME] & [PERSON_NAME] - Floor Plan - Studio D2D (1…"
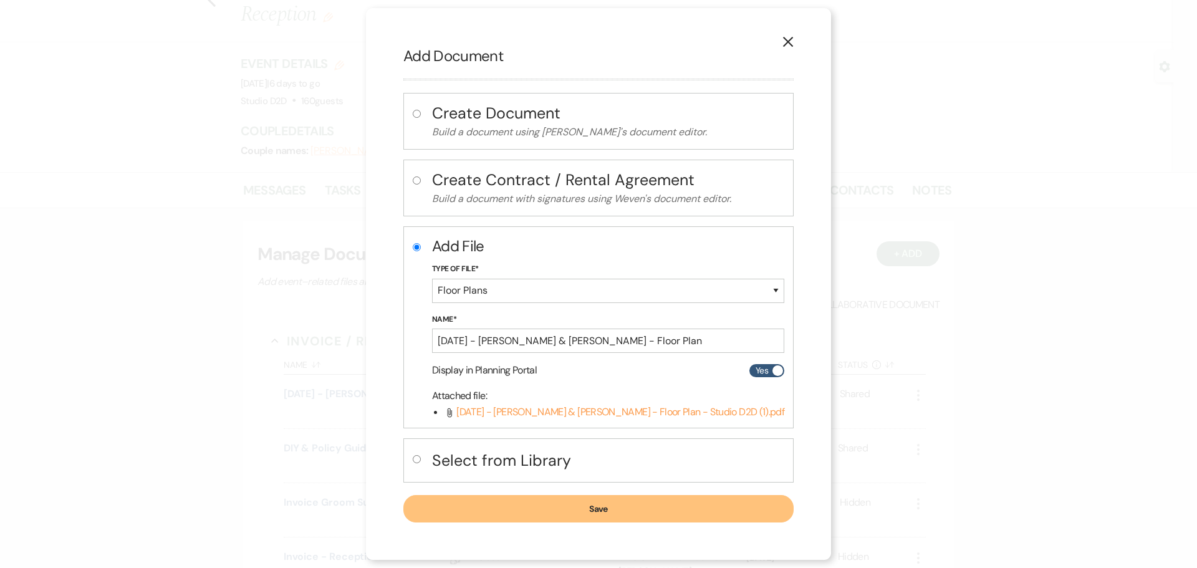
click at [588, 506] on button "Save" at bounding box center [598, 508] width 390 height 27
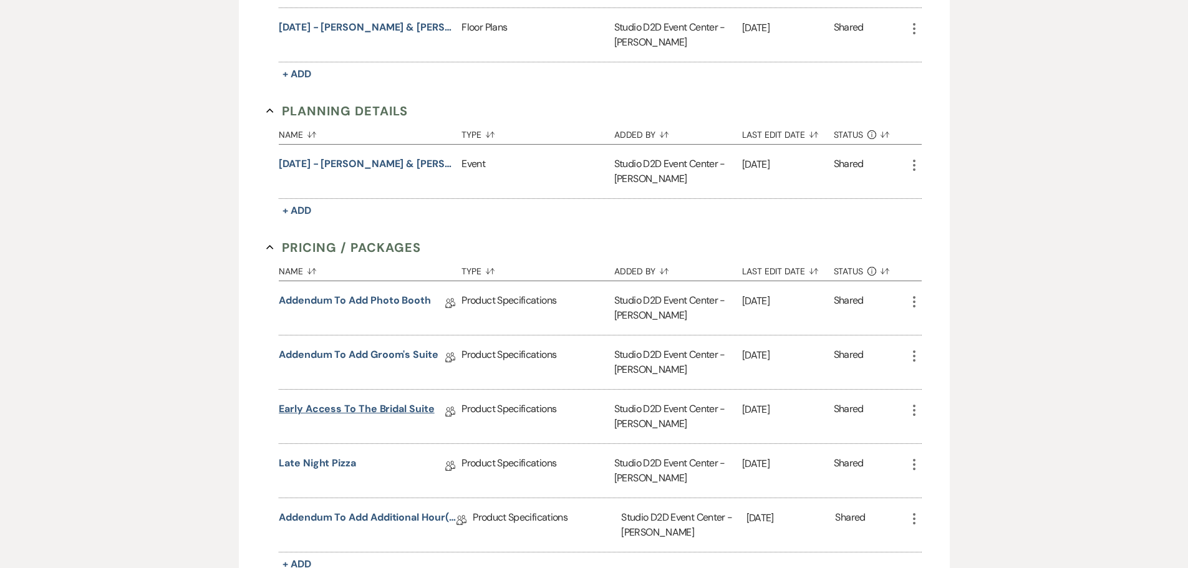
scroll to position [811, 0]
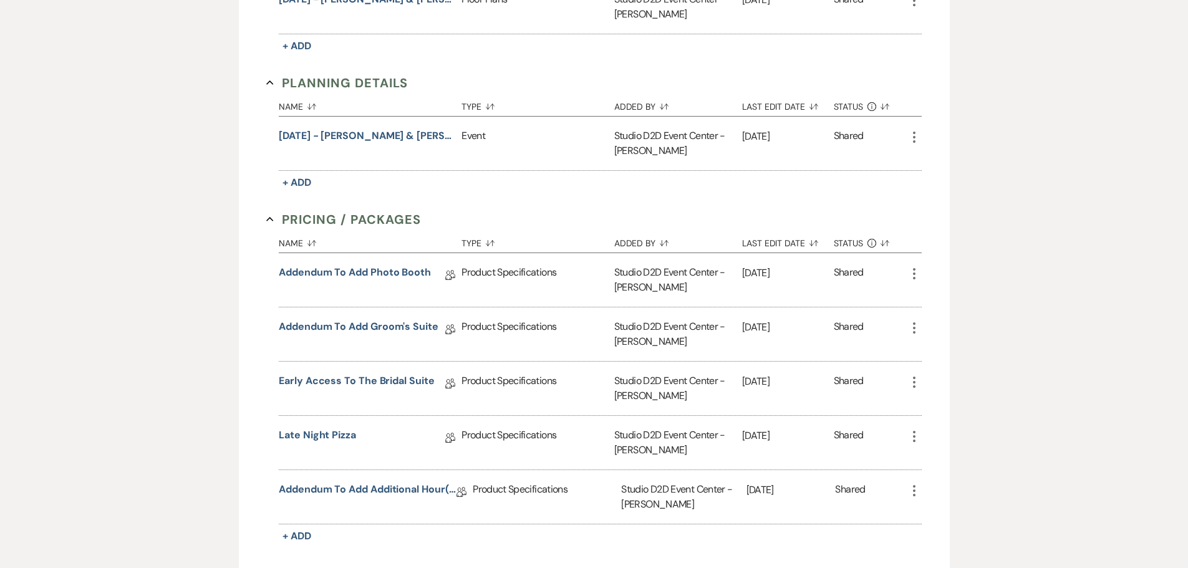
click at [914, 268] on use "button" at bounding box center [914, 273] width 2 height 11
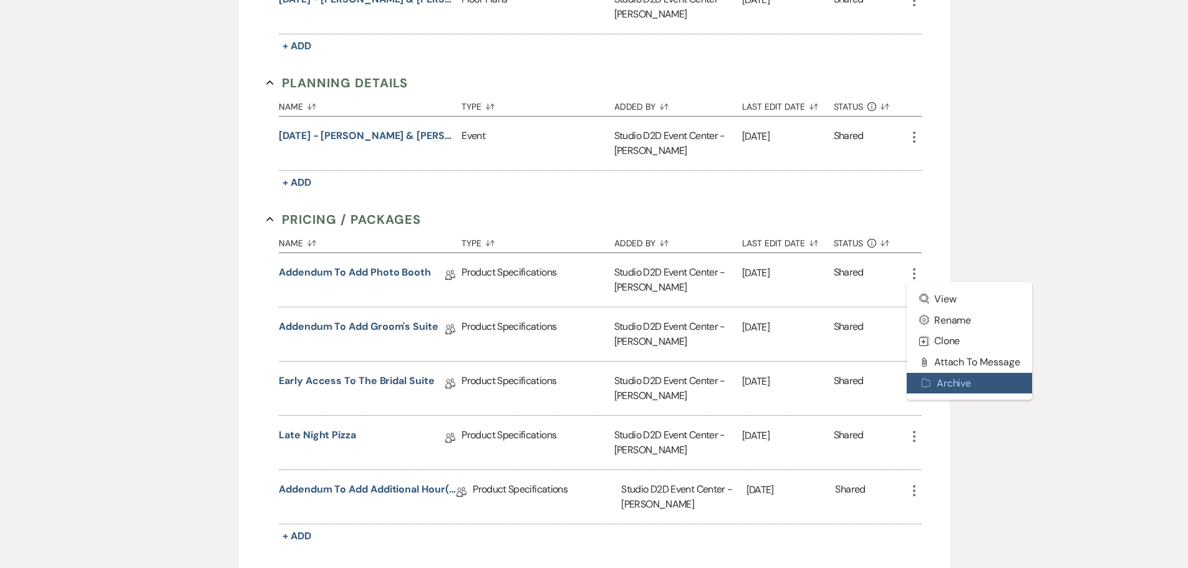
click at [952, 373] on button "Archive Archive" at bounding box center [970, 383] width 126 height 21
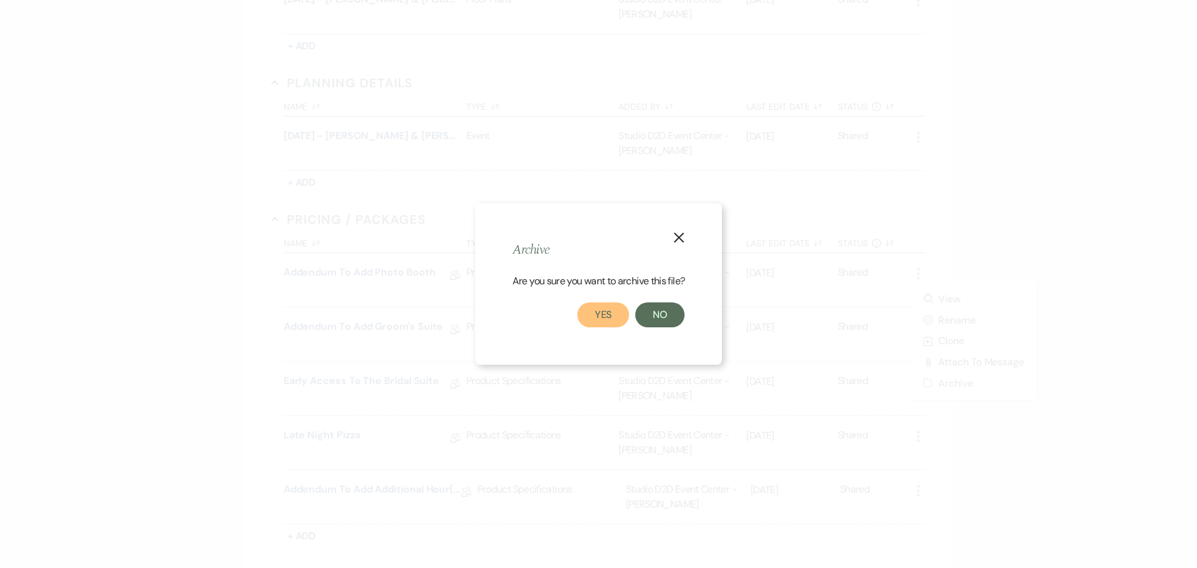
click at [597, 312] on button "Yes" at bounding box center [603, 314] width 52 height 25
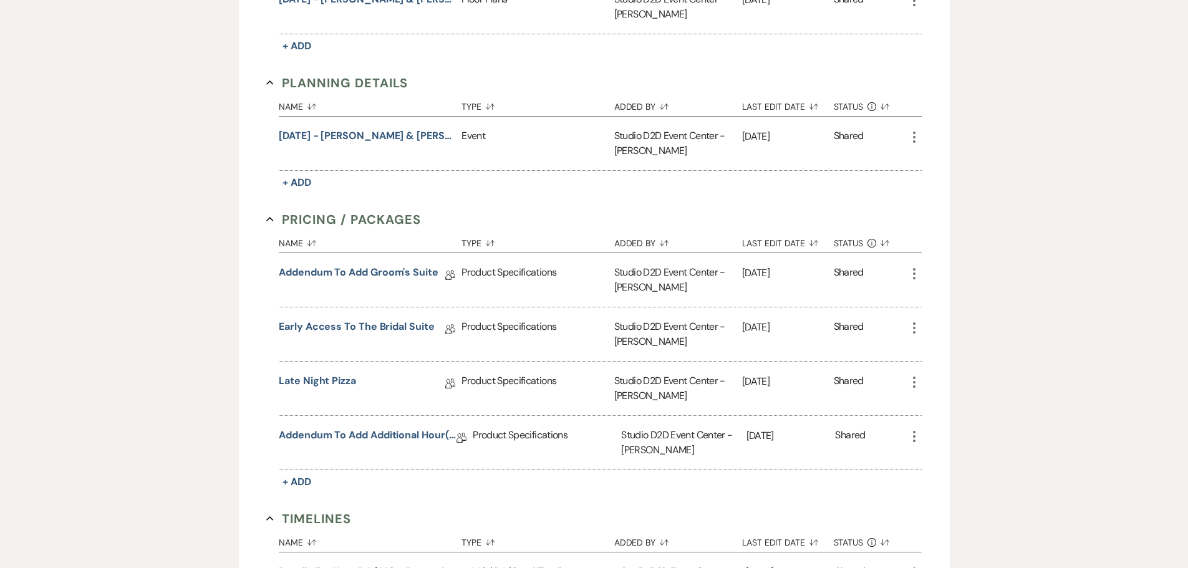
click at [913, 377] on use "button" at bounding box center [914, 382] width 2 height 11
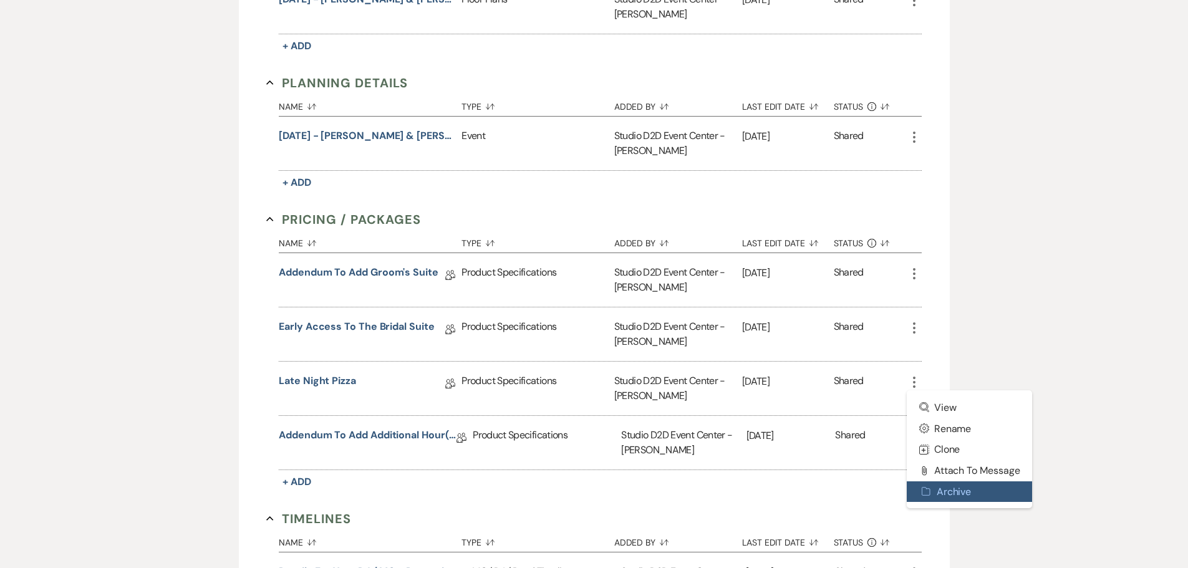
click at [937, 481] on button "Archive Archive" at bounding box center [970, 491] width 126 height 21
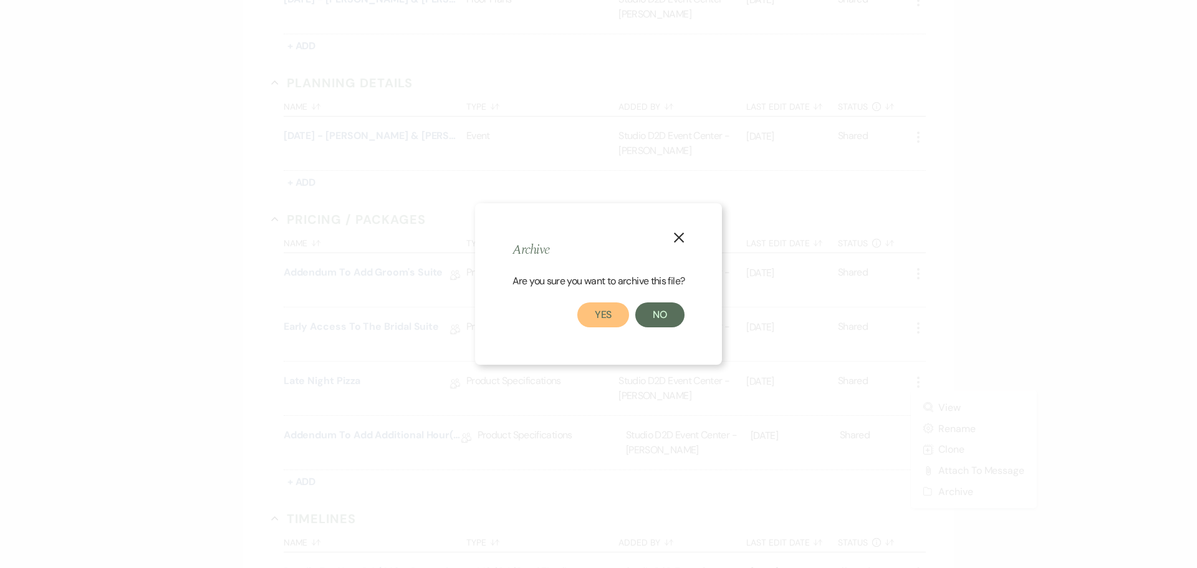
click at [619, 320] on button "Yes" at bounding box center [603, 314] width 52 height 25
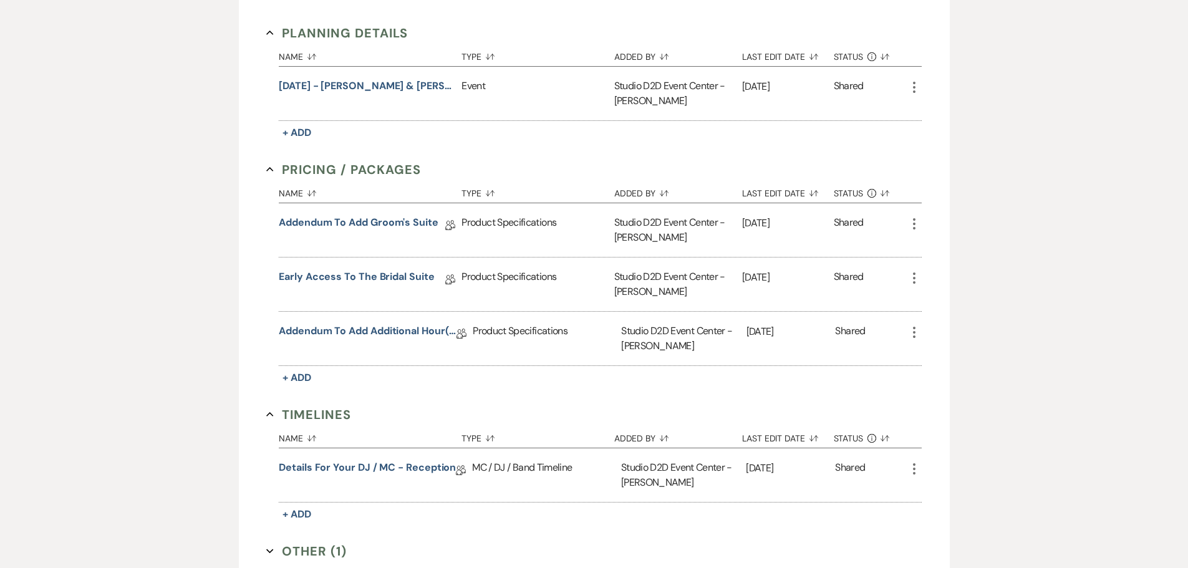
scroll to position [935, 0]
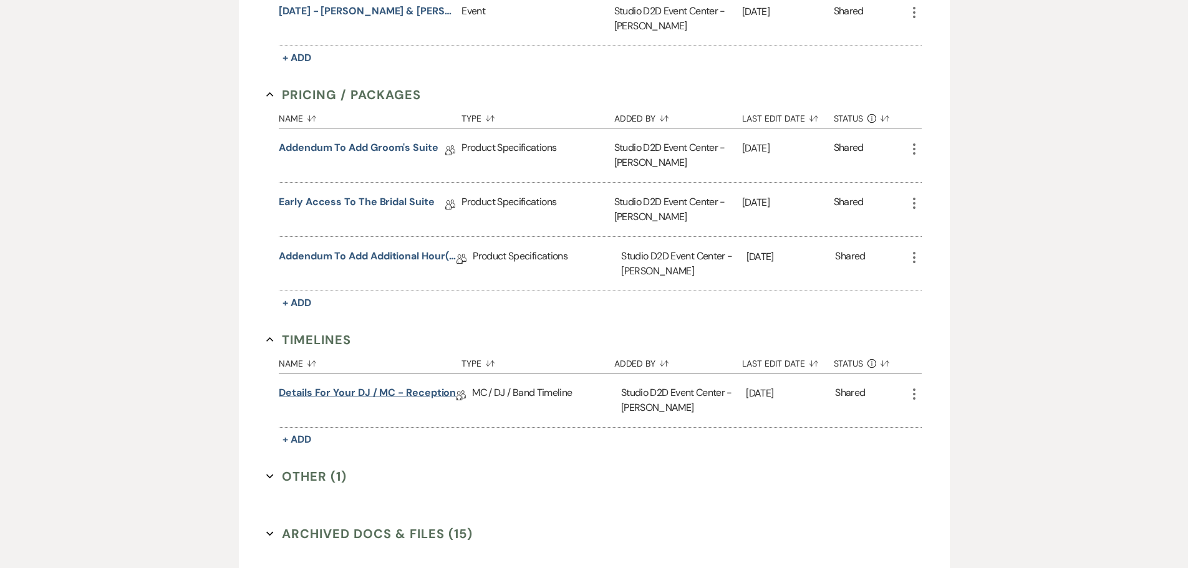
click at [429, 385] on link "Details for your DJ / MC - Reception" at bounding box center [367, 394] width 177 height 19
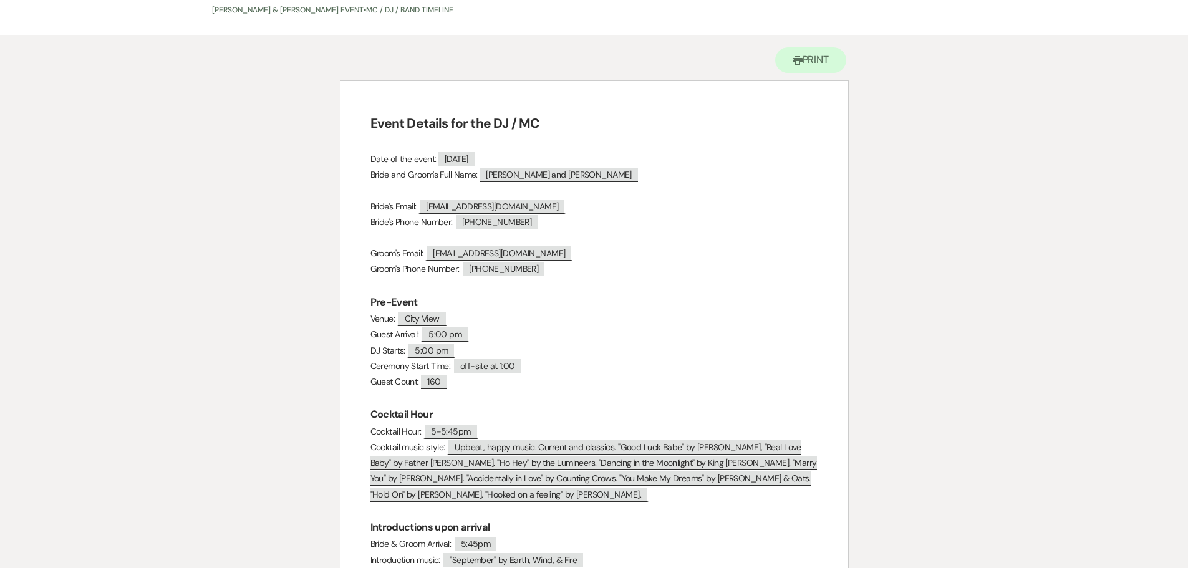
scroll to position [45, 0]
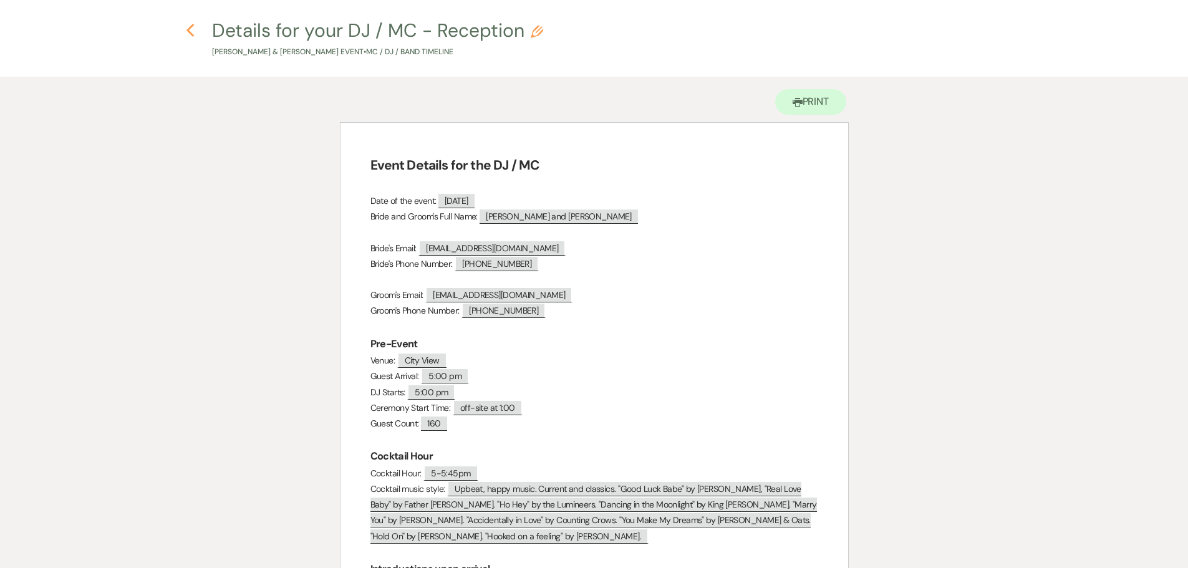
click at [191, 31] on icon "Previous" at bounding box center [190, 30] width 9 height 15
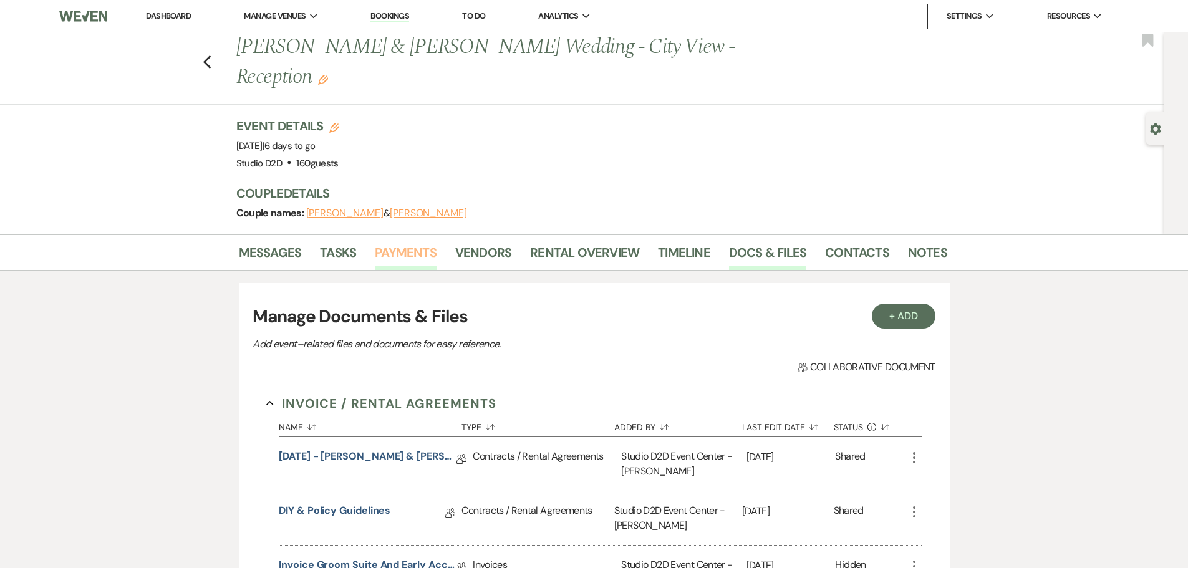
click at [412, 243] on link "Payments" at bounding box center [406, 256] width 62 height 27
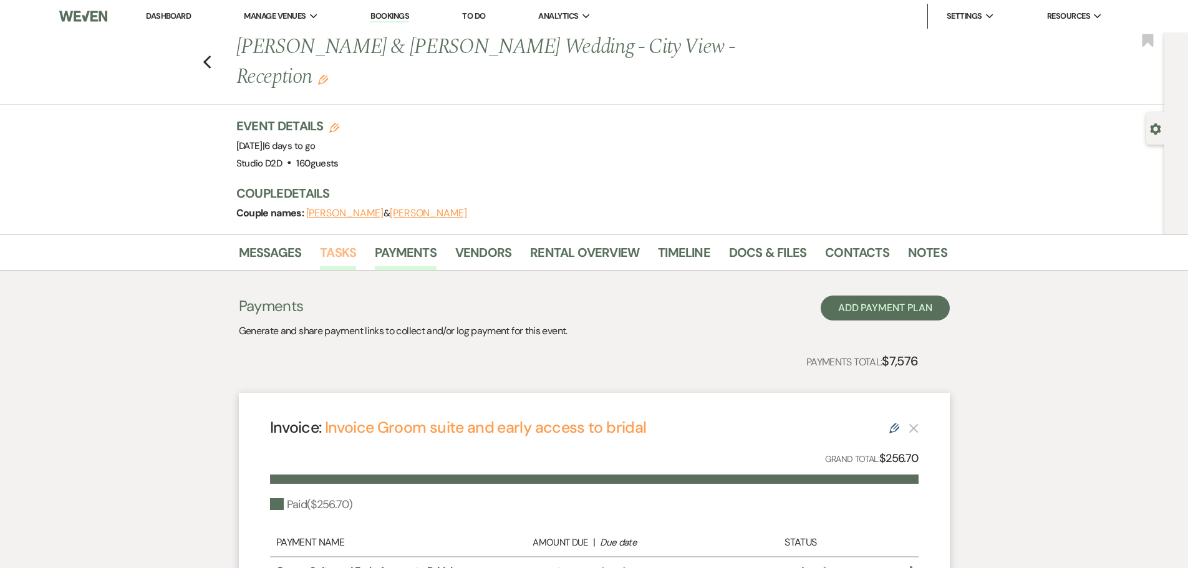
click at [335, 243] on link "Tasks" at bounding box center [338, 256] width 36 height 27
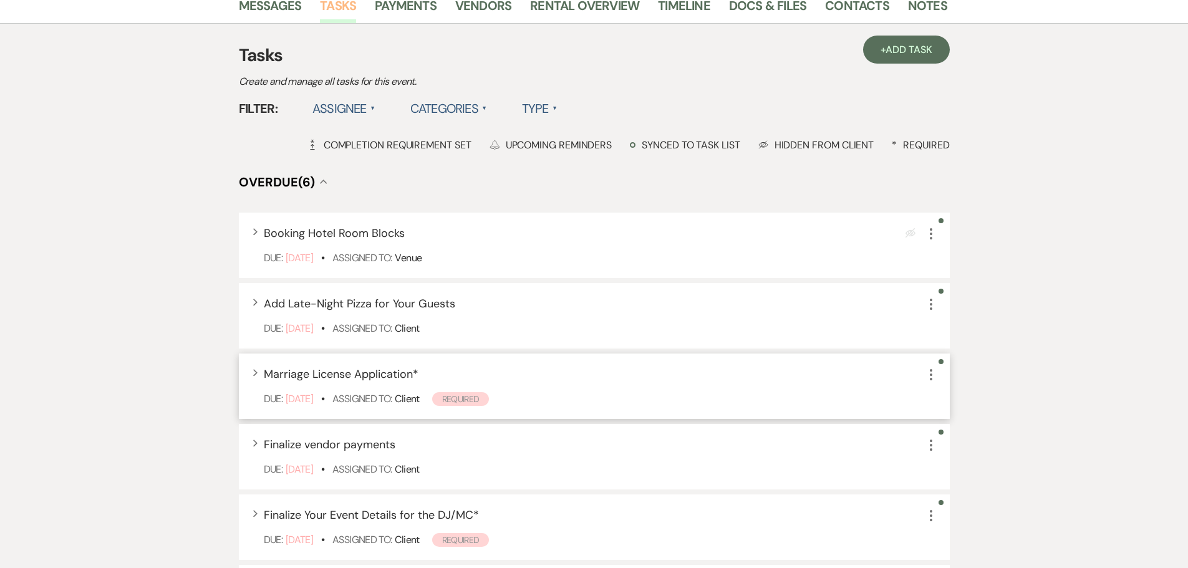
scroll to position [249, 0]
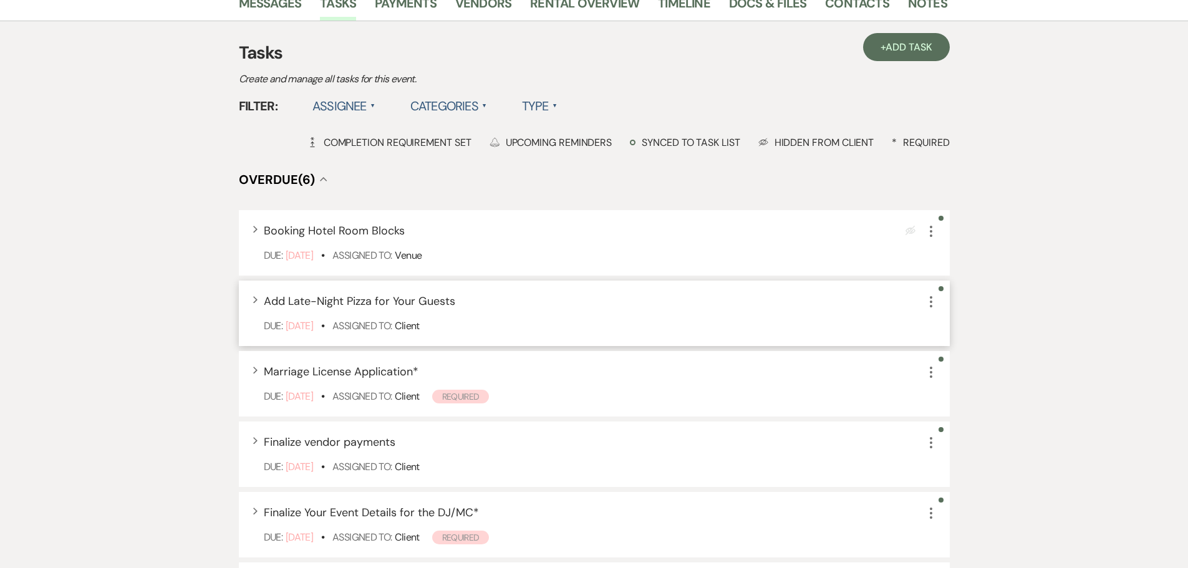
click at [930, 296] on use "button" at bounding box center [931, 301] width 2 height 11
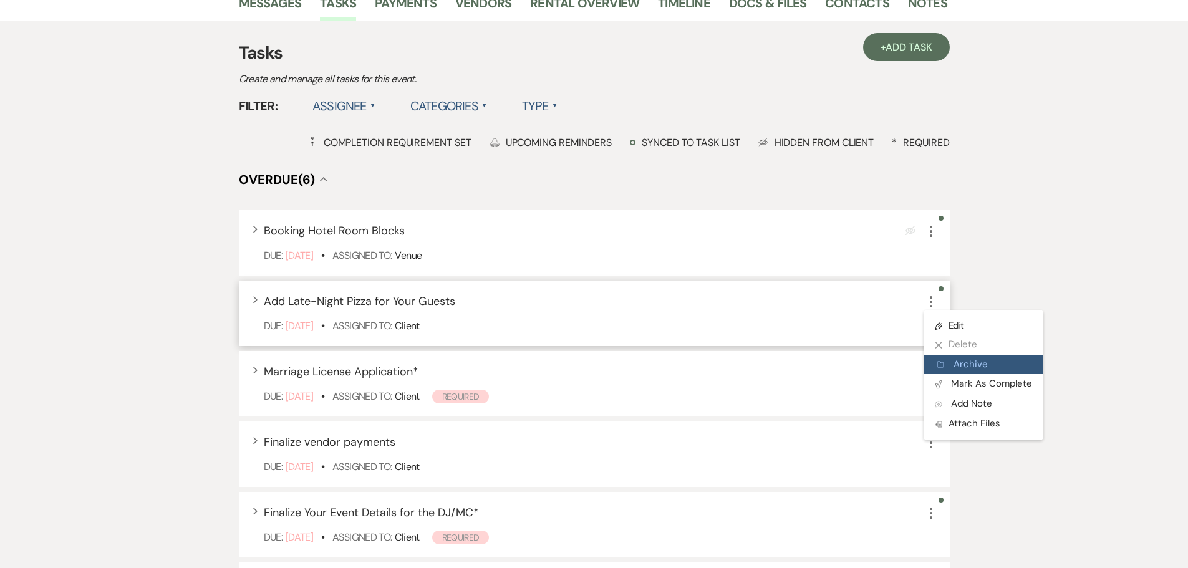
click at [966, 355] on button "Archive Archive" at bounding box center [983, 365] width 120 height 20
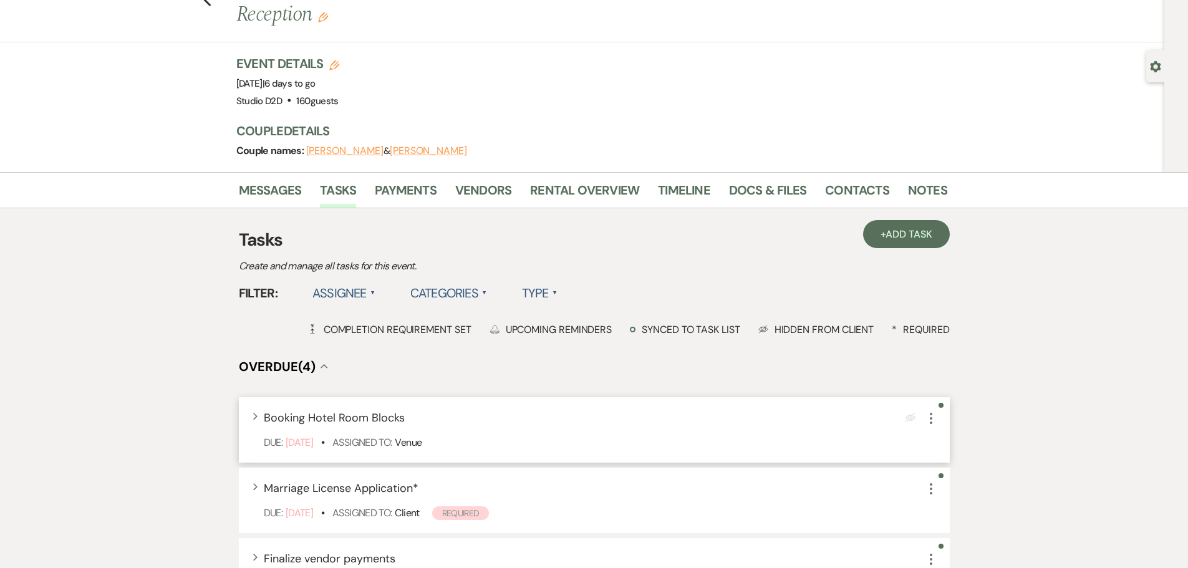
scroll to position [0, 0]
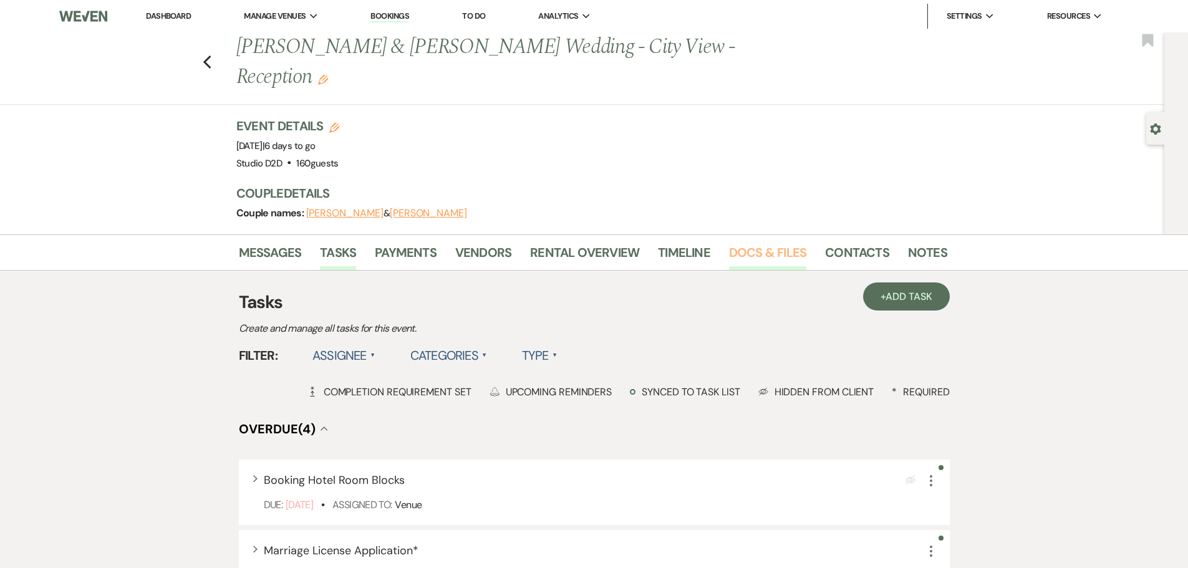
click at [753, 243] on link "Docs & Files" at bounding box center [767, 256] width 77 height 27
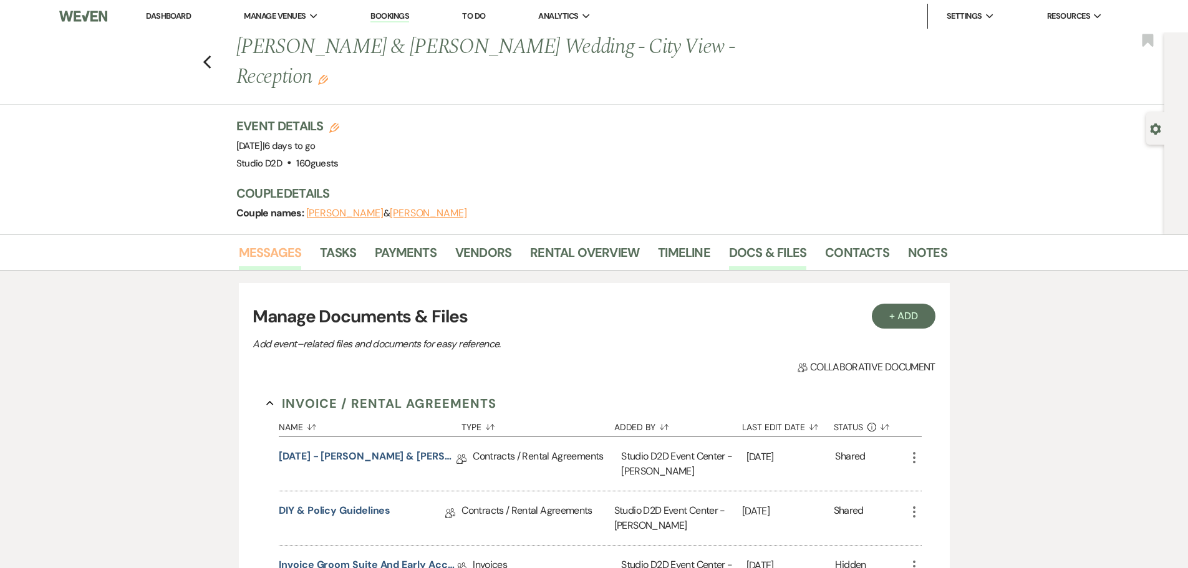
click at [286, 243] on link "Messages" at bounding box center [270, 256] width 63 height 27
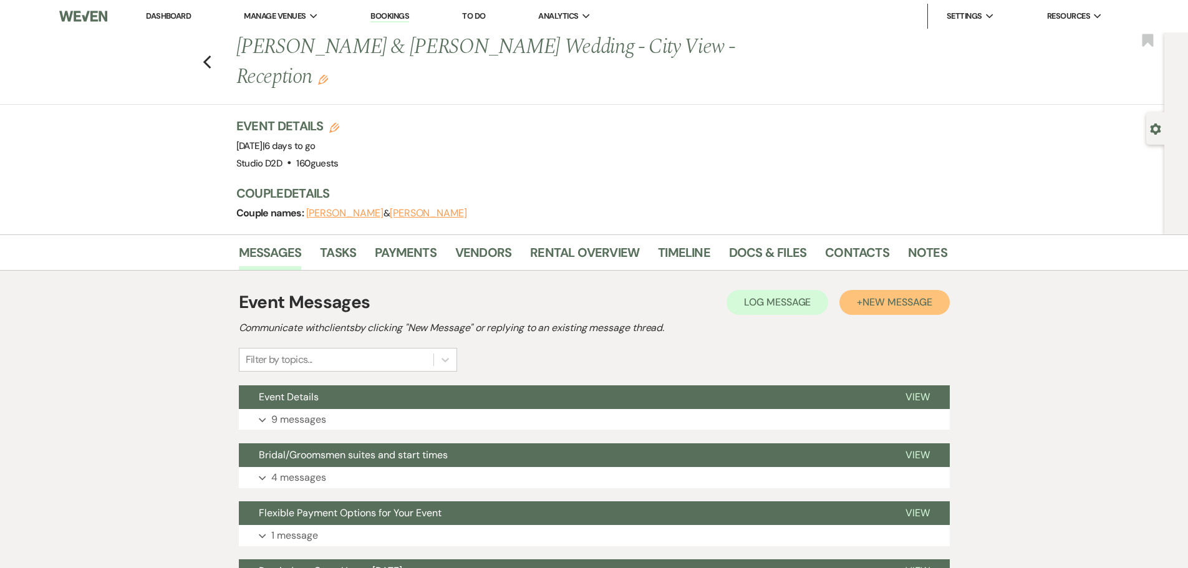
click at [910, 296] on span "New Message" at bounding box center [896, 302] width 69 height 13
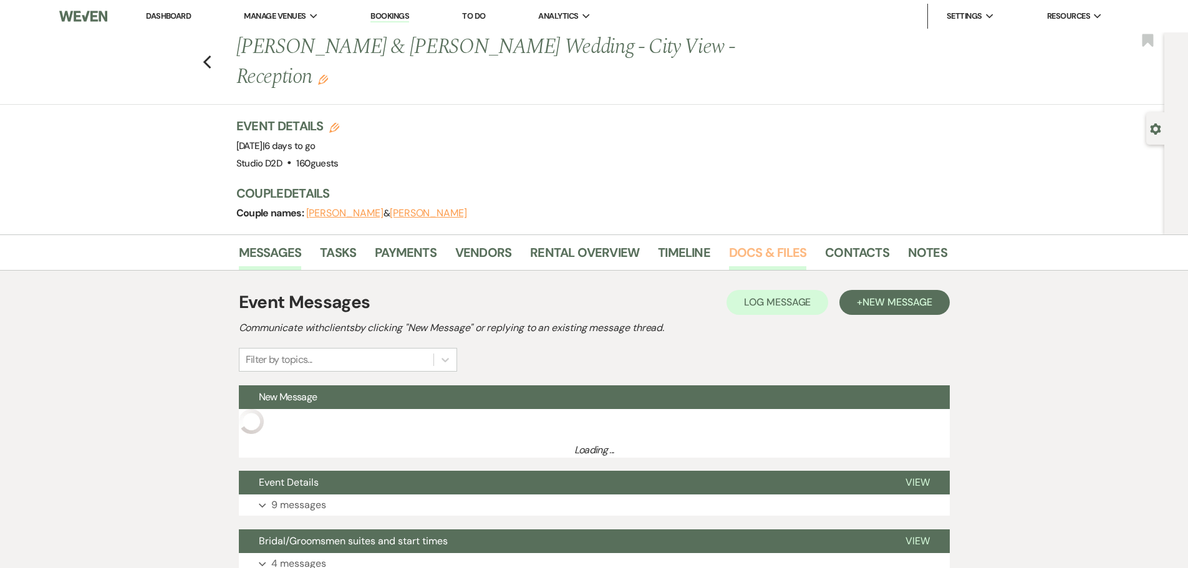
click at [749, 243] on link "Docs & Files" at bounding box center [767, 256] width 77 height 27
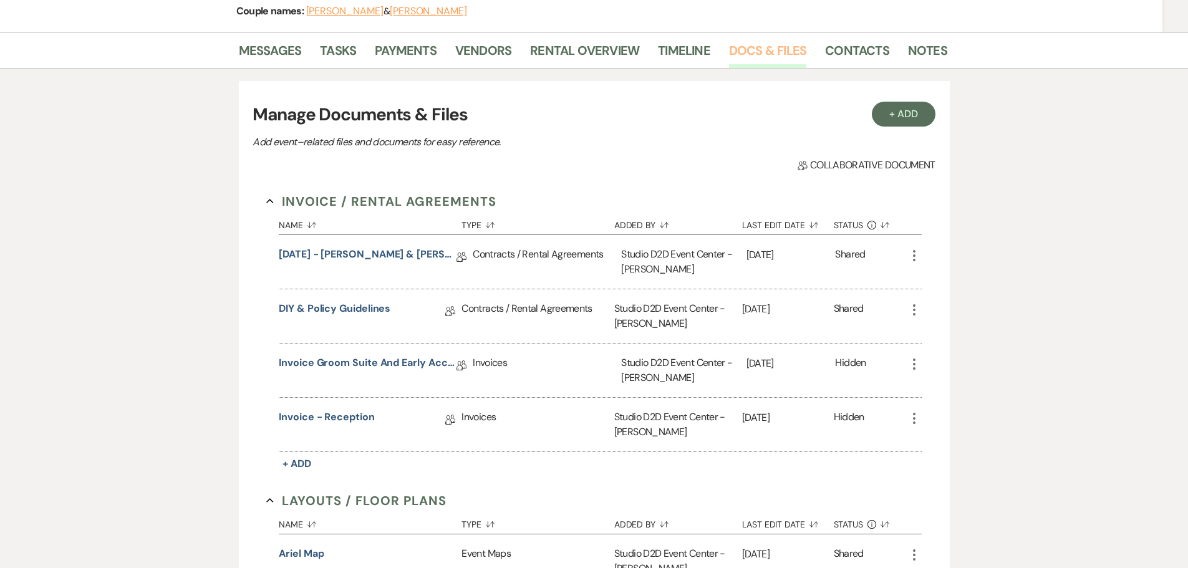
scroll to position [187, 0]
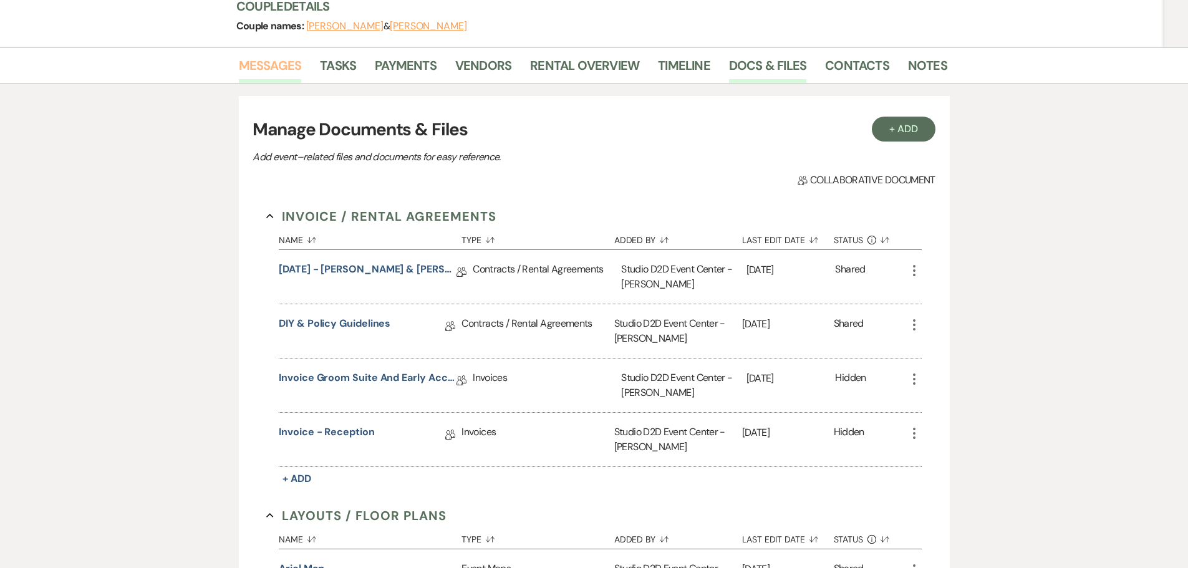
click at [274, 55] on link "Messages" at bounding box center [270, 68] width 63 height 27
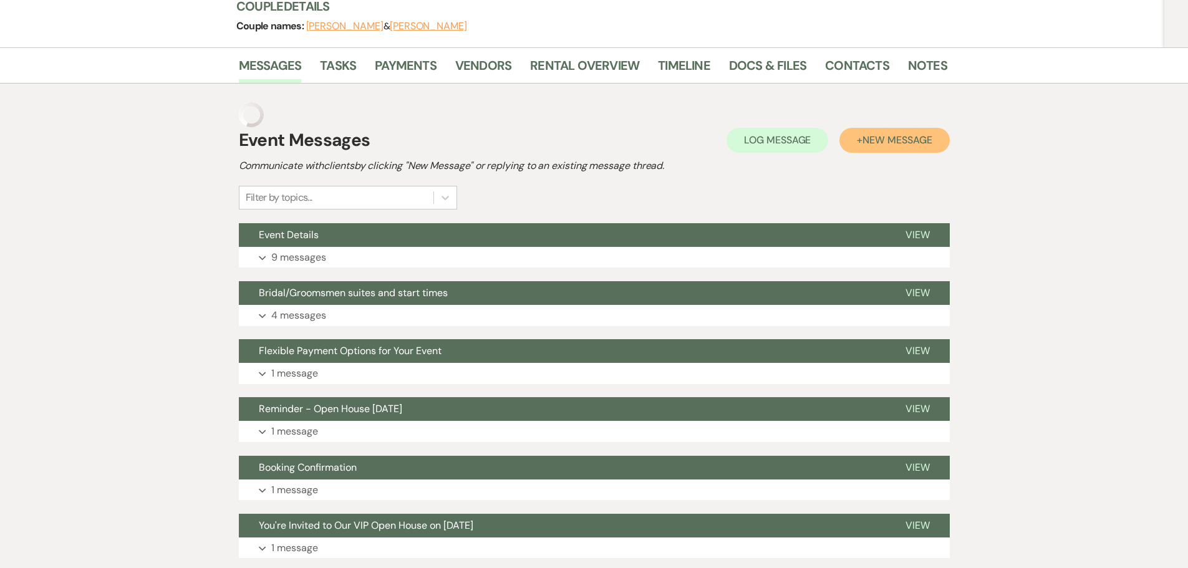
click at [874, 133] on span "New Message" at bounding box center [896, 139] width 69 height 13
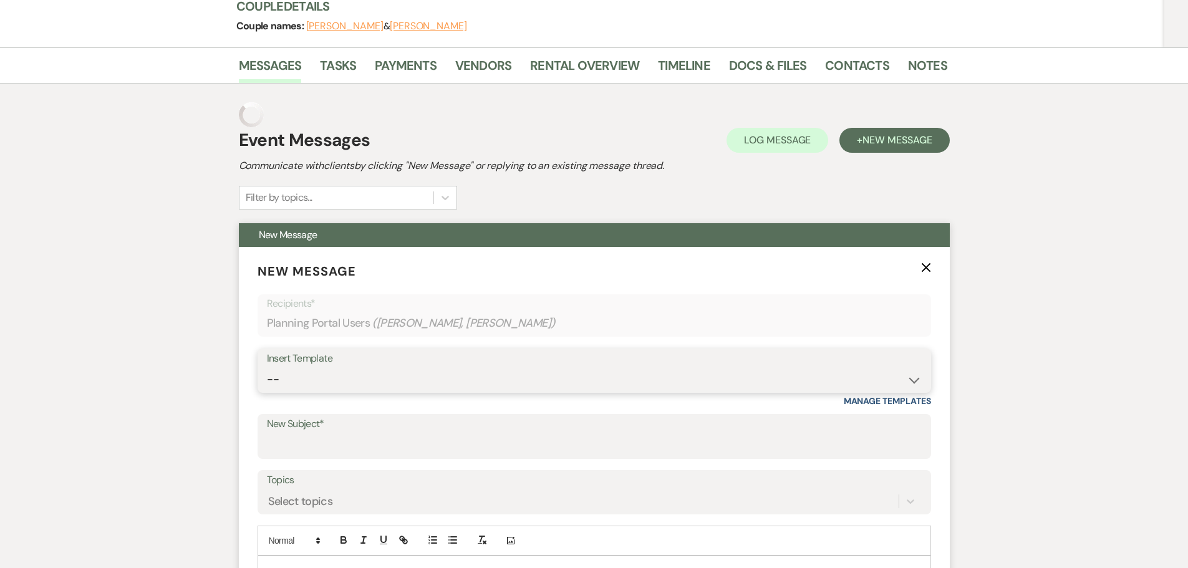
click at [344, 367] on select "-- New Inquiry - message 2 Event Pricing - Non Wedding Weven Planning Portal In…" at bounding box center [594, 379] width 655 height 24
select select "1758"
click at [267, 367] on select "-- New Inquiry - message 2 Event Pricing - Non Wedding Weven Planning Portal In…" at bounding box center [594, 379] width 655 height 24
type input "Details and Staff for Your Event"
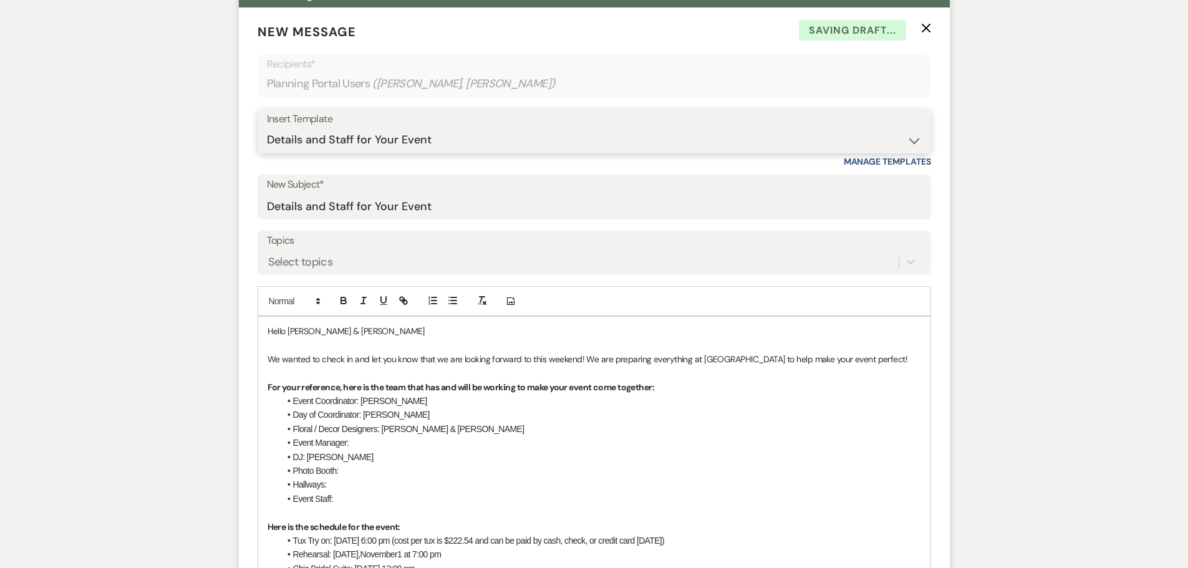
scroll to position [436, 0]
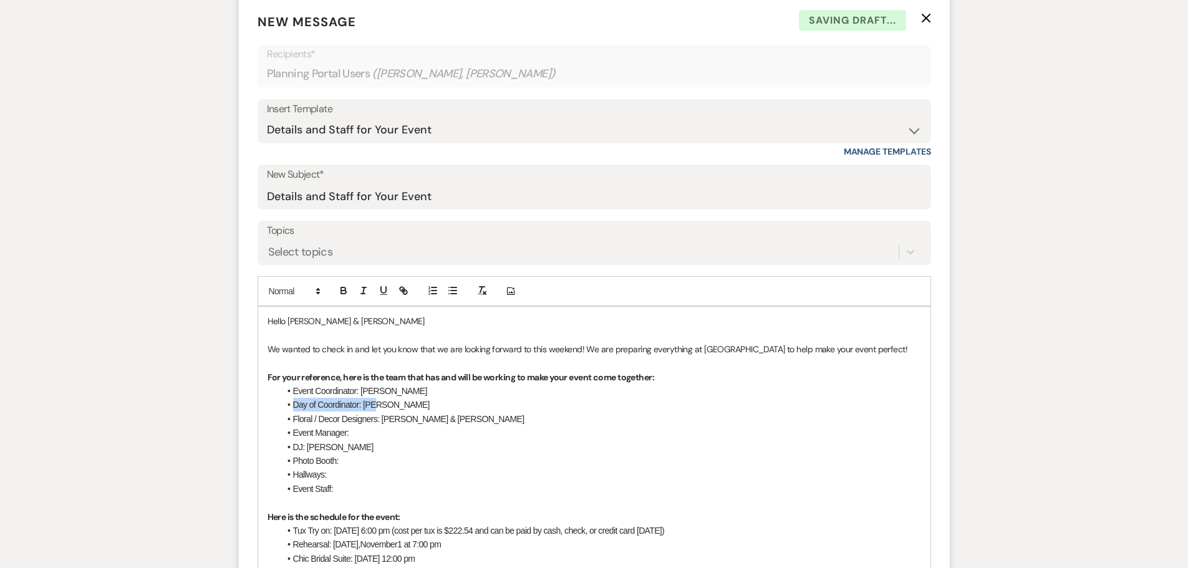
drag, startPoint x: 383, startPoint y: 377, endPoint x: 282, endPoint y: 377, distance: 101.0
click at [282, 398] on li "Day of Coordinator: [PERSON_NAME]" at bounding box center [600, 405] width 641 height 14
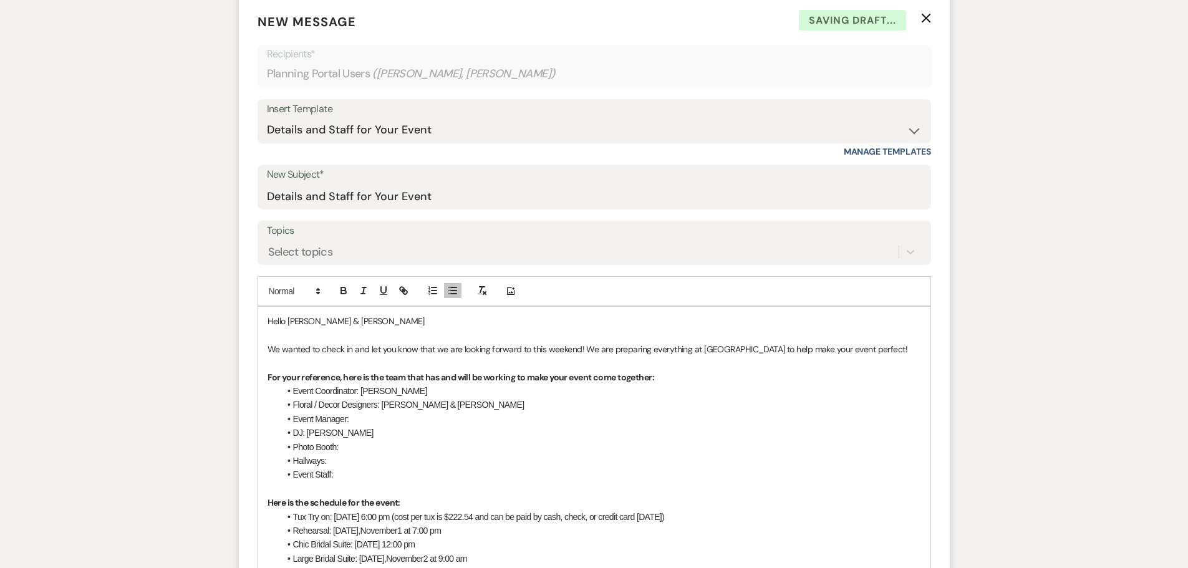
click at [383, 412] on li "Event Manager:" at bounding box center [600, 419] width 641 height 14
click at [313, 428] on span "DJ: [PERSON_NAME]" at bounding box center [333, 433] width 80 height 10
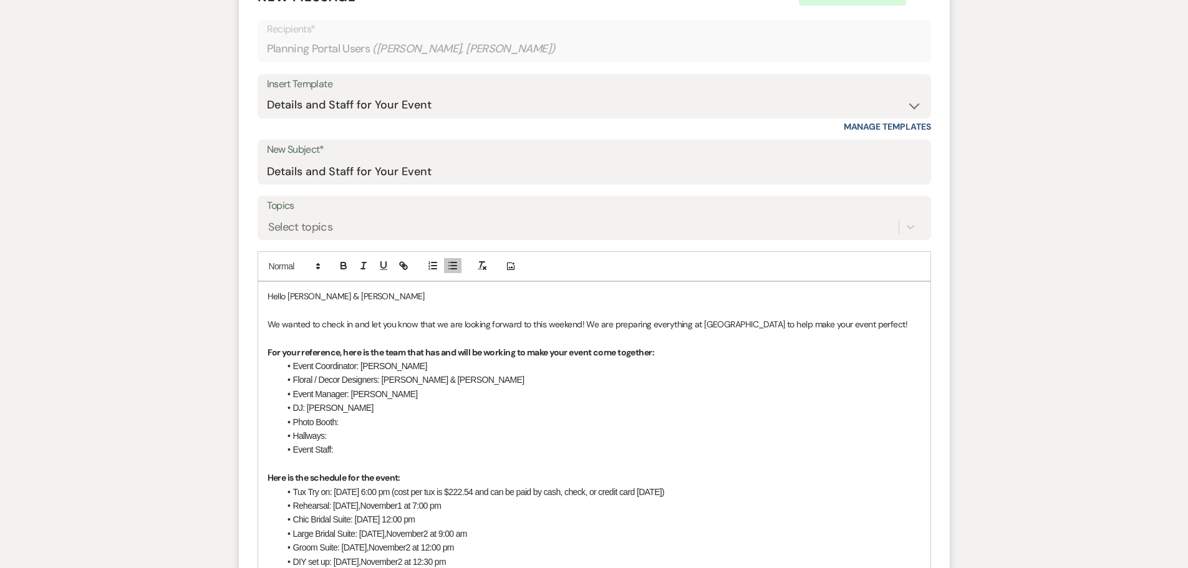
scroll to position [412, 0]
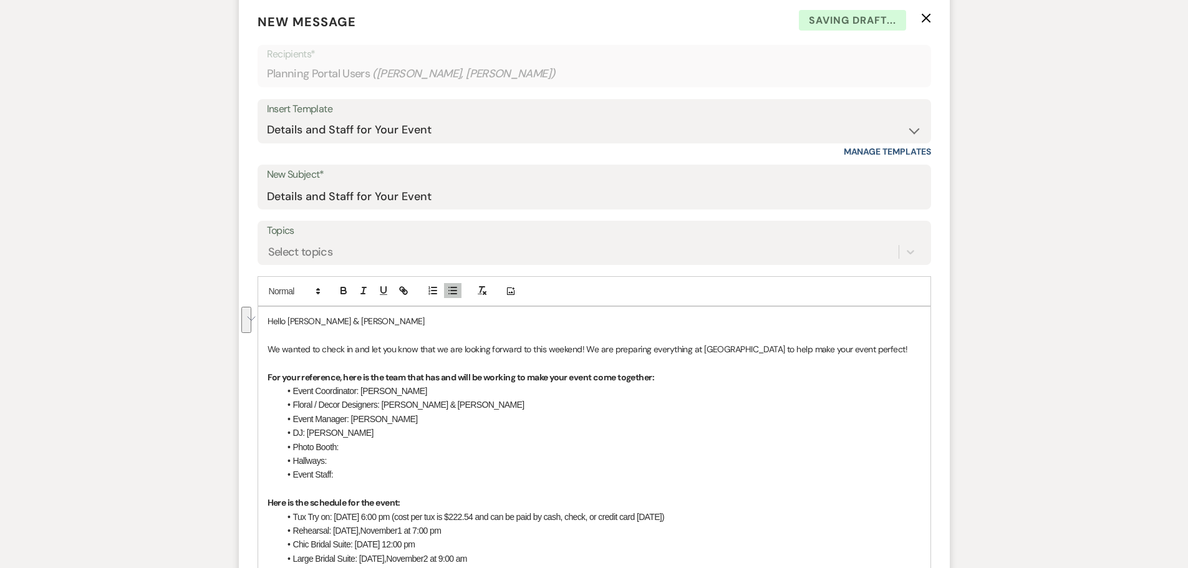
drag, startPoint x: 332, startPoint y: 433, endPoint x: 291, endPoint y: 421, distance: 43.0
click at [291, 421] on ul "Event Coordinator: [PERSON_NAME] / Decor Designers: [PERSON_NAME] & [PERSON_NAM…" at bounding box center [600, 433] width 641 height 98
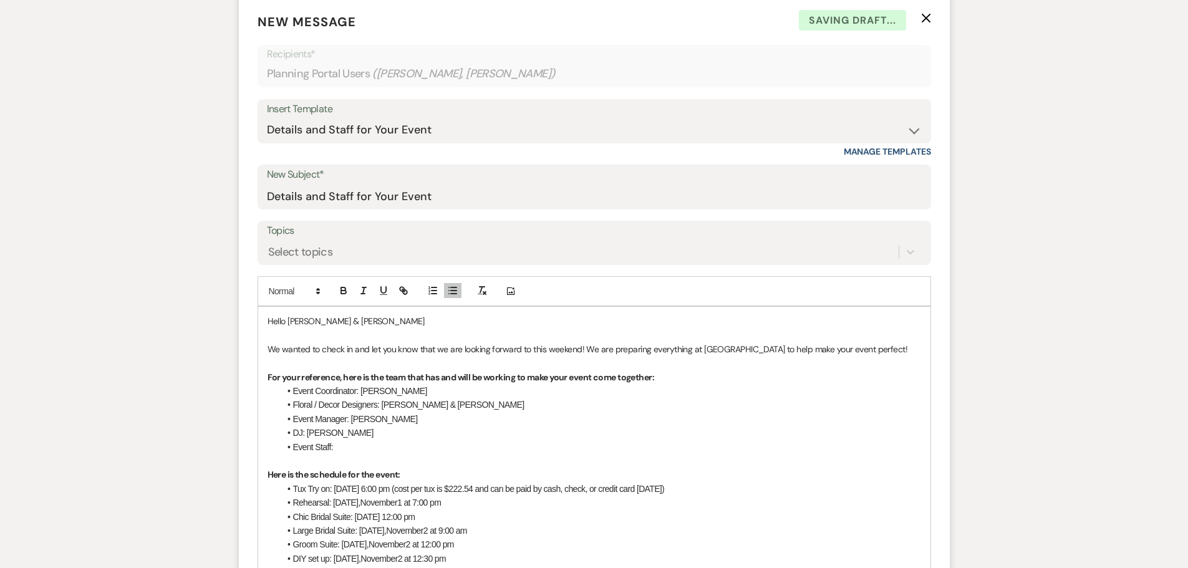
click at [381, 440] on li "Event Staff:" at bounding box center [600, 447] width 641 height 14
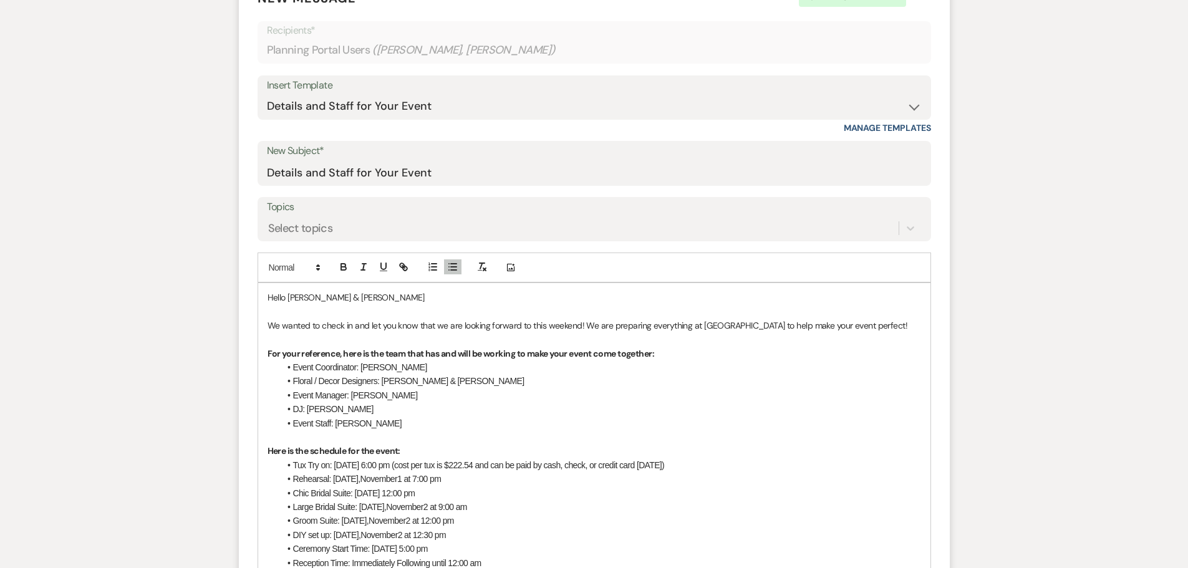
scroll to position [474, 0]
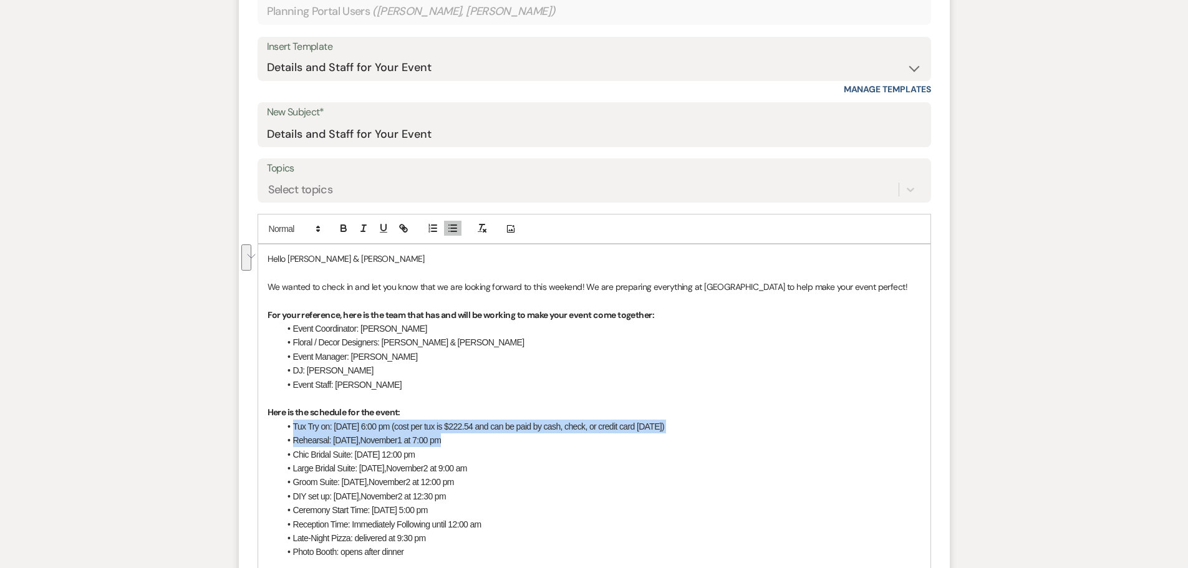
drag, startPoint x: 457, startPoint y: 411, endPoint x: 295, endPoint y: 396, distance: 162.8
click at [295, 420] on ul "Tux Try on: [DATE] 6:00 pm (cost per tux is $222.54 and can be paid by cash, ch…" at bounding box center [600, 490] width 641 height 140
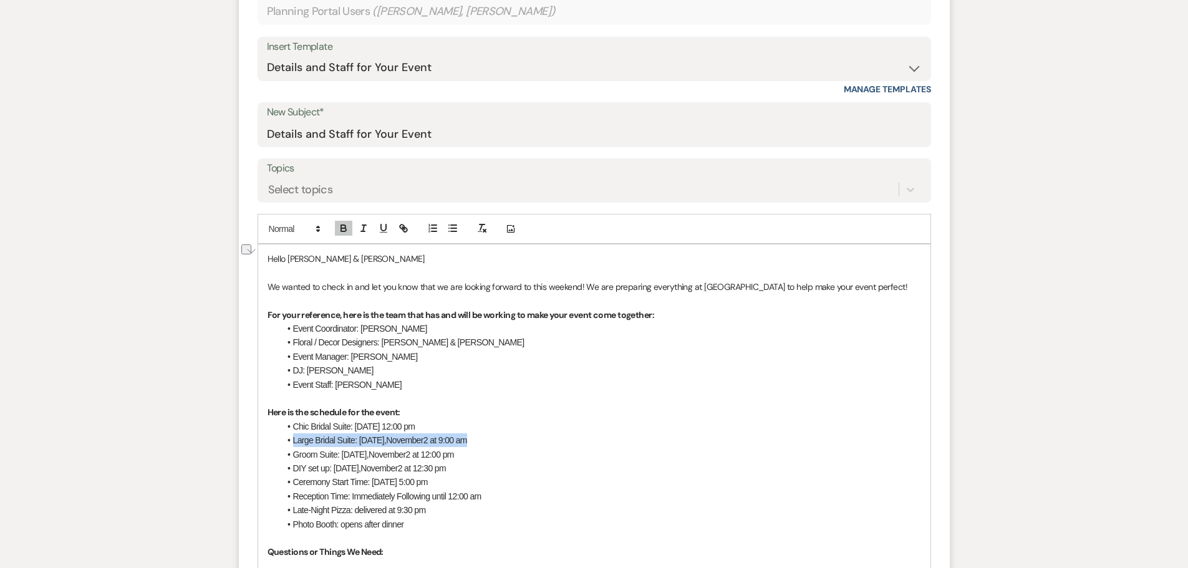
drag, startPoint x: 484, startPoint y: 413, endPoint x: 294, endPoint y: 409, distance: 190.2
click at [294, 433] on li "Large Bridal Suite: [DATE] 9:00 am" at bounding box center [600, 440] width 641 height 14
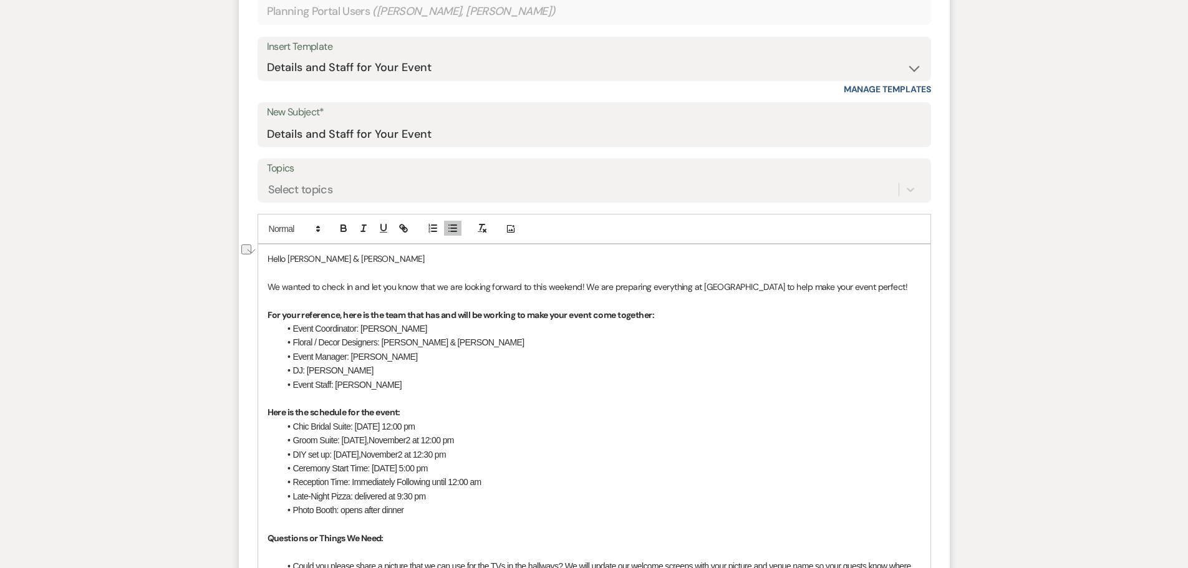
drag, startPoint x: 498, startPoint y: 438, endPoint x: 293, endPoint y: 440, distance: 204.5
click at [293, 461] on li "Ceremony Start Time: [DATE] 5:00 pm" at bounding box center [600, 468] width 641 height 14
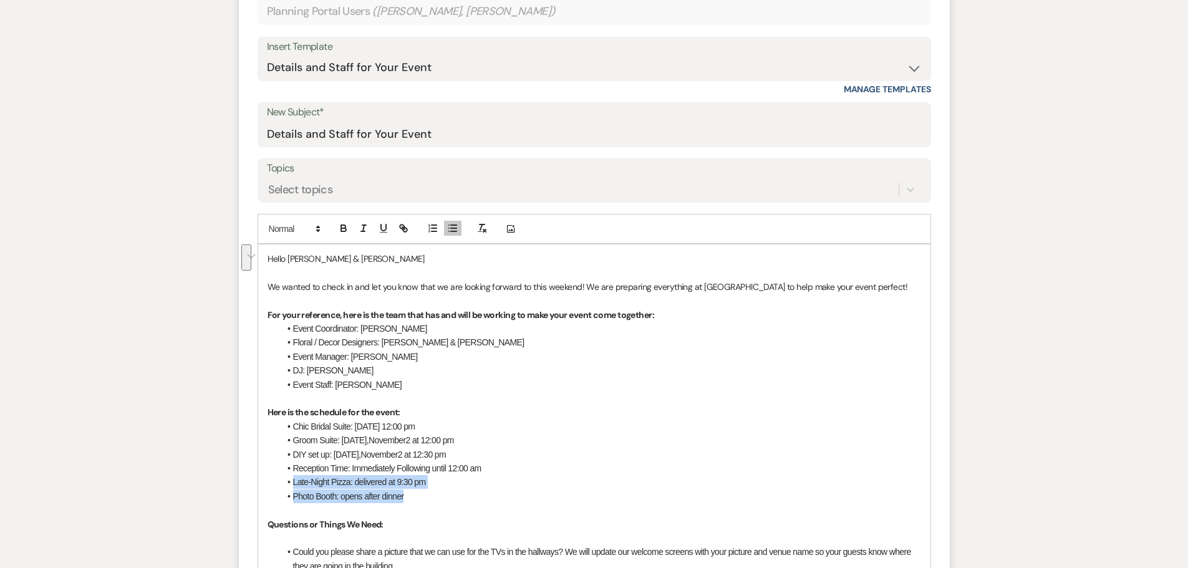
drag, startPoint x: 408, startPoint y: 465, endPoint x: 294, endPoint y: 458, distance: 113.7
click at [294, 458] on ul "Chic Bridal Suite: [DATE] 12:00 pm Groom Suite: [DATE] 12:00 pm DIY set up: [DA…" at bounding box center [600, 462] width 641 height 84
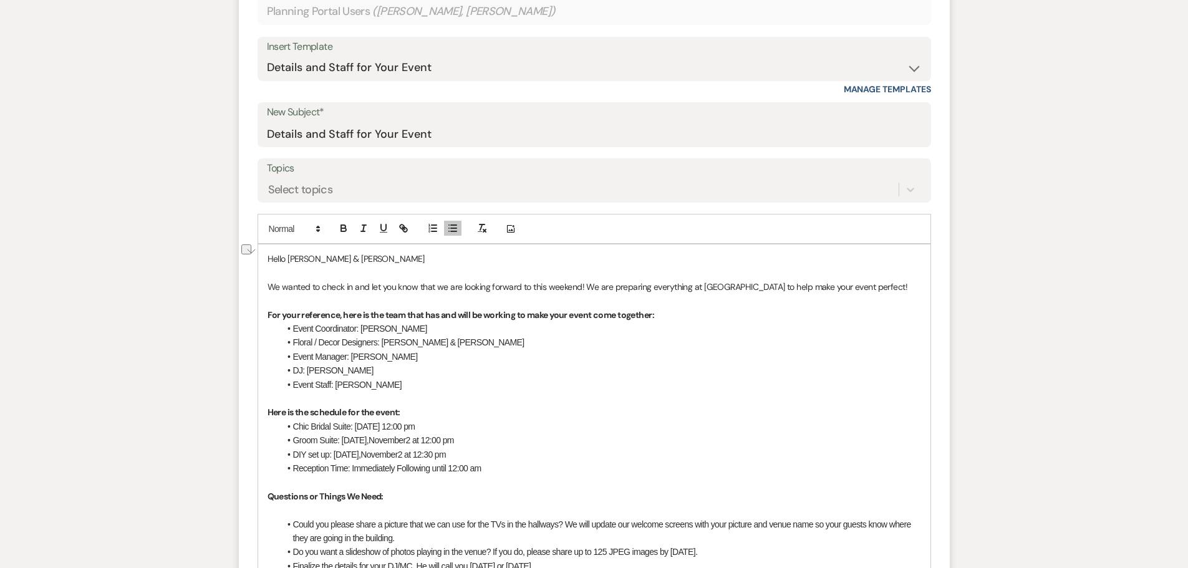
drag, startPoint x: 481, startPoint y: 397, endPoint x: 391, endPoint y: 402, distance: 90.0
click at [391, 420] on li "Chic Bridal Suite: [DATE] 12:00 pm" at bounding box center [600, 427] width 641 height 14
drag, startPoint x: 486, startPoint y: 395, endPoint x: 390, endPoint y: 400, distance: 96.2
click at [390, 420] on li "Chic Bridal Suite: [DATE] 8:00 am" at bounding box center [600, 427] width 641 height 14
copy span "[DATE] 8:00 am"
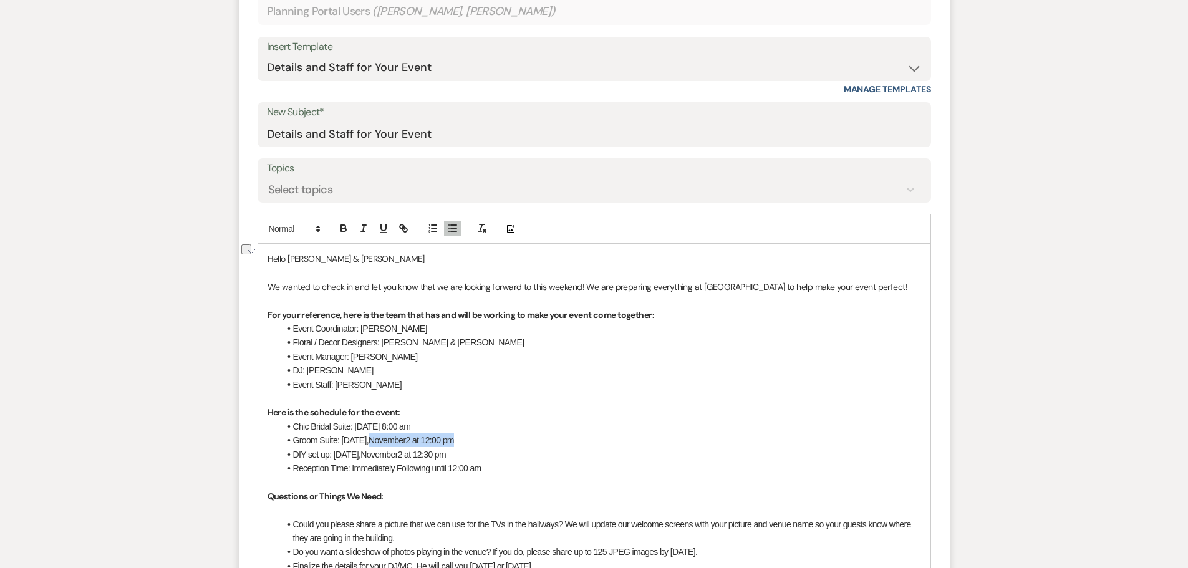
drag, startPoint x: 466, startPoint y: 410, endPoint x: 379, endPoint y: 410, distance: 87.3
click at [379, 433] on li "Groom Suite: [DATE] 12:00 pm" at bounding box center [600, 440] width 641 height 14
drag, startPoint x: 454, startPoint y: 413, endPoint x: 439, endPoint y: 412, distance: 15.0
click at [425, 435] on span "[DATE] 8:00 am" at bounding box center [396, 440] width 56 height 10
drag, startPoint x: 455, startPoint y: 425, endPoint x: 370, endPoint y: 431, distance: 84.4
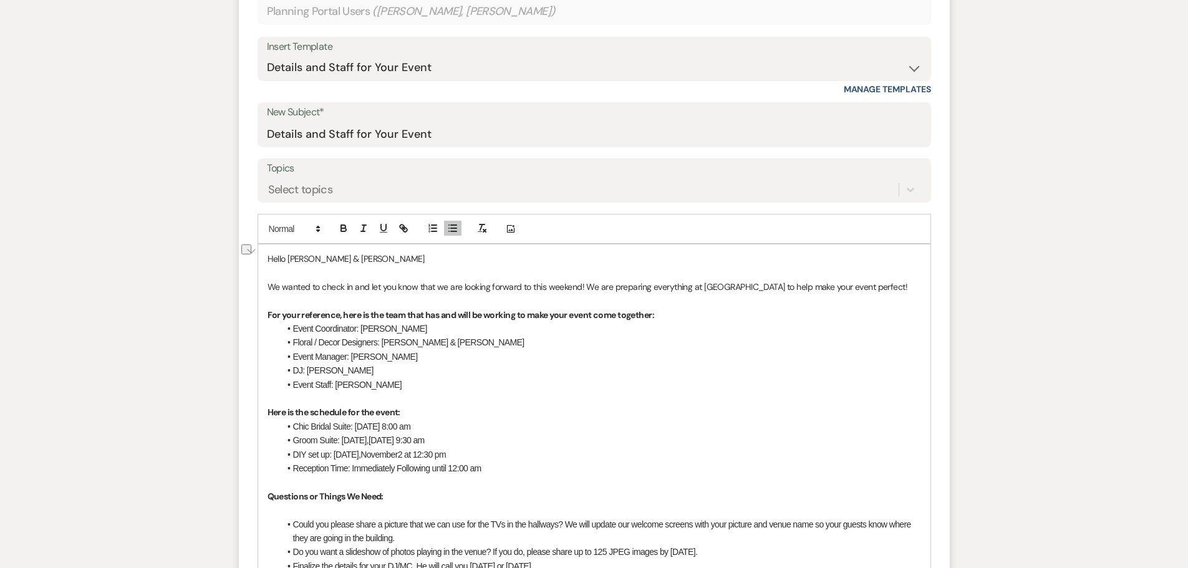
click at [370, 448] on li "DIY set up: [DATE] 12:30 pm" at bounding box center [600, 455] width 641 height 14
drag, startPoint x: 460, startPoint y: 428, endPoint x: 435, endPoint y: 437, distance: 25.8
click at [430, 448] on li "DIY set up: [DATE] 8:00 am" at bounding box center [600, 455] width 641 height 14
drag, startPoint x: 426, startPoint y: 438, endPoint x: 354, endPoint y: 443, distance: 72.5
click at [354, 461] on li "Reception Time: Immediately Following until 12:00 am" at bounding box center [600, 468] width 641 height 14
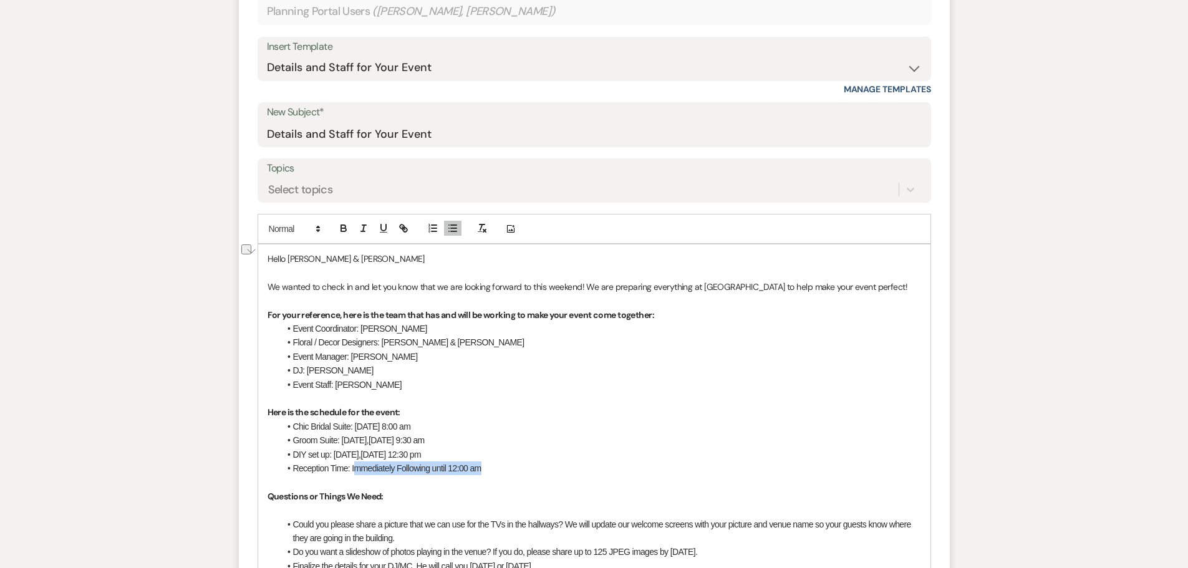
drag, startPoint x: 450, startPoint y: 398, endPoint x: 356, endPoint y: 401, distance: 94.2
click at [356, 421] on span "Chic Bridal Suite: [DATE] 8:00 am" at bounding box center [352, 426] width 118 height 10
copy span "[DATE] at"
drag, startPoint x: 483, startPoint y: 437, endPoint x: 352, endPoint y: 436, distance: 130.9
click at [352, 461] on li "Reception Time: Immediately Following until 12:00 am" at bounding box center [600, 468] width 641 height 14
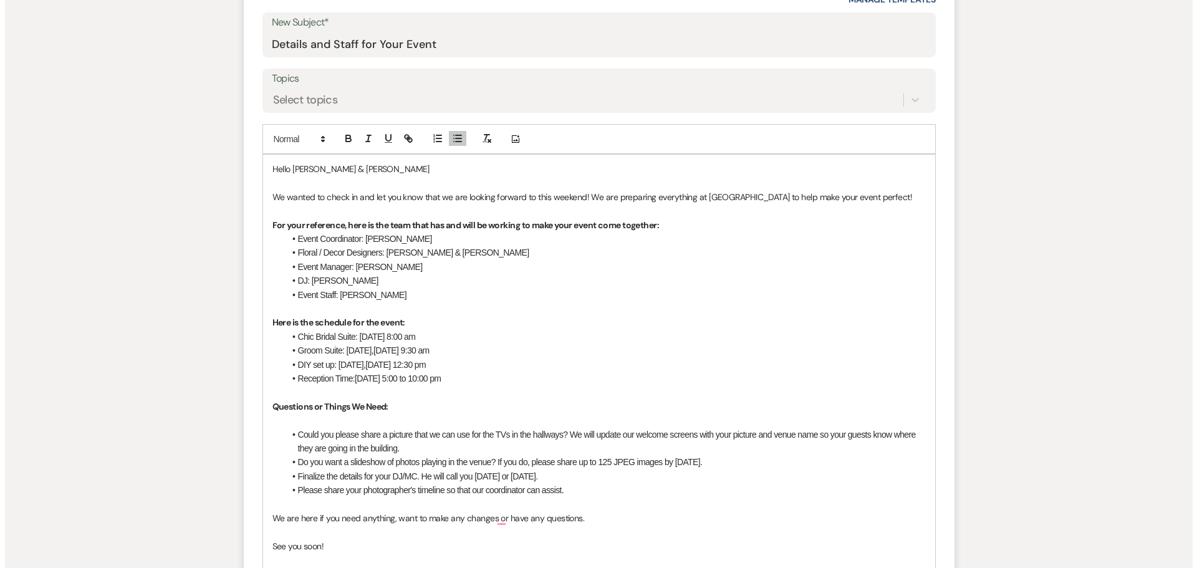
scroll to position [599, 0]
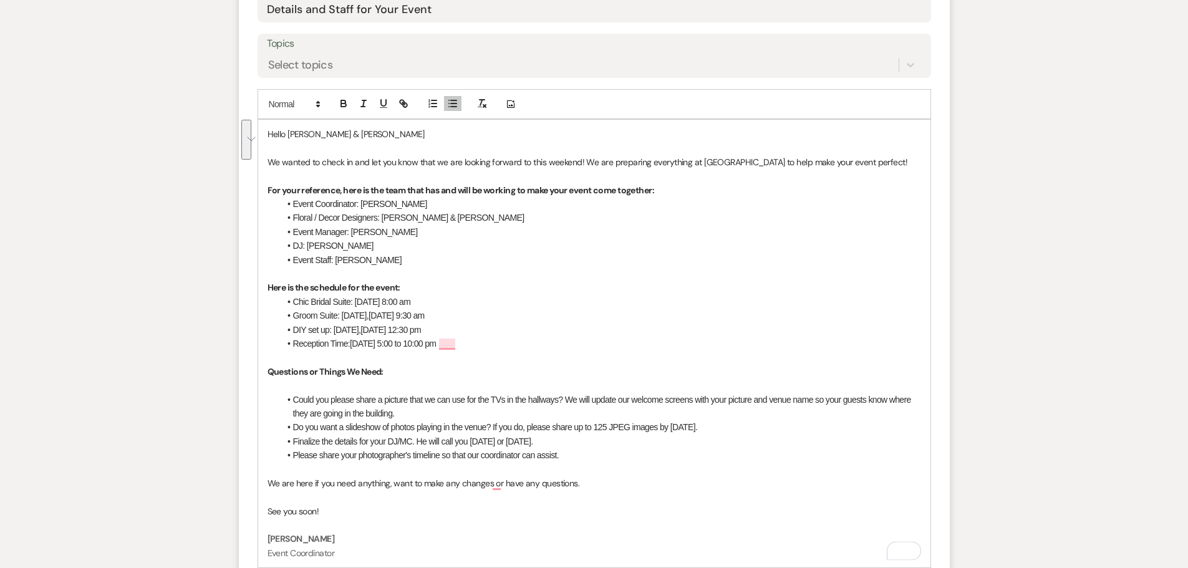
drag, startPoint x: 717, startPoint y: 398, endPoint x: 292, endPoint y: 374, distance: 425.3
click at [292, 393] on ul "Could you please share a picture that we can use for the TVs in the hallways? W…" at bounding box center [600, 428] width 641 height 70
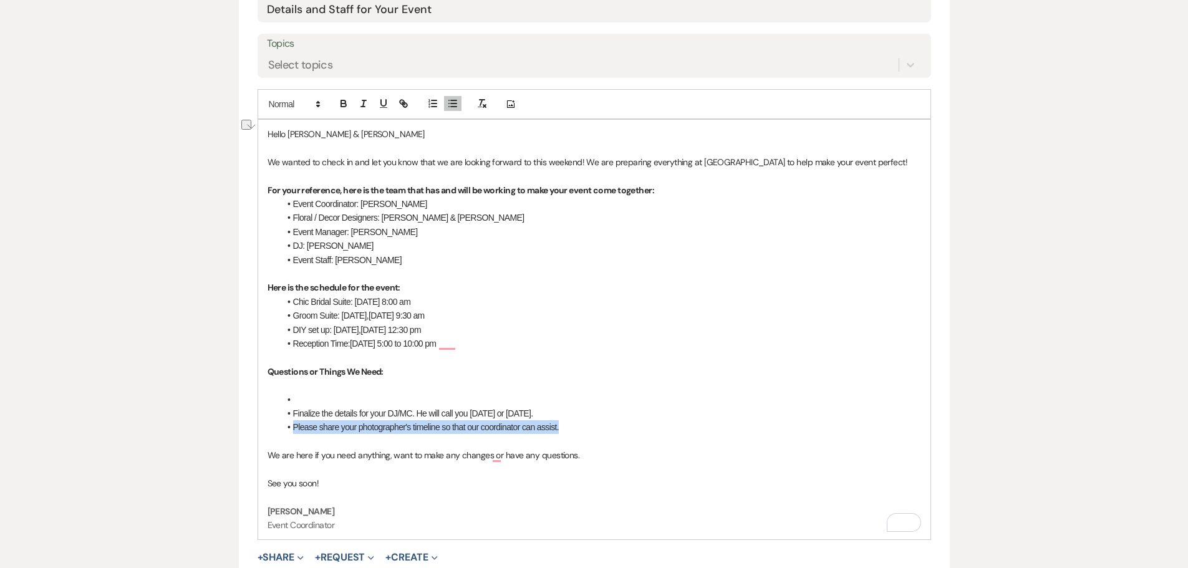
drag, startPoint x: 568, startPoint y: 398, endPoint x: 294, endPoint y: 399, distance: 274.3
click at [294, 420] on li "Please s hare your photographer's timeline so that our coordinator can assist." at bounding box center [600, 427] width 641 height 14
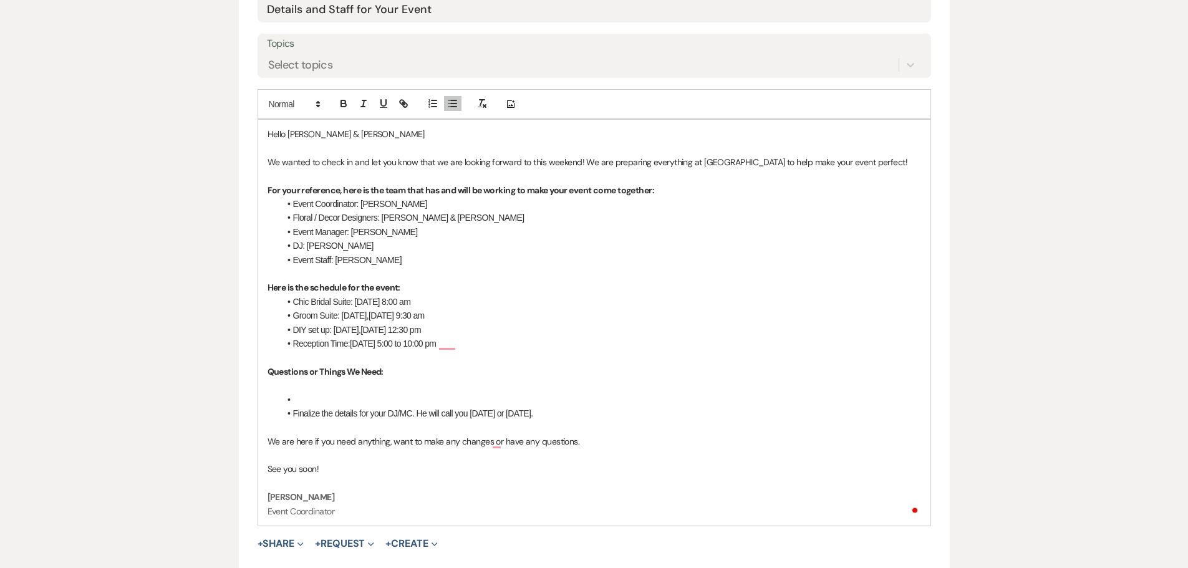
click at [306, 393] on li "To enrich screen reader interactions, please activate Accessibility in Grammarl…" at bounding box center [600, 400] width 641 height 14
drag, startPoint x: 329, startPoint y: 301, endPoint x: 294, endPoint y: 301, distance: 34.9
click at [294, 325] on span "DIY set up: [DATE]," at bounding box center [327, 330] width 68 height 10
drag, startPoint x: 467, startPoint y: 300, endPoint x: 290, endPoint y: 304, distance: 177.1
click at [290, 323] on li "DIY set up: [DATE] 12:30 pm" at bounding box center [600, 330] width 641 height 14
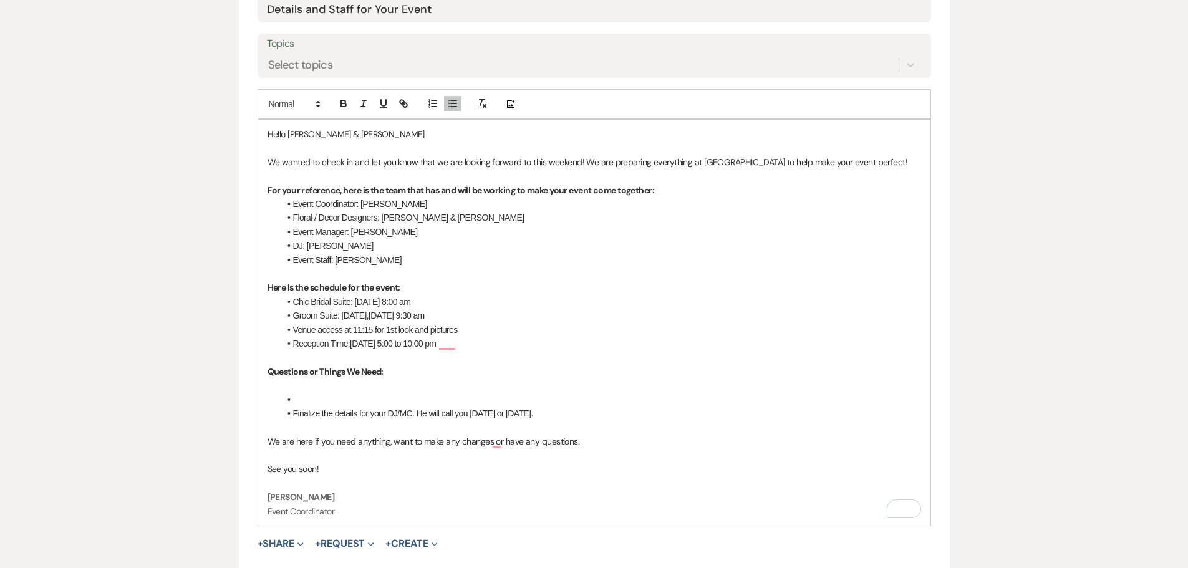
click at [355, 393] on li "To enrich screen reader interactions, please activate Accessibility in Grammarl…" at bounding box center [600, 400] width 641 height 14
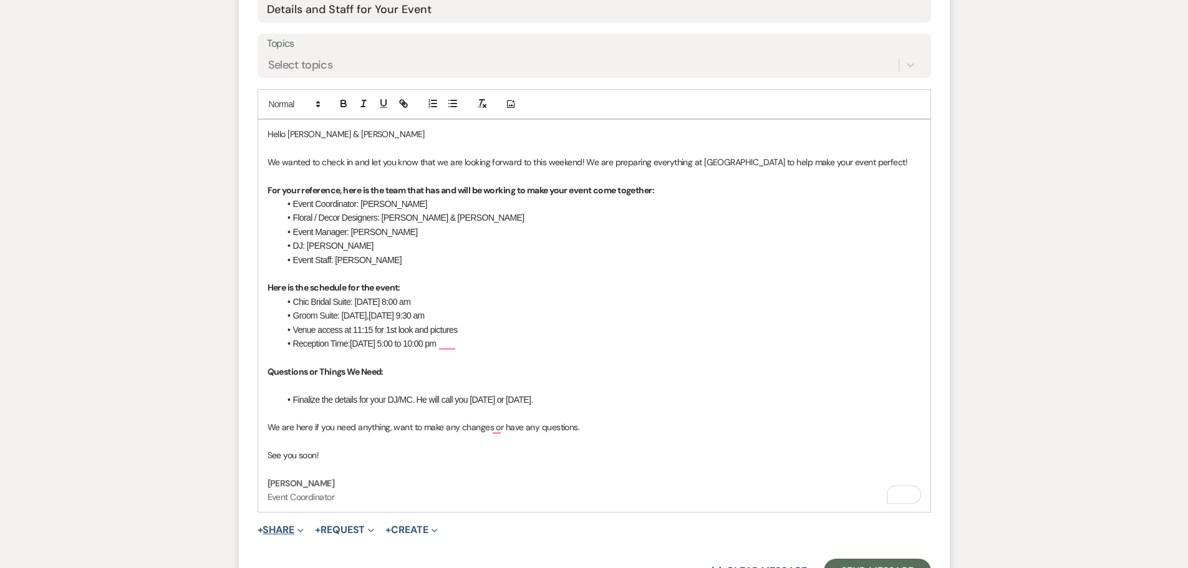
click at [290, 525] on button "+ Share Expand" at bounding box center [281, 530] width 47 height 10
click at [332, 544] on button "Doc Upload Documents" at bounding box center [345, 555] width 175 height 22
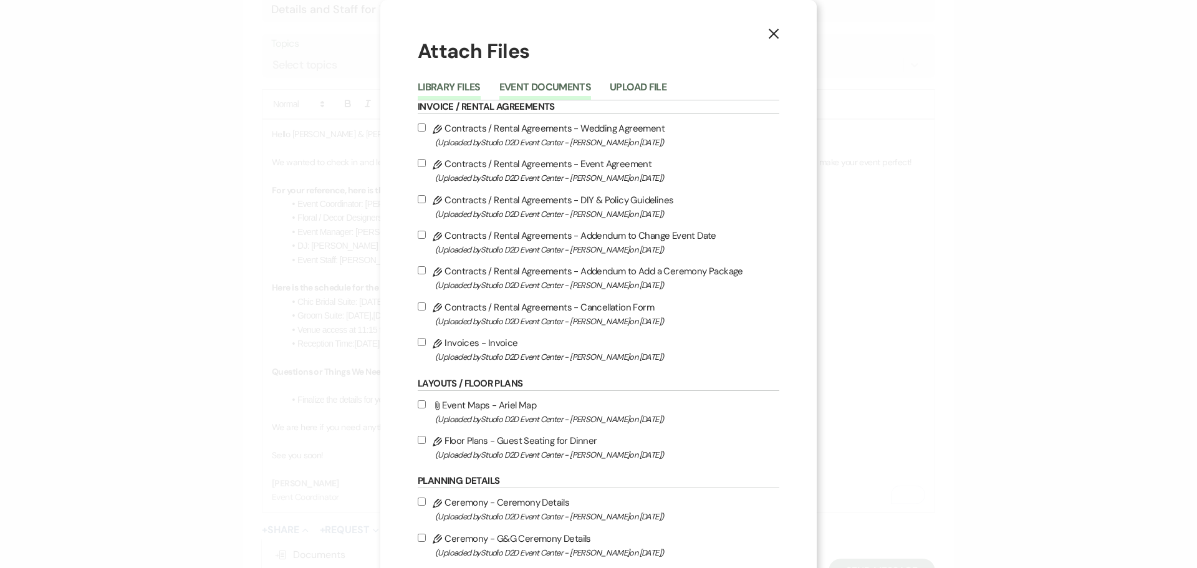
click at [551, 82] on button "Event Documents" at bounding box center [545, 90] width 92 height 17
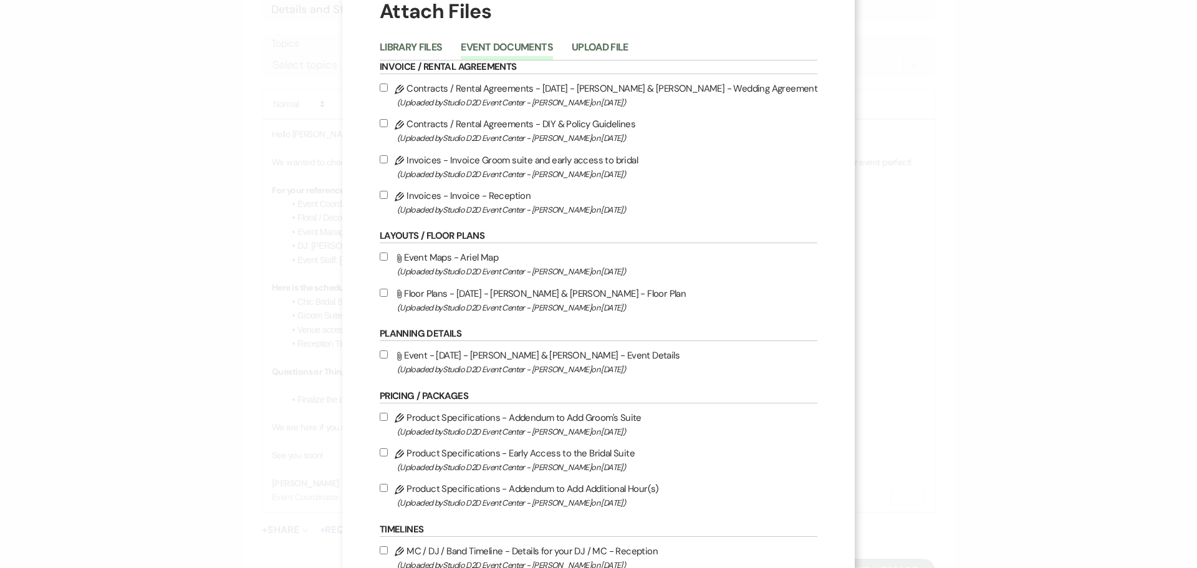
scroll to position [125, 0]
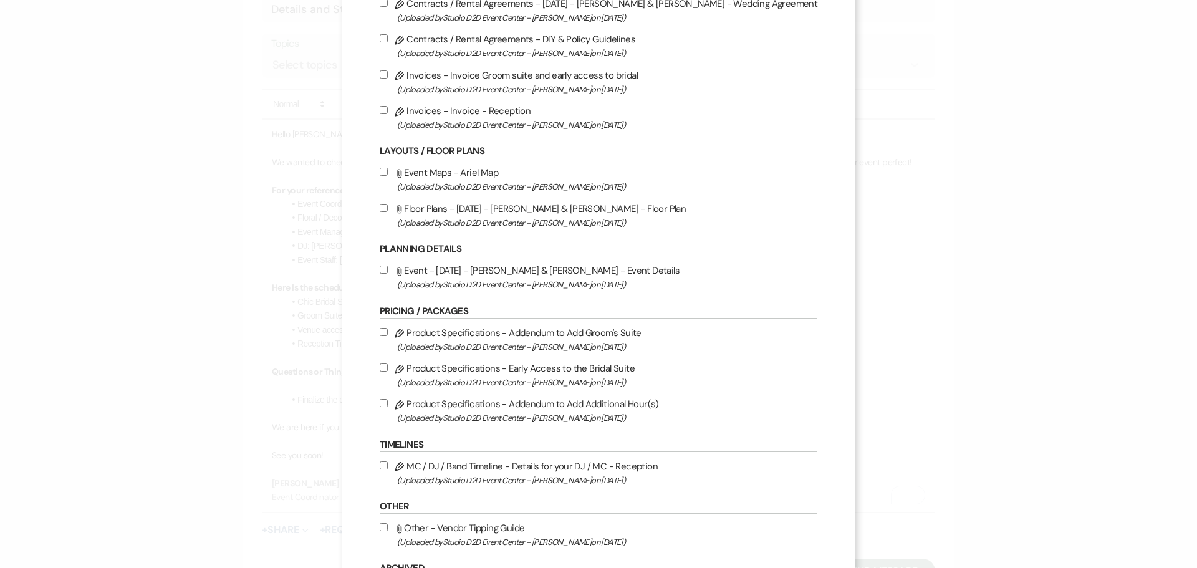
click at [546, 207] on label "Attach File Floor Plans - [DATE] - [PERSON_NAME] & [PERSON_NAME] - Floor Plan (…" at bounding box center [599, 215] width 438 height 29
click at [388, 207] on input "Attach File Floor Plans - [DATE] - [PERSON_NAME] & [PERSON_NAME] - Floor Plan (…" at bounding box center [384, 208] width 8 height 8
checkbox input "true"
click at [551, 272] on label "Attach File Event - [DATE] - [PERSON_NAME] & [PERSON_NAME] - Event Details (Upl…" at bounding box center [599, 276] width 438 height 29
click at [388, 272] on input "Attach File Event - [DATE] - [PERSON_NAME] & [PERSON_NAME] - Event Details (Upl…" at bounding box center [384, 270] width 8 height 8
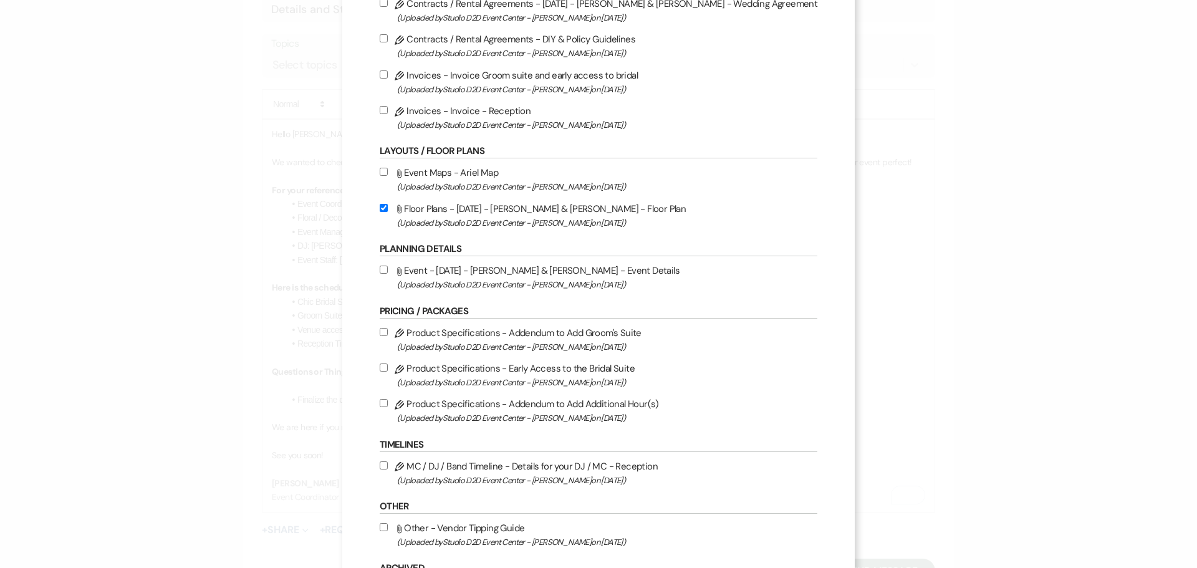
checkbox input "true"
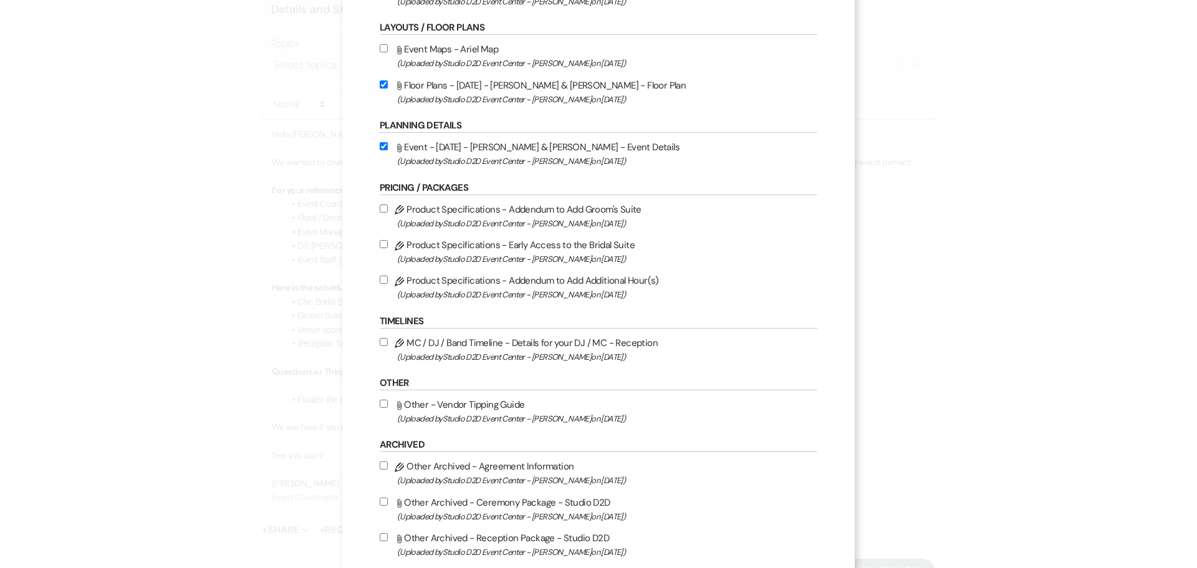
scroll to position [249, 0]
click at [560, 343] on label "Pencil MC / DJ / Band Timeline - Details for your DJ / MC - Reception (Uploaded…" at bounding box center [599, 348] width 438 height 29
click at [388, 343] on input "Pencil MC / DJ / Band Timeline - Details for your DJ / MC - Reception (Uploaded…" at bounding box center [384, 341] width 8 height 8
checkbox input "true"
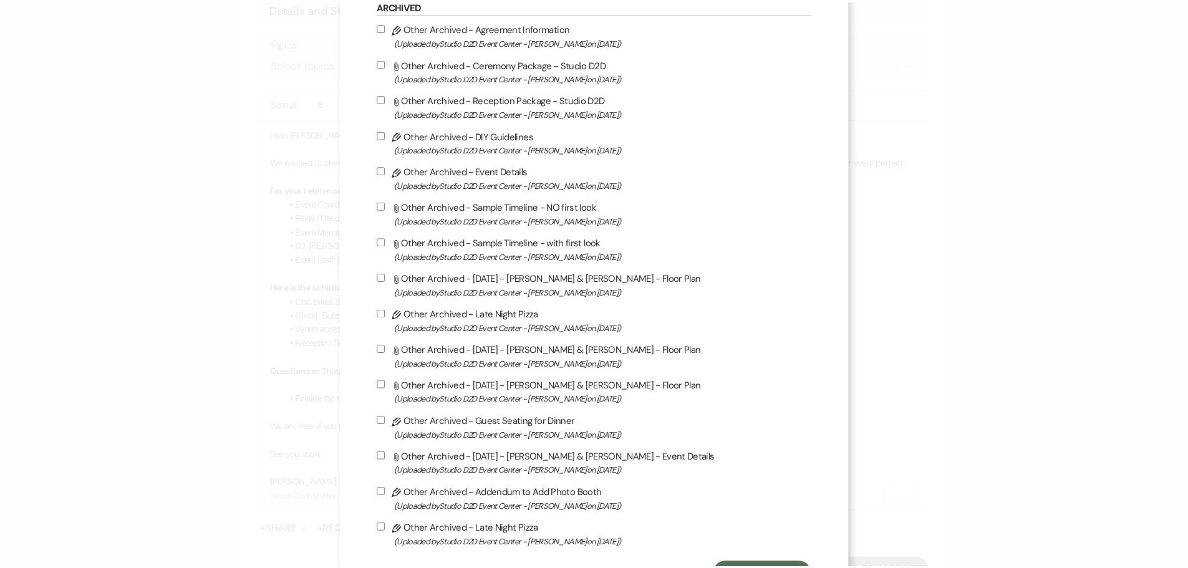
scroll to position [744, 0]
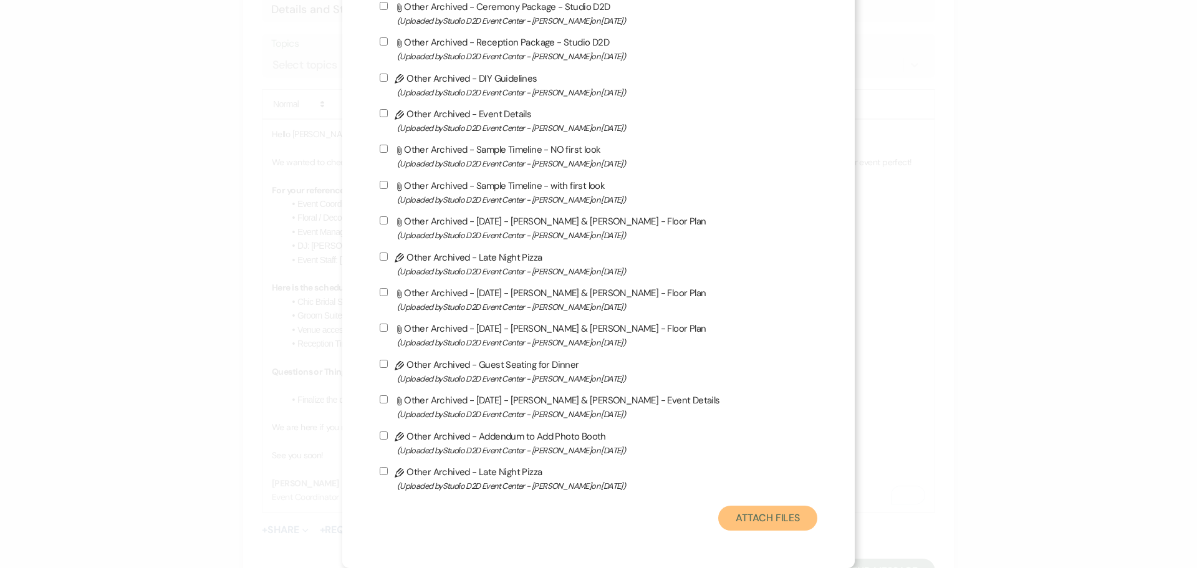
click at [718, 519] on button "Attach Files" at bounding box center [767, 518] width 99 height 25
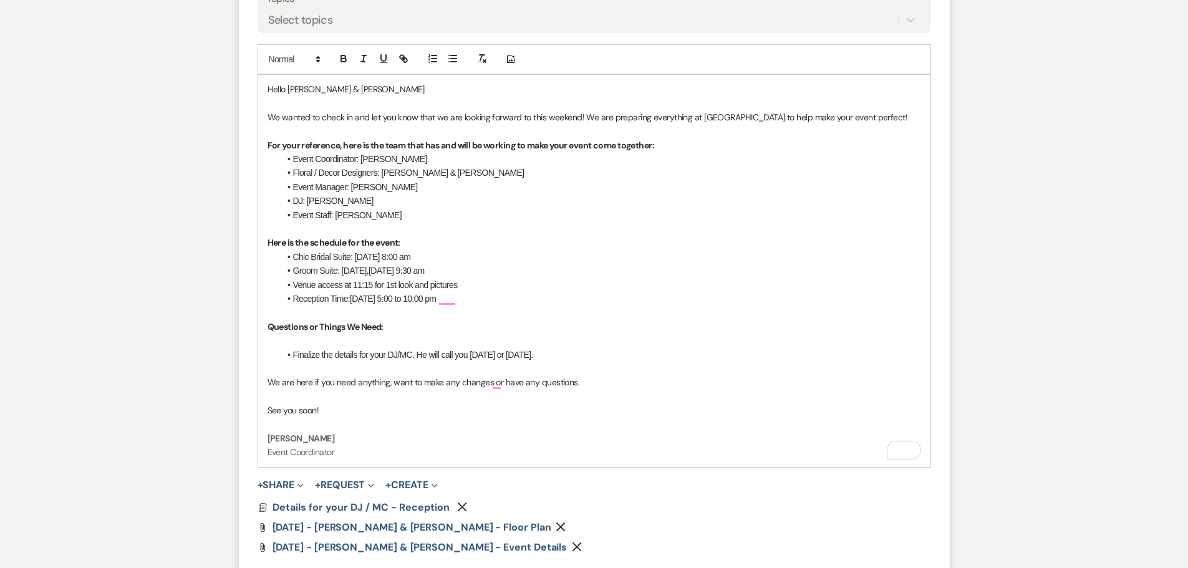
scroll to position [661, 0]
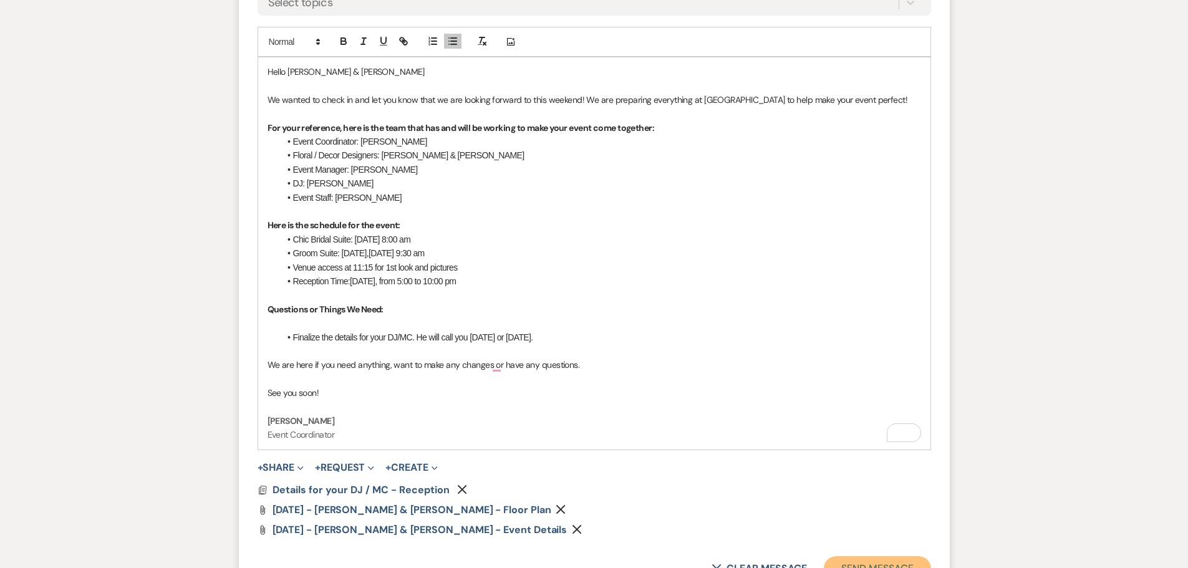
click at [841, 556] on button "Send Message" at bounding box center [877, 568] width 107 height 25
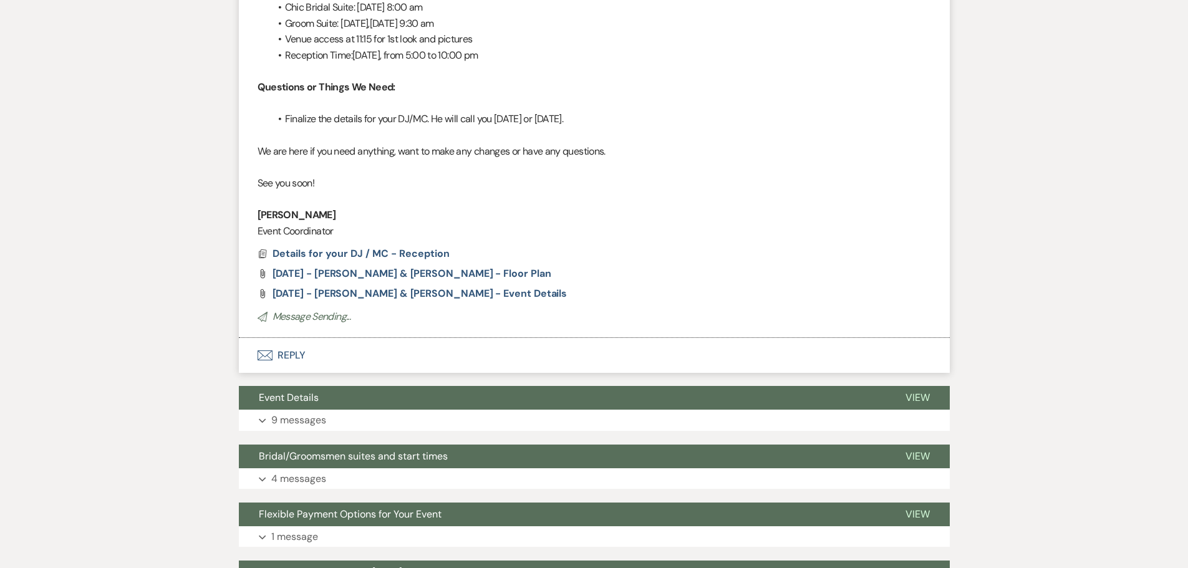
scroll to position [197, 0]
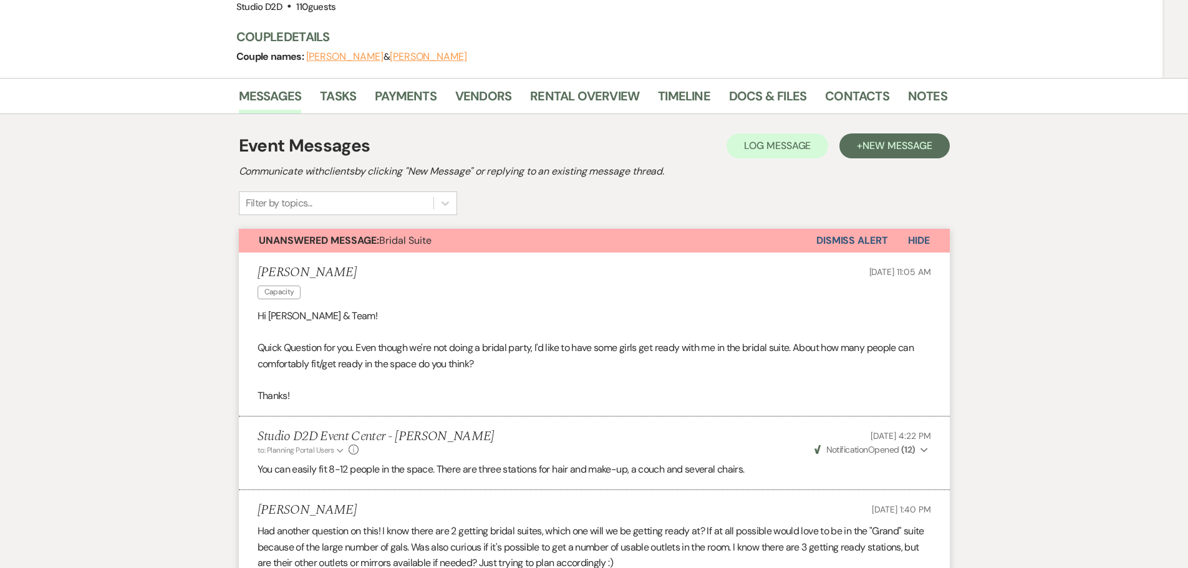
scroll to position [147, 0]
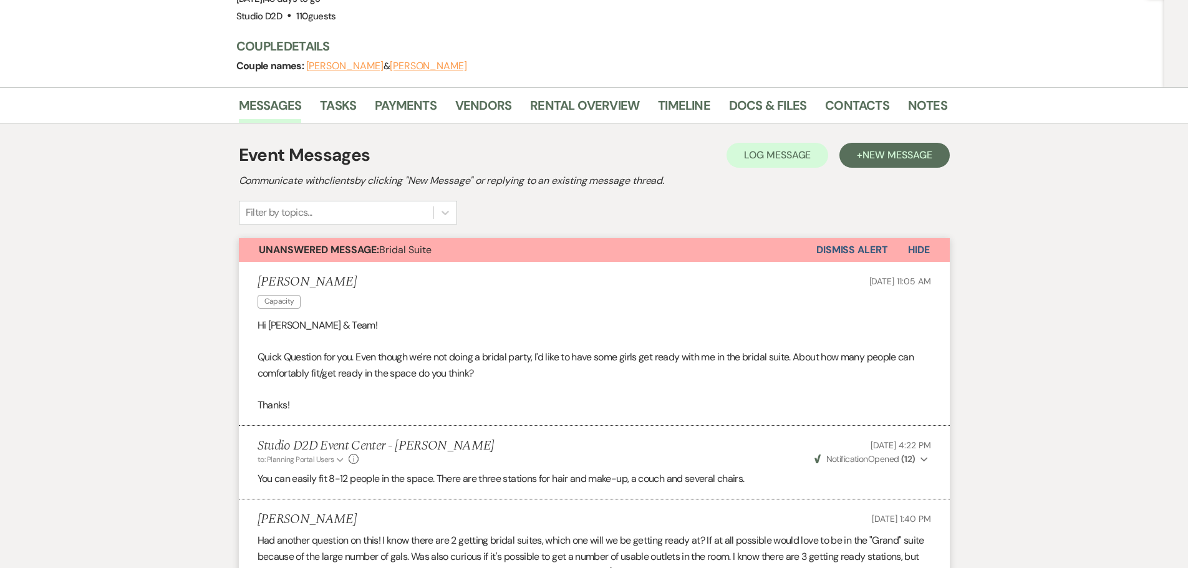
click at [847, 252] on button "Dismiss Alert" at bounding box center [852, 250] width 72 height 24
